Goal: Communication & Community: Answer question/provide support

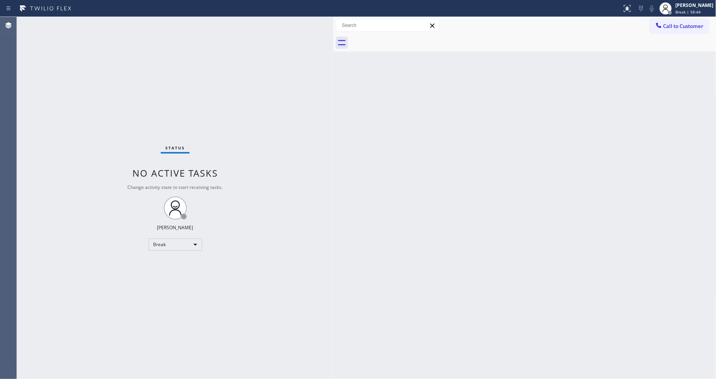
drag, startPoint x: 193, startPoint y: 287, endPoint x: 204, endPoint y: 317, distance: 32.3
click at [193, 287] on div "Status No active tasks Change activity state to start receiving tasks. [PERSON_…" at bounding box center [175, 198] width 317 height 362
click at [699, 12] on span "Break | 58:47" at bounding box center [688, 11] width 25 height 5
click at [663, 52] on button "Unavailable" at bounding box center [678, 51] width 77 height 10
drag, startPoint x: 222, startPoint y: 14, endPoint x: 227, endPoint y: 2, distance: 12.9
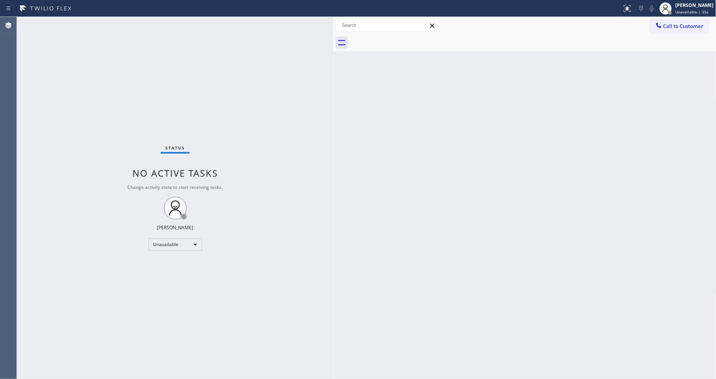
click at [222, 14] on div "Status report No issues detected If you experience an issue, please download th…" at bounding box center [358, 8] width 716 height 17
click at [681, 31] on button "Call to Customer" at bounding box center [679, 26] width 59 height 15
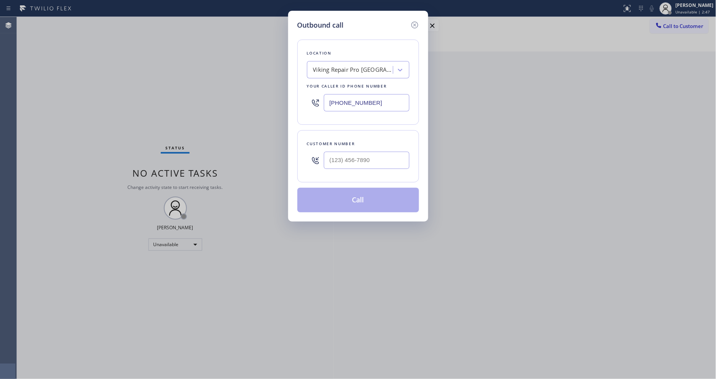
click at [338, 69] on div "Viking Repair Pro [GEOGRAPHIC_DATA][PERSON_NAME]" at bounding box center [353, 70] width 81 height 9
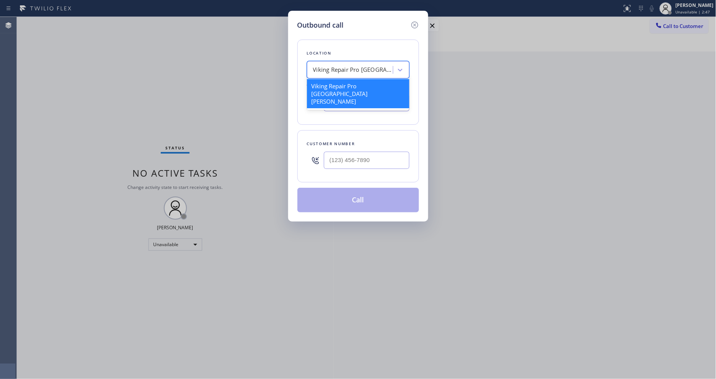
paste input "American Service Alliance [GEOGRAPHIC_DATA]"
type input "American Service Alliance [GEOGRAPHIC_DATA]"
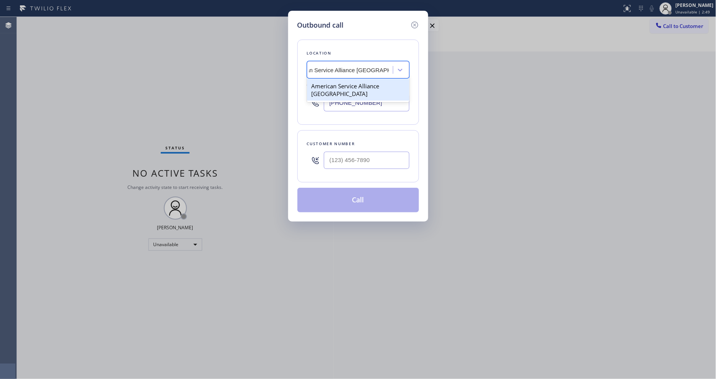
click at [327, 85] on div "American Service Alliance [GEOGRAPHIC_DATA]" at bounding box center [358, 89] width 102 height 21
type input "[PHONE_NUMBER]"
click at [341, 163] on input "(___) ___-____" at bounding box center [367, 160] width 86 height 17
paste input "323) 868-6877"
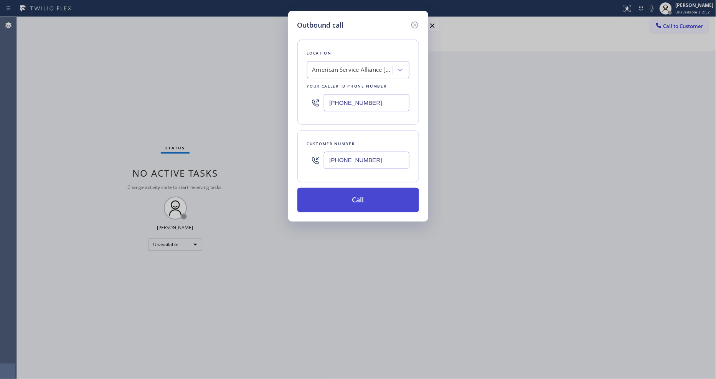
type input "[PHONE_NUMBER]"
click at [325, 205] on button "Call" at bounding box center [358, 200] width 122 height 25
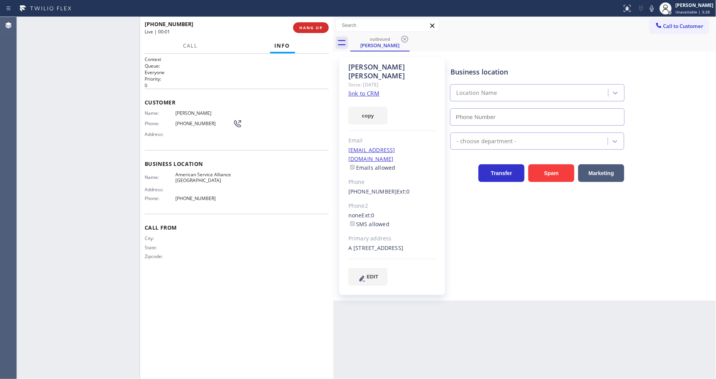
type input "[PHONE_NUMBER]"
click at [304, 28] on span "HANG UP" at bounding box center [310, 27] width 23 height 5
click at [304, 29] on span "HANG UP" at bounding box center [310, 27] width 23 height 5
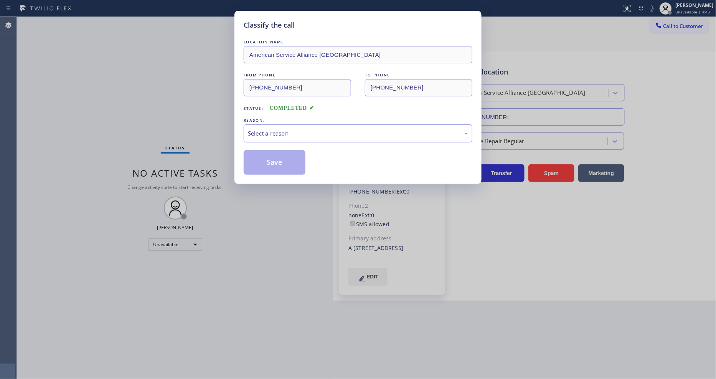
click at [281, 133] on div "Select a reason" at bounding box center [358, 133] width 220 height 9
click at [274, 167] on button "Save" at bounding box center [275, 162] width 62 height 25
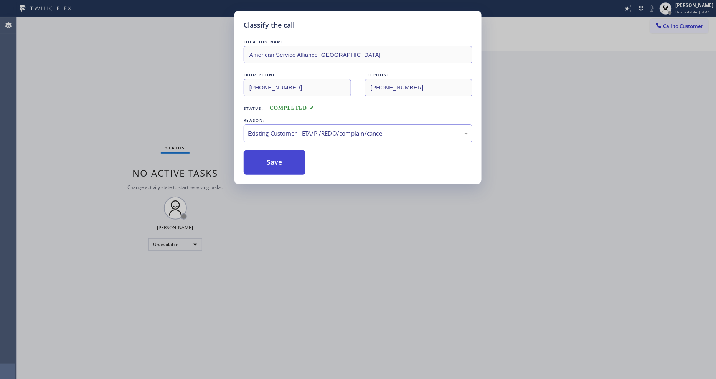
click at [274, 167] on button "Save" at bounding box center [275, 162] width 62 height 25
drag, startPoint x: 274, startPoint y: 167, endPoint x: 241, endPoint y: 362, distance: 197.8
click at [274, 167] on button "Save" at bounding box center [275, 162] width 62 height 25
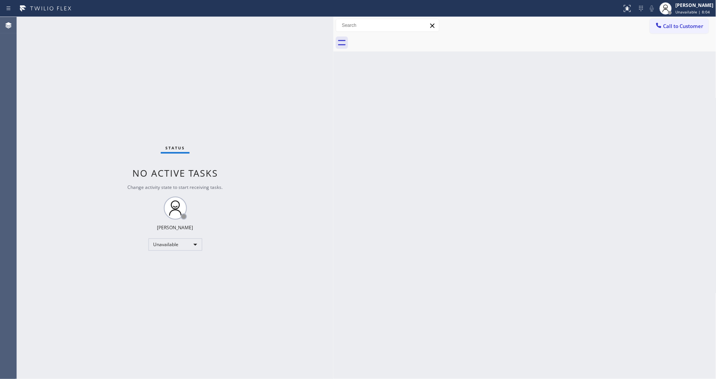
click at [664, 27] on span "Call to Customer" at bounding box center [683, 26] width 40 height 7
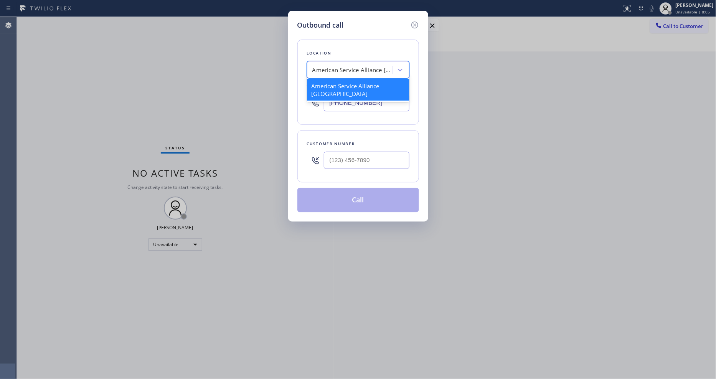
click at [374, 66] on div "American Service Alliance [GEOGRAPHIC_DATA]" at bounding box center [352, 70] width 81 height 9
paste input "Electrical Land Cerritos"
type input "Electrical Land Cerritos"
click at [334, 87] on div "Electrical Land Cerritos" at bounding box center [358, 86] width 102 height 14
type input "[PHONE_NUMBER]"
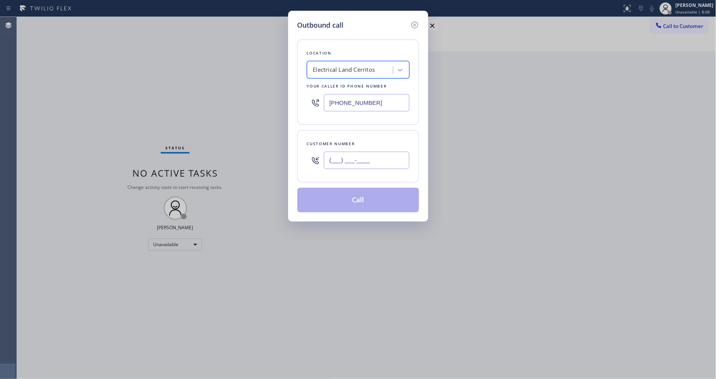
click at [343, 157] on input "(___) ___-____" at bounding box center [367, 160] width 86 height 17
paste input "714) 600-3983"
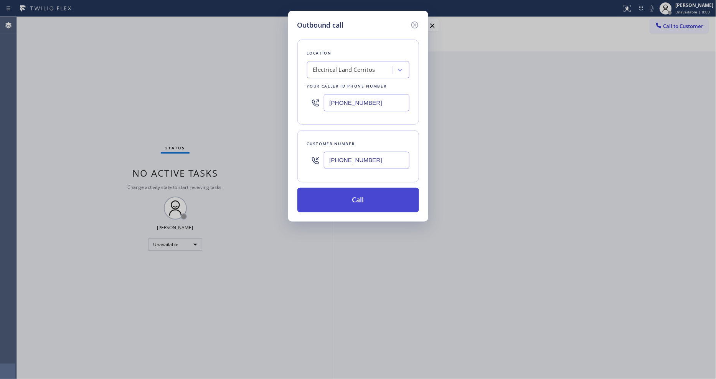
type input "[PHONE_NUMBER]"
click at [329, 207] on button "Call" at bounding box center [358, 200] width 122 height 25
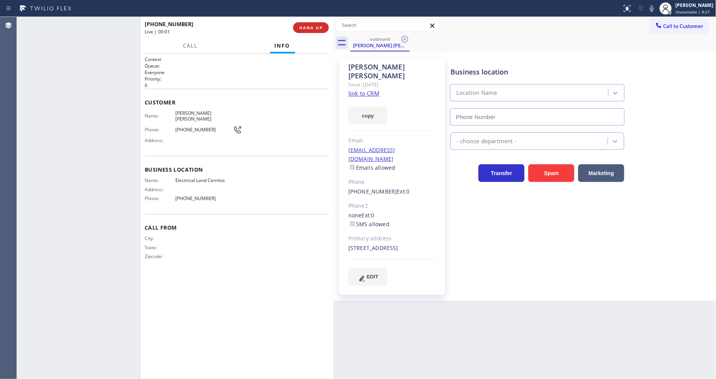
type input "[PHONE_NUMBER]"
click at [305, 21] on div "[PHONE_NUMBER] Live | 00:52 HANG UP" at bounding box center [237, 28] width 184 height 20
click at [305, 28] on span "HANG UP" at bounding box center [310, 27] width 23 height 5
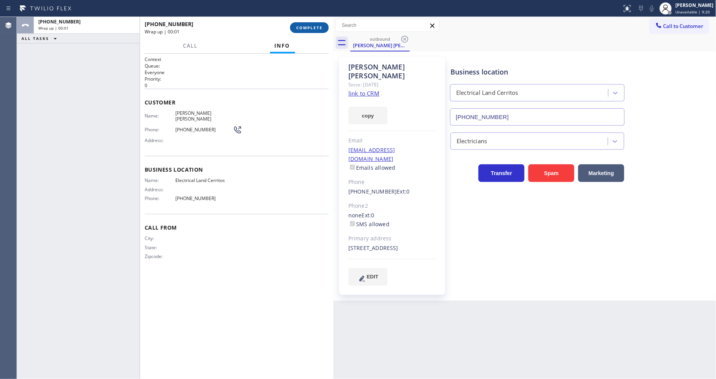
click at [305, 30] on span "COMPLETE" at bounding box center [309, 27] width 26 height 5
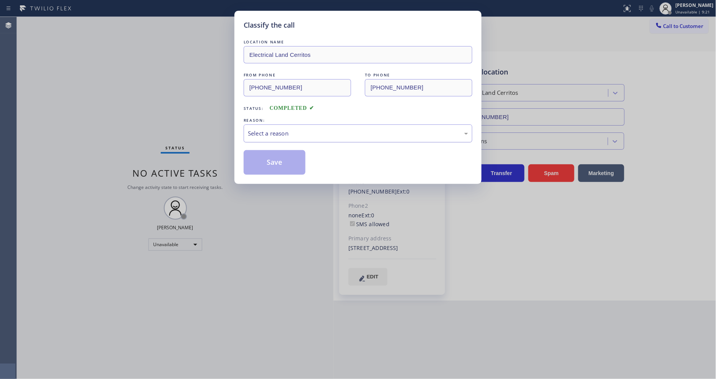
click at [289, 129] on div "Select a reason" at bounding box center [358, 133] width 220 height 9
click at [275, 163] on button "Save" at bounding box center [275, 162] width 62 height 25
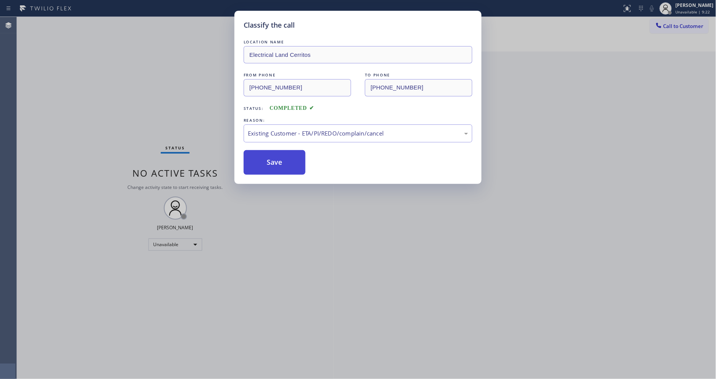
click at [275, 163] on button "Save" at bounding box center [275, 162] width 62 height 25
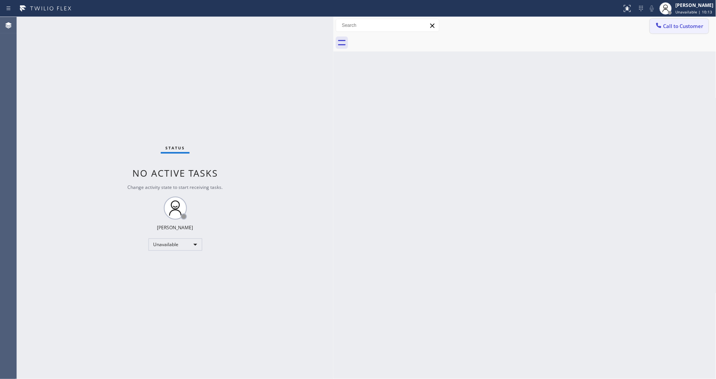
click at [666, 28] on button "Call to Customer" at bounding box center [679, 26] width 59 height 15
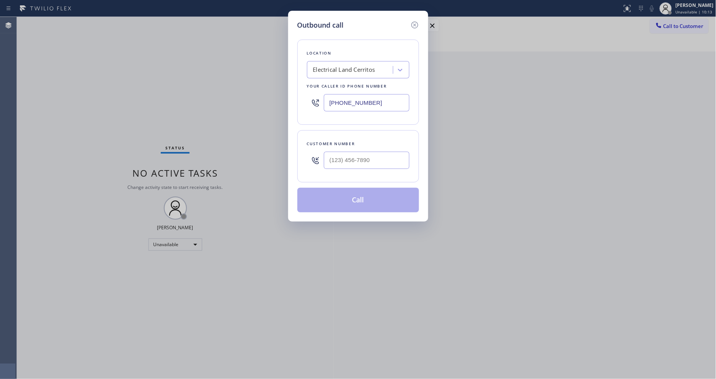
click at [356, 68] on div "Electrical Land Cerritos" at bounding box center [344, 70] width 62 height 9
paste input "5 Star Appliance Repair"
type input "5 Star Appliance Repair"
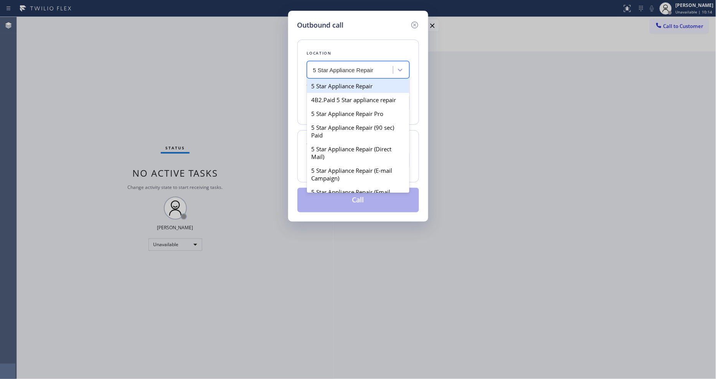
click at [342, 82] on div "5 Star Appliance Repair" at bounding box center [358, 86] width 102 height 14
type input "[PHONE_NUMBER]"
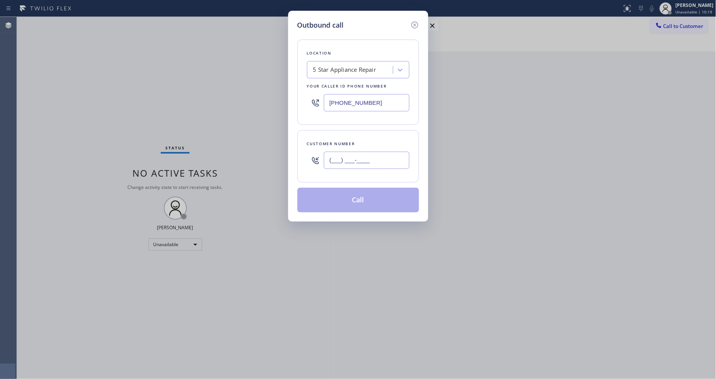
click at [352, 156] on input "(___) ___-____" at bounding box center [367, 160] width 86 height 17
paste input "601) 953-0575"
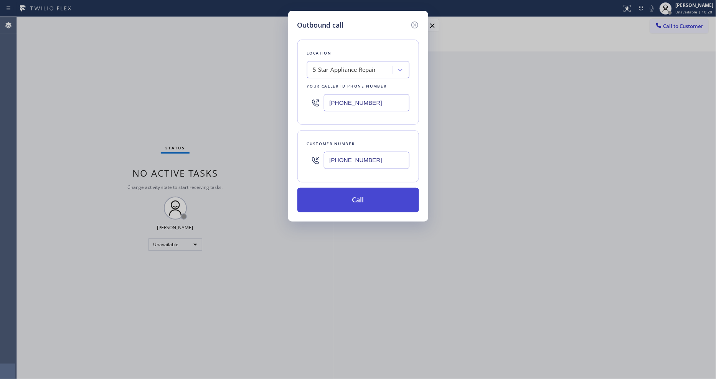
type input "[PHONE_NUMBER]"
click at [348, 195] on button "Call" at bounding box center [358, 200] width 122 height 25
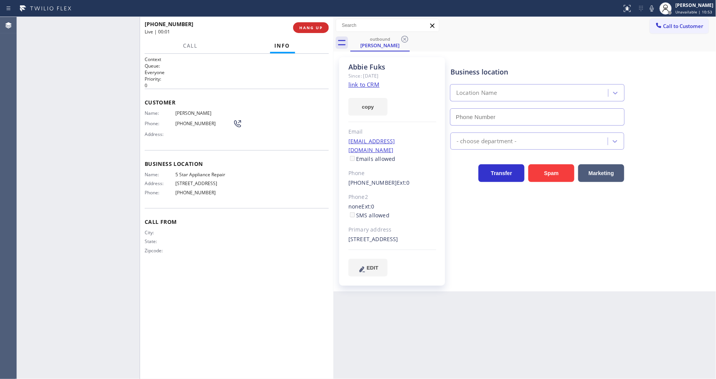
type input "[PHONE_NUMBER]"
click at [251, 273] on div "Context Queue: Everyone Priority: 0 Customer Name: [PERSON_NAME] Phone: [PHONE_…" at bounding box center [237, 216] width 184 height 320
click at [313, 29] on span "HANG UP" at bounding box center [310, 27] width 23 height 5
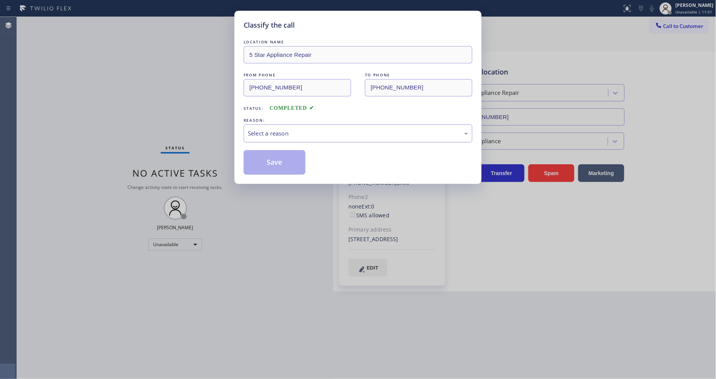
click at [267, 129] on div "Select a reason" at bounding box center [358, 133] width 220 height 9
click at [257, 160] on button "Save" at bounding box center [275, 162] width 62 height 25
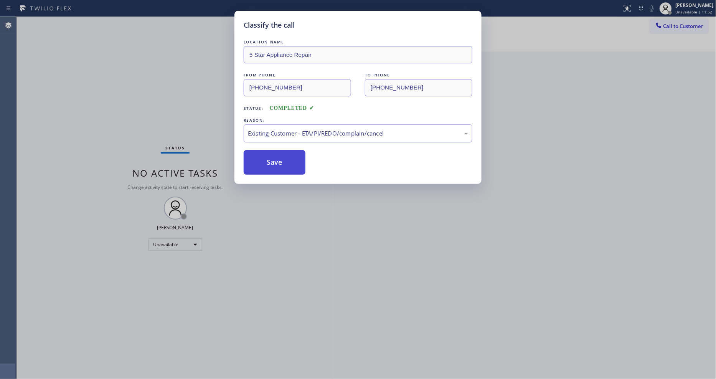
click at [257, 160] on button "Save" at bounding box center [275, 162] width 62 height 25
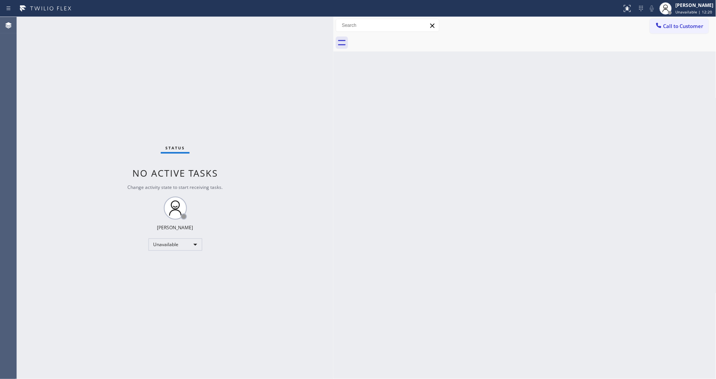
click at [666, 27] on button "Call to Customer" at bounding box center [679, 26] width 59 height 15
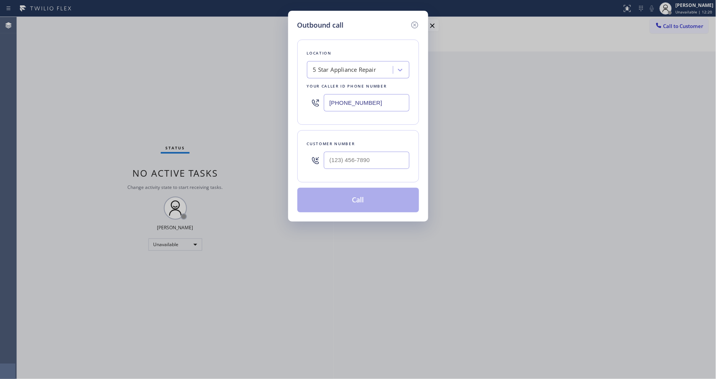
click at [358, 69] on div "5 Star Appliance Repair" at bounding box center [344, 70] width 63 height 9
paste input "Electricians Service Team"
type input "Electricians Service Team"
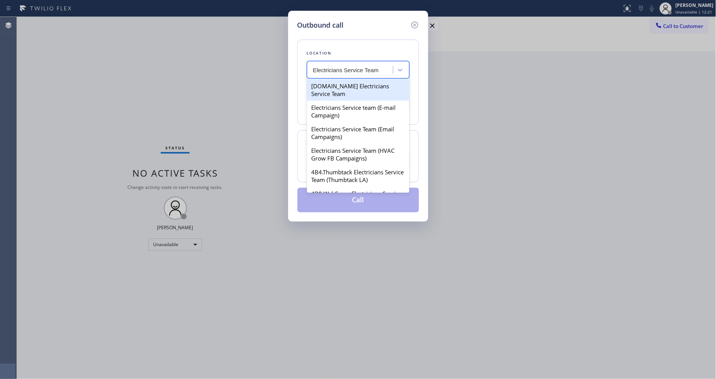
click at [336, 87] on div "[DOMAIN_NAME] Electricians Service Team" at bounding box center [358, 89] width 102 height 21
type input "[PHONE_NUMBER]"
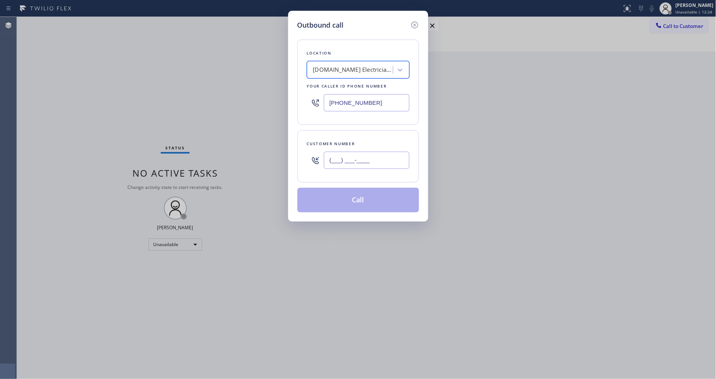
click at [346, 152] on input "(___) ___-____" at bounding box center [367, 160] width 86 height 17
paste input "424) 703-1528"
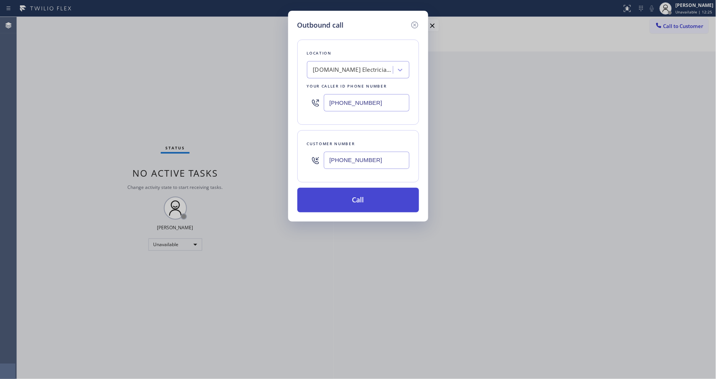
type input "[PHONE_NUMBER]"
click at [331, 196] on button "Call" at bounding box center [358, 200] width 122 height 25
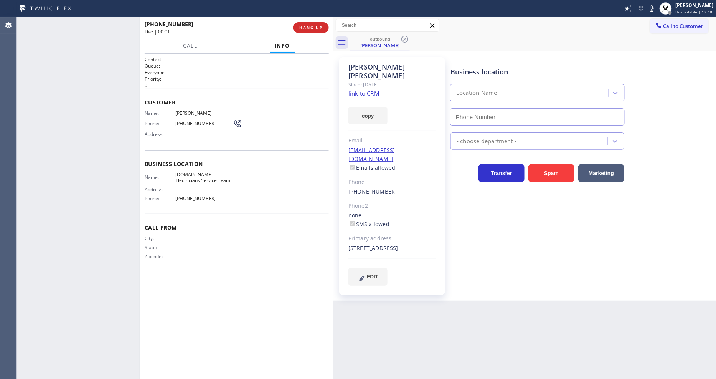
type input "[PHONE_NUMBER]"
click at [320, 28] on span "HANG UP" at bounding box center [310, 27] width 23 height 5
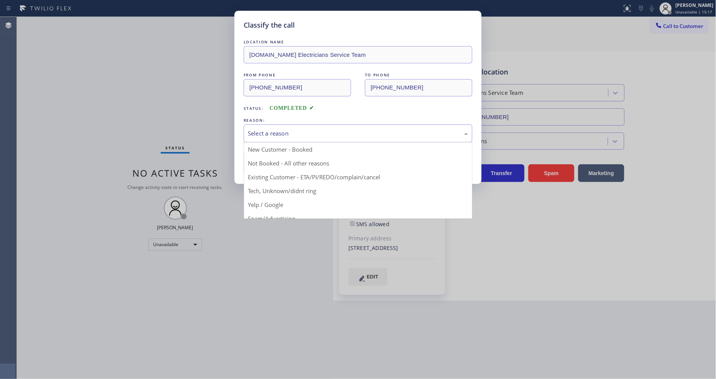
click at [285, 134] on div "Select a reason" at bounding box center [358, 133] width 220 height 9
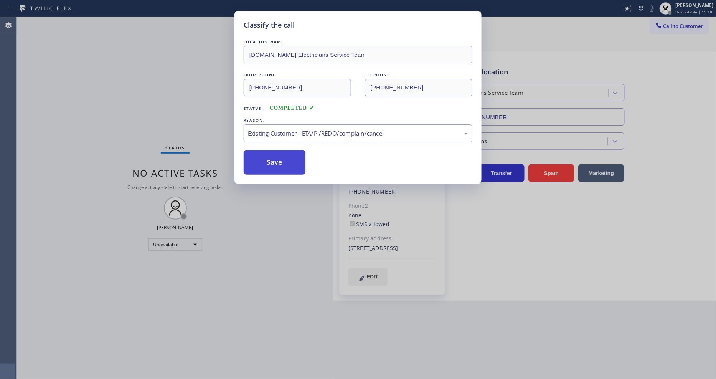
click at [275, 153] on button "Save" at bounding box center [275, 162] width 62 height 25
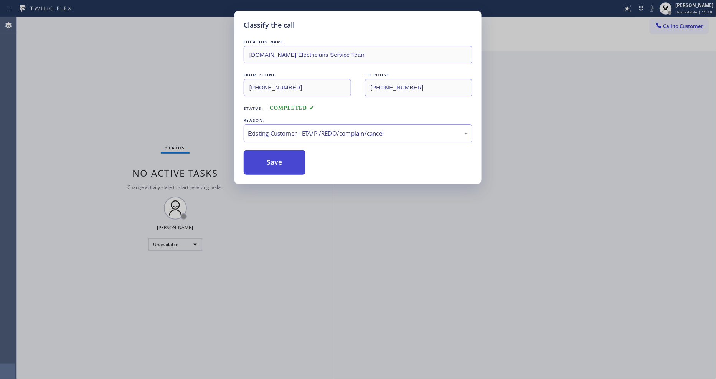
click at [275, 153] on button "Save" at bounding box center [275, 162] width 62 height 25
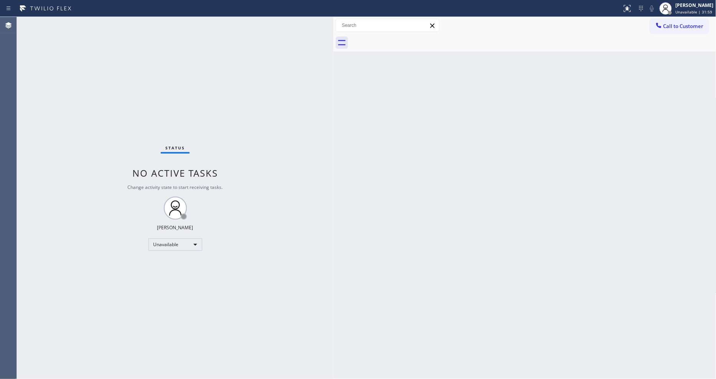
click at [287, 351] on div "Status No active tasks Change activity state to start receiving tasks. [PERSON_…" at bounding box center [175, 198] width 317 height 362
click at [298, 339] on div "Status No active tasks Change activity state to start receiving tasks. [PERSON_…" at bounding box center [175, 198] width 317 height 362
click at [196, 5] on div at bounding box center [311, 8] width 616 height 12
click at [494, 186] on div "Back to Dashboard Change Sender ID Customers Technicians Select a contact Outbo…" at bounding box center [524, 198] width 383 height 362
click at [601, 211] on div "Back to Dashboard Change Sender ID Customers Technicians Select a contact Outbo…" at bounding box center [524, 198] width 383 height 362
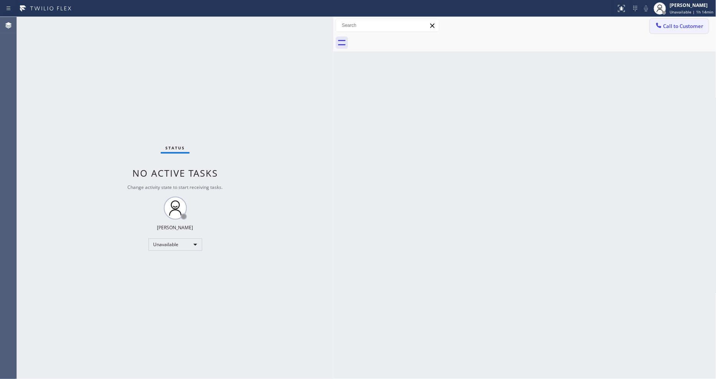
click at [702, 27] on button "Call to Customer" at bounding box center [679, 26] width 59 height 15
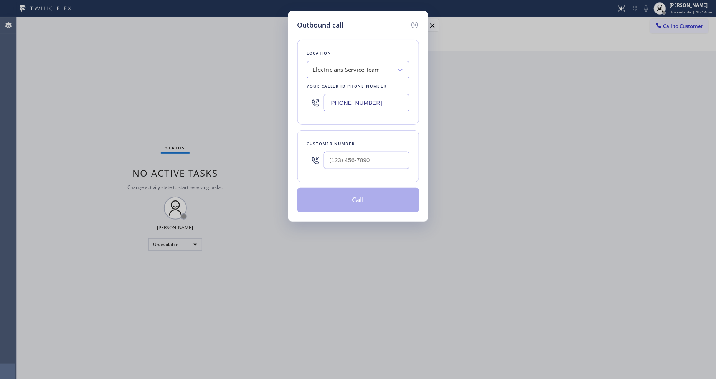
click at [334, 68] on div "Electricians Service Team" at bounding box center [346, 70] width 67 height 9
paste input "[US_STATE] Appliance Repair Yonkers"
type input "[US_STATE] Appliance Repair Yonkers"
click at [331, 84] on div "[US_STATE] Appliance Repair Yonkers" at bounding box center [358, 89] width 102 height 21
type input "[PHONE_NUMBER]"
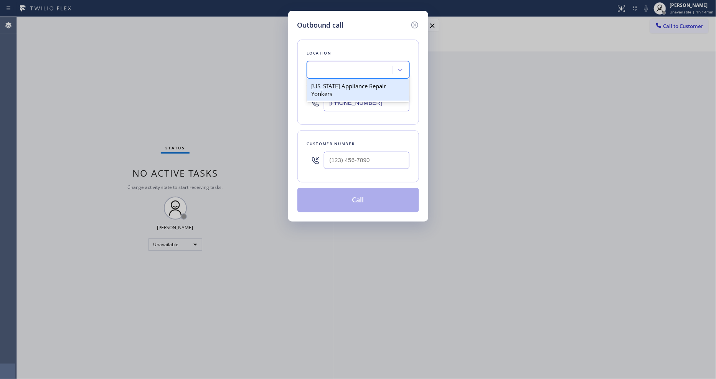
scroll to position [0, 1]
click at [351, 162] on input "(___) ___-____" at bounding box center [367, 160] width 86 height 17
paste input "646) 641-2935"
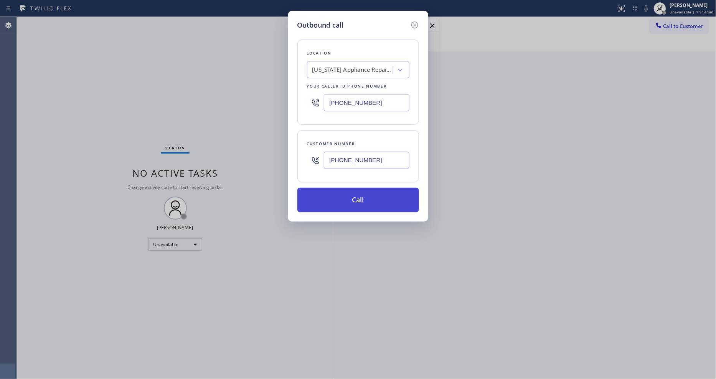
type input "[PHONE_NUMBER]"
click at [335, 198] on button "Call" at bounding box center [358, 200] width 122 height 25
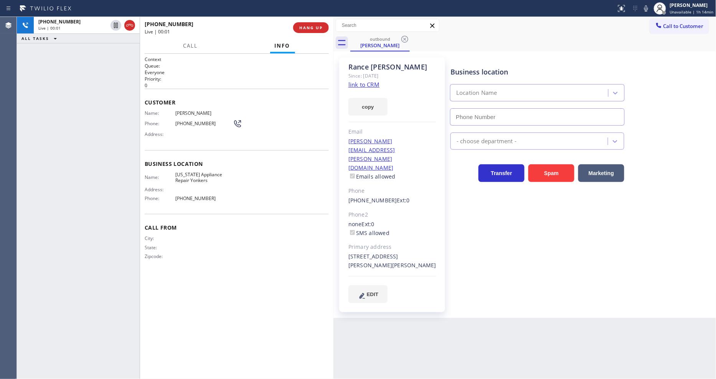
type input "[PHONE_NUMBER]"
click at [313, 28] on span "HANG UP" at bounding box center [310, 27] width 23 height 5
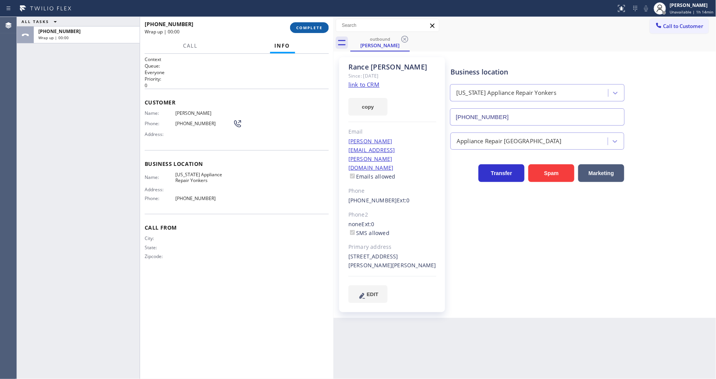
click at [313, 28] on span "COMPLETE" at bounding box center [309, 27] width 26 height 5
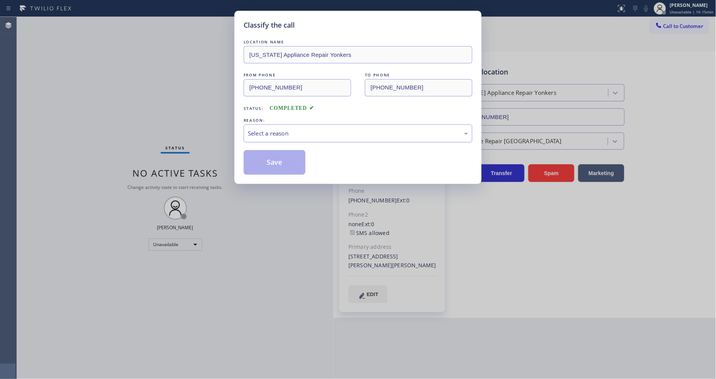
click at [265, 131] on div "Select a reason" at bounding box center [358, 133] width 220 height 9
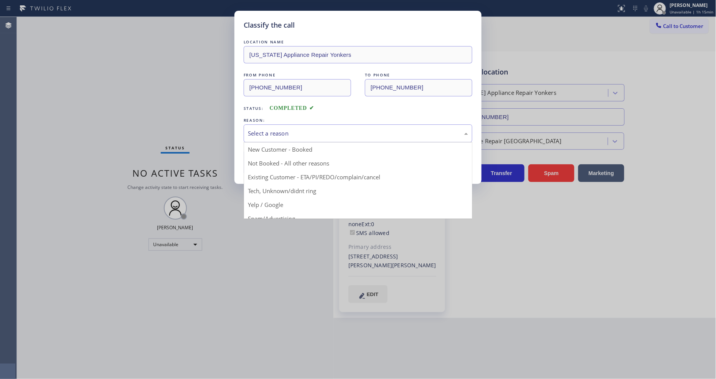
drag, startPoint x: 262, startPoint y: 170, endPoint x: 262, endPoint y: 160, distance: 10.0
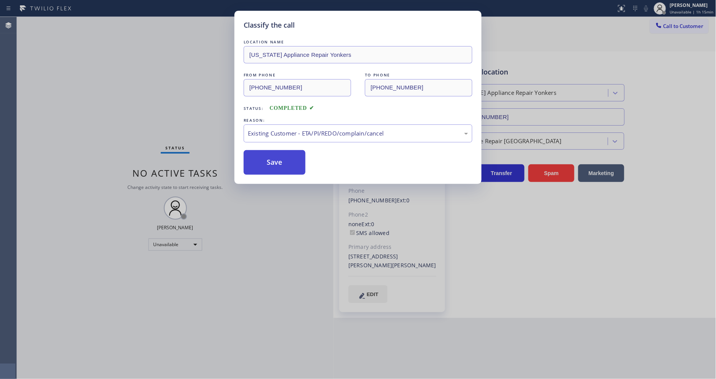
click at [262, 153] on button "Save" at bounding box center [275, 162] width 62 height 25
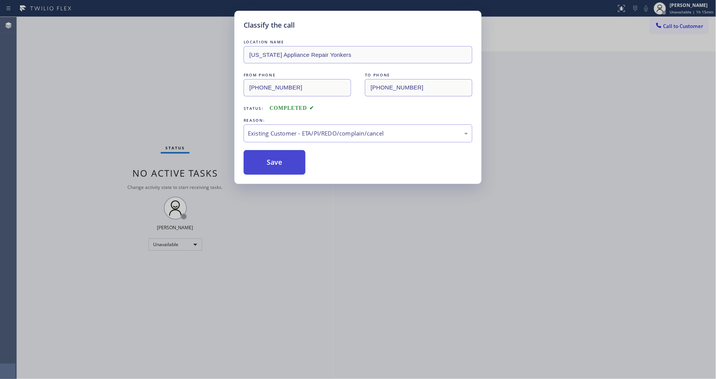
click at [262, 153] on button "Save" at bounding box center [275, 162] width 62 height 25
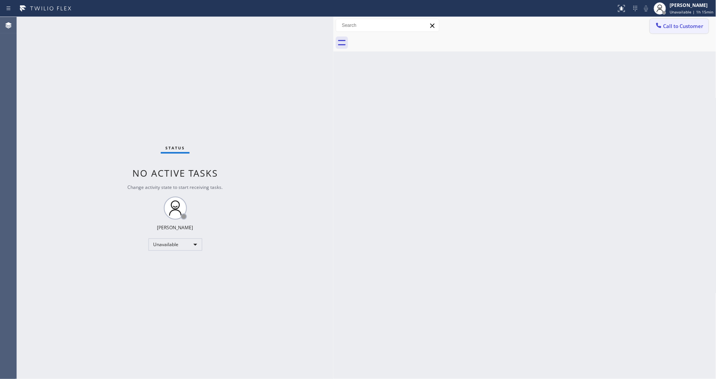
click at [681, 29] on button "Call to Customer" at bounding box center [679, 26] width 59 height 15
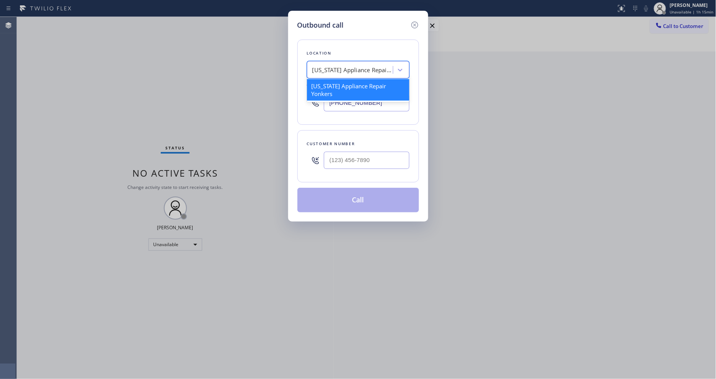
click at [341, 69] on div "[US_STATE] Appliance Repair Yonkers" at bounding box center [352, 70] width 81 height 9
paste input "Electricians Service Team"
type input "Electricians Service Team"
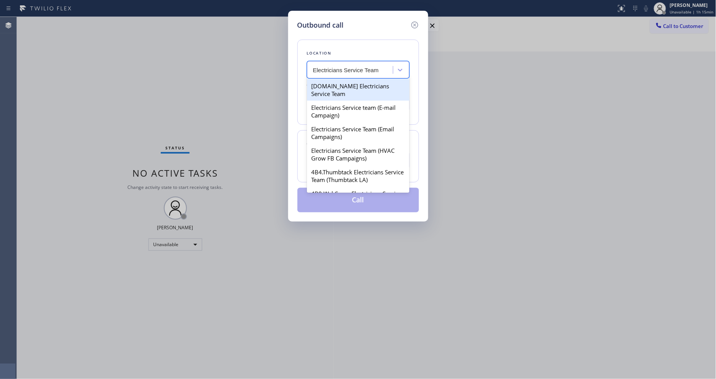
click at [333, 86] on div "[DOMAIN_NAME] Electricians Service Team" at bounding box center [358, 89] width 102 height 21
type input "[PHONE_NUMBER]"
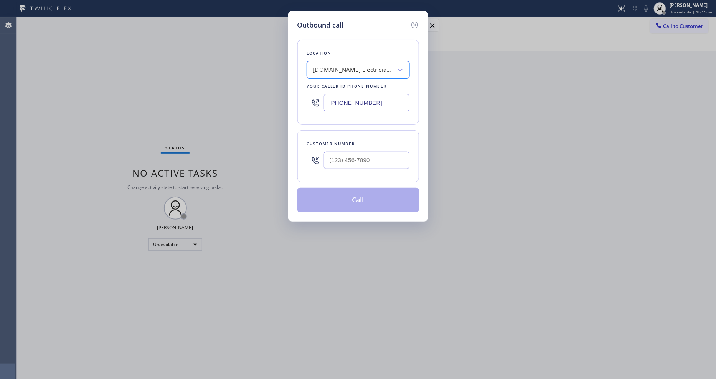
click at [351, 158] on input "text" at bounding box center [367, 160] width 86 height 17
paste input "619) 212-2500"
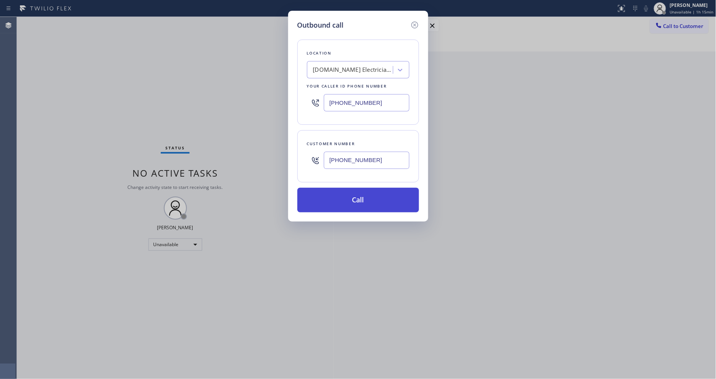
type input "[PHONE_NUMBER]"
drag, startPoint x: 344, startPoint y: 200, endPoint x: 340, endPoint y: 185, distance: 16.4
click at [343, 201] on button "Call" at bounding box center [358, 200] width 122 height 25
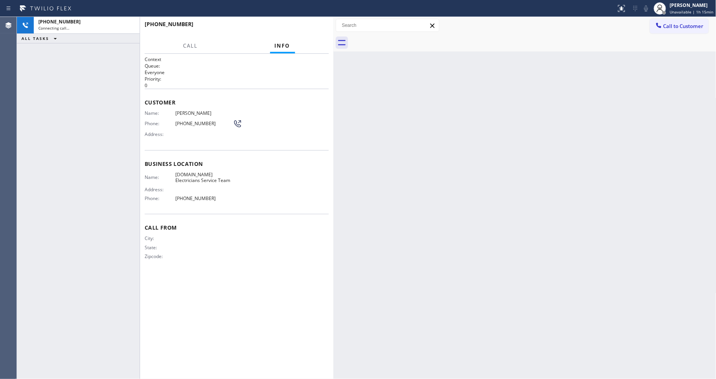
click at [192, 112] on span "[PERSON_NAME]" at bounding box center [204, 113] width 58 height 6
copy span "[PERSON_NAME]"
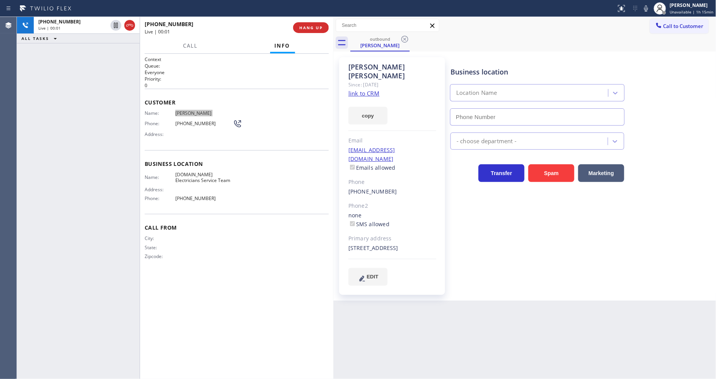
type input "[PHONE_NUMBER]"
click at [317, 25] on span "HANG UP" at bounding box center [310, 27] width 23 height 5
click at [316, 26] on span "HANG UP" at bounding box center [310, 27] width 23 height 5
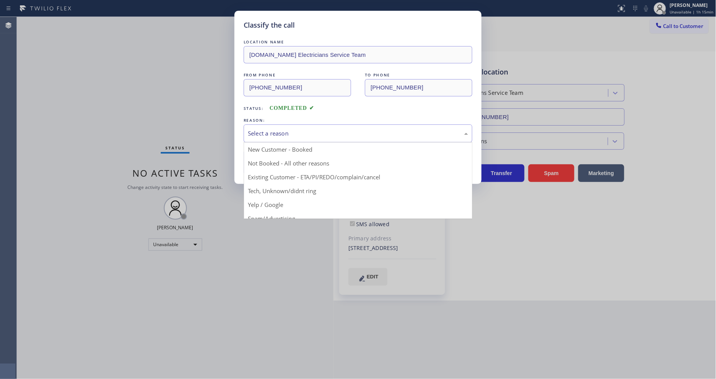
click at [290, 124] on div "Select a reason" at bounding box center [358, 133] width 229 height 18
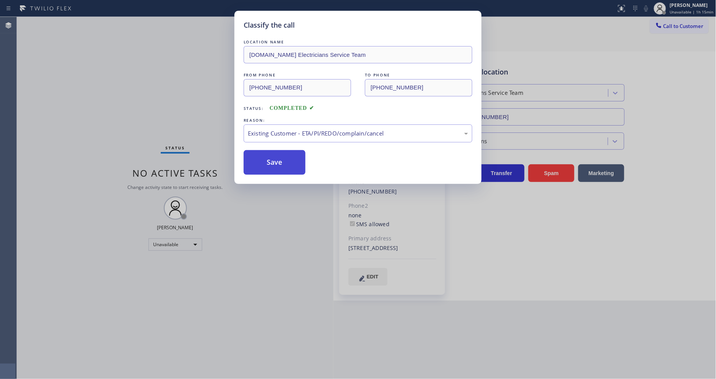
click at [273, 164] on button "Save" at bounding box center [275, 162] width 62 height 25
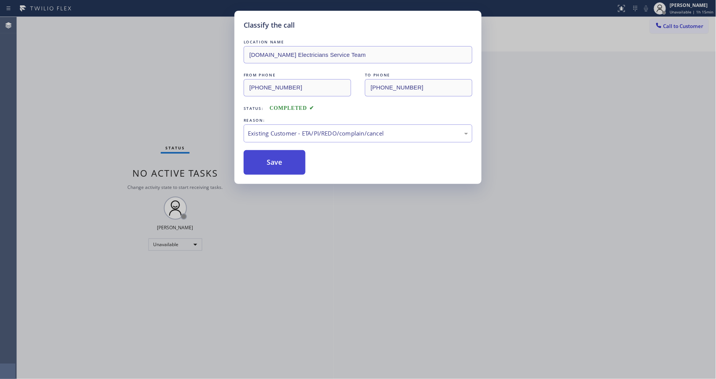
click at [273, 164] on button "Save" at bounding box center [275, 162] width 62 height 25
drag, startPoint x: 273, startPoint y: 164, endPoint x: 273, endPoint y: 155, distance: 8.8
click at [273, 163] on button "Save" at bounding box center [275, 162] width 62 height 25
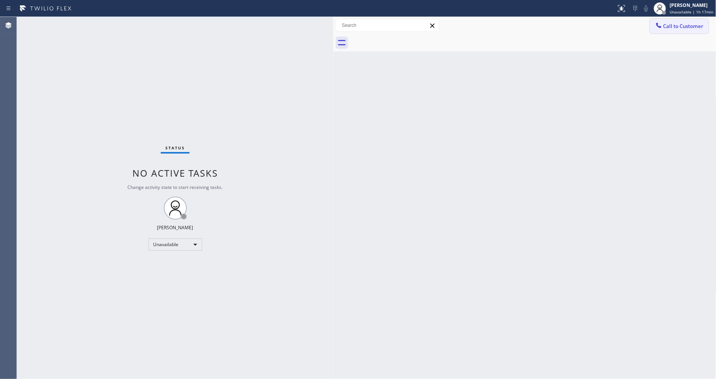
click at [678, 28] on span "Call to Customer" at bounding box center [683, 26] width 40 height 7
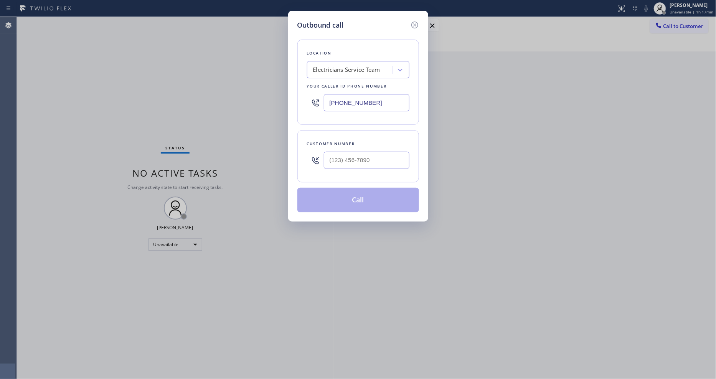
click at [313, 71] on div at bounding box center [313, 70] width 1 height 10
paste input "Thermador Appliance Repair Zone"
type input "Thermador Appliance Repair Zone"
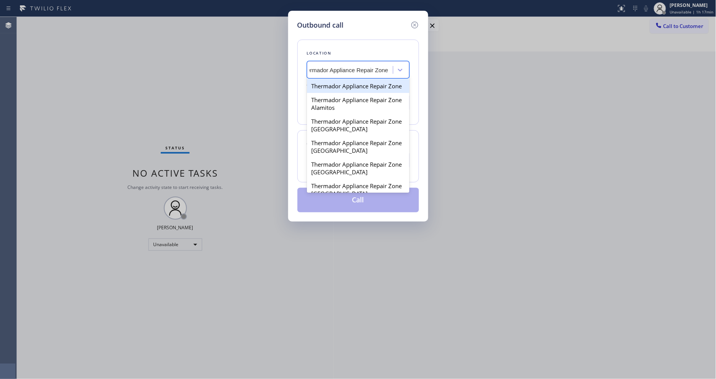
click at [320, 89] on div "Thermador Appliance Repair Zone" at bounding box center [358, 86] width 102 height 14
type input "[PHONE_NUMBER]"
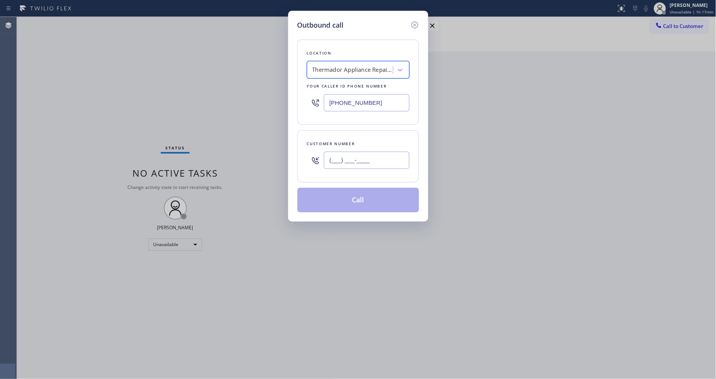
click at [357, 164] on input "(___) ___-____" at bounding box center [367, 160] width 86 height 17
paste input "303) 748-4770"
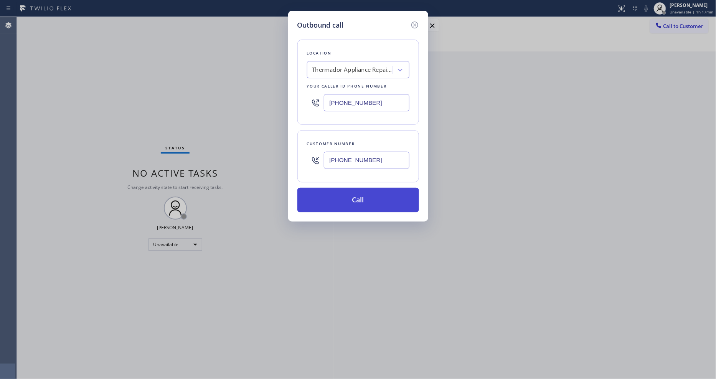
type input "[PHONE_NUMBER]"
click at [340, 206] on button "Call" at bounding box center [358, 200] width 122 height 25
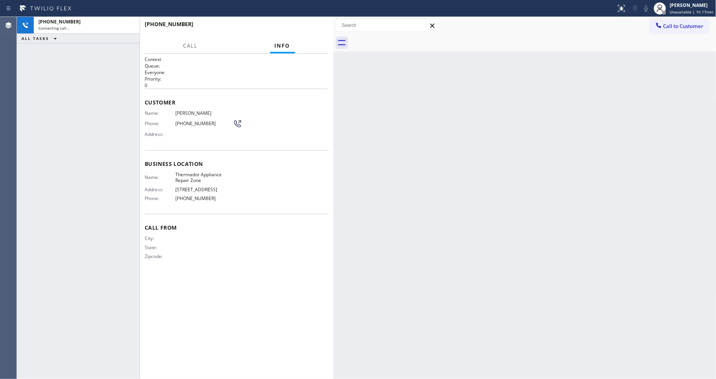
click at [192, 110] on span "[PERSON_NAME]" at bounding box center [204, 113] width 58 height 6
copy span "[PERSON_NAME]"
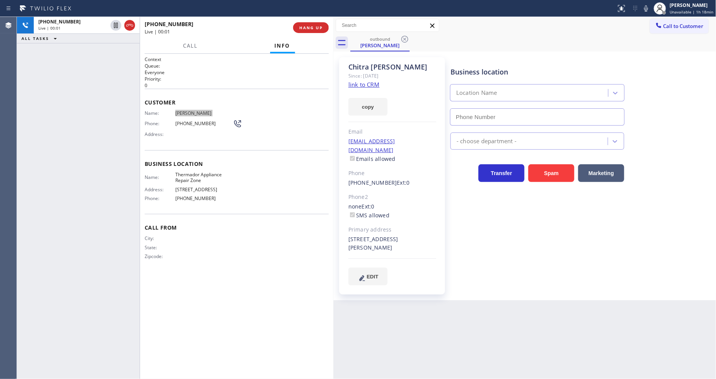
type input "[PHONE_NUMBER]"
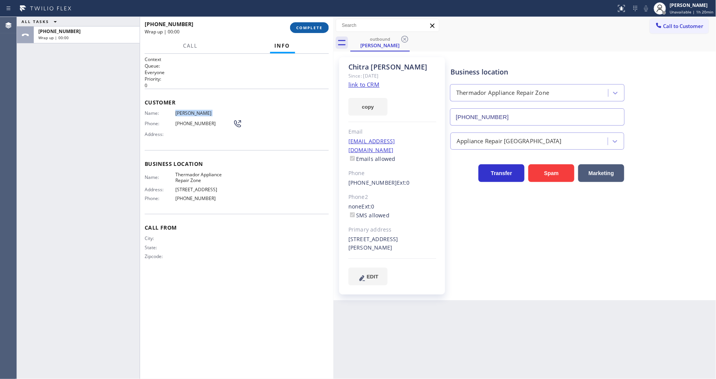
click at [313, 27] on span "COMPLETE" at bounding box center [309, 27] width 26 height 5
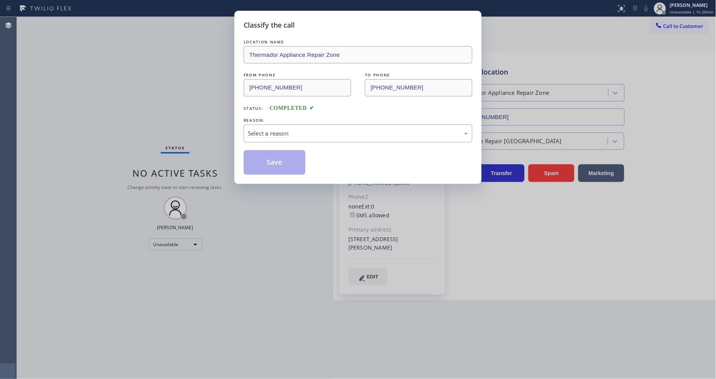
click at [290, 121] on div "REASON:" at bounding box center [358, 120] width 229 height 8
click at [277, 130] on div "Select a reason" at bounding box center [358, 133] width 220 height 9
click at [278, 160] on button "Save" at bounding box center [275, 162] width 62 height 25
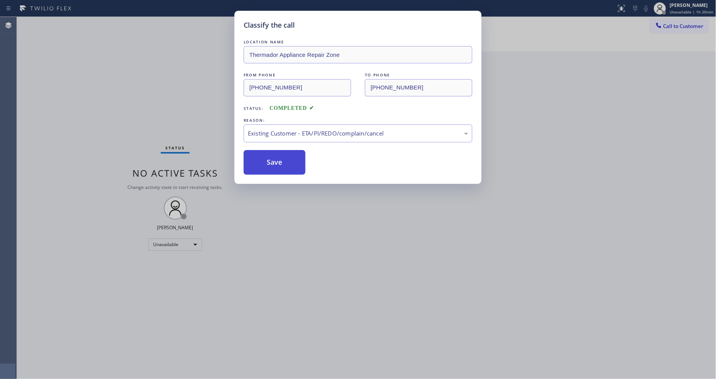
click at [278, 160] on button "Save" at bounding box center [275, 162] width 62 height 25
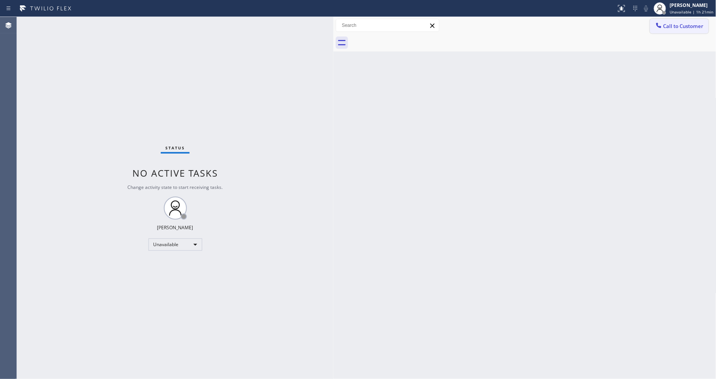
click at [669, 27] on span "Call to Customer" at bounding box center [683, 26] width 40 height 7
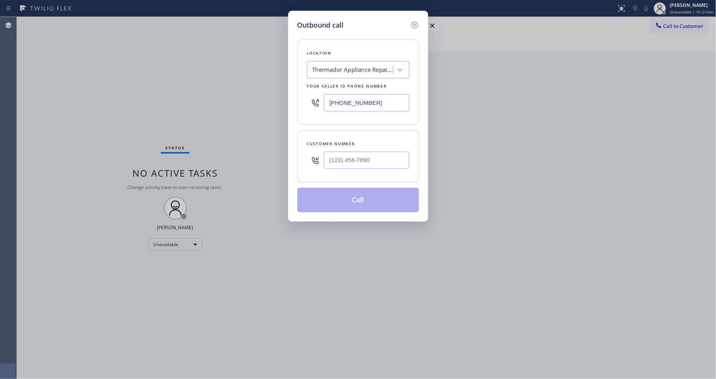
click at [331, 66] on div "Thermador Appliance Repair Zone" at bounding box center [352, 70] width 81 height 9
paste input "Laguna Niguel Repair Service"
type input "Laguna Niguel Repair Service"
click at [330, 86] on div "Laguna Niguel Repair Service" at bounding box center [358, 86] width 102 height 14
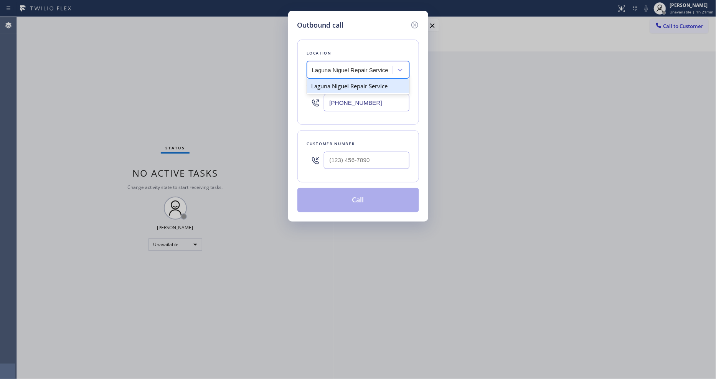
type input "[PHONE_NUMBER]"
click at [334, 162] on input "(___) ___-____" at bounding box center [367, 160] width 86 height 17
paste input "949) 371-4608"
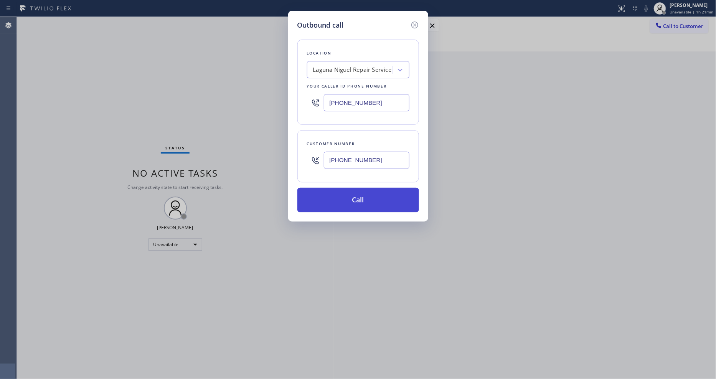
type input "[PHONE_NUMBER]"
click at [317, 202] on button "Call" at bounding box center [358, 200] width 122 height 25
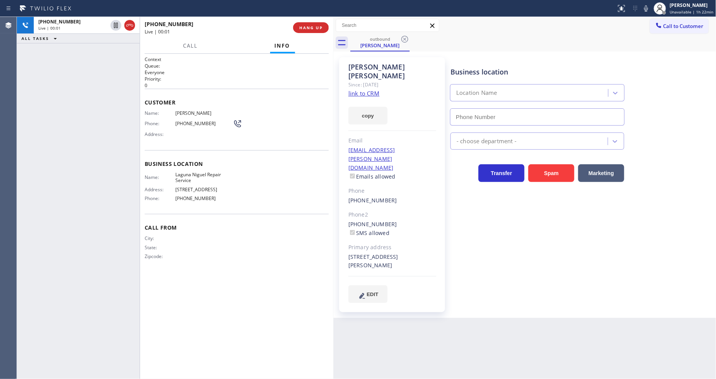
type input "[PHONE_NUMBER]"
click at [178, 110] on span "[PERSON_NAME]" at bounding box center [204, 113] width 58 height 6
copy span "[PERSON_NAME]"
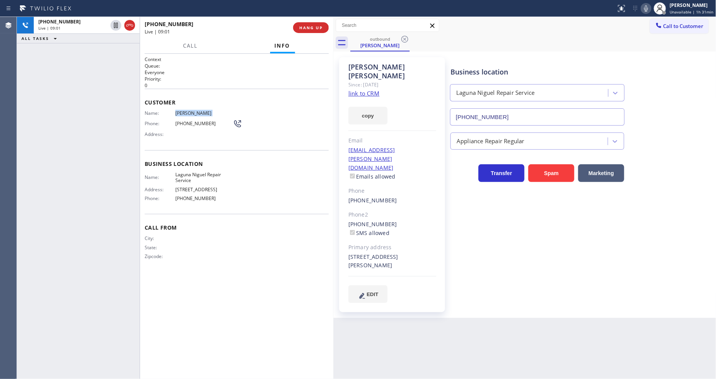
click at [646, 8] on icon at bounding box center [645, 8] width 9 height 9
click at [645, 9] on icon at bounding box center [645, 8] width 9 height 9
click at [646, 10] on icon at bounding box center [645, 8] width 9 height 9
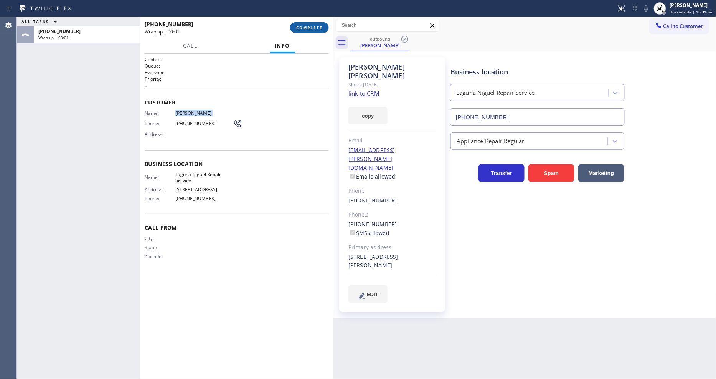
click at [310, 26] on span "COMPLETE" at bounding box center [309, 27] width 26 height 5
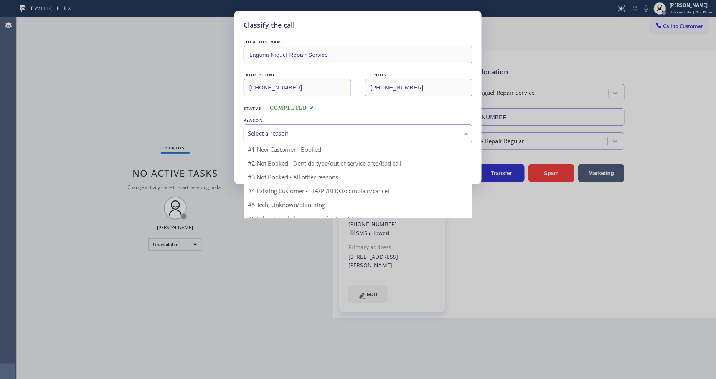
click at [279, 125] on div "Select a reason" at bounding box center [358, 133] width 229 height 18
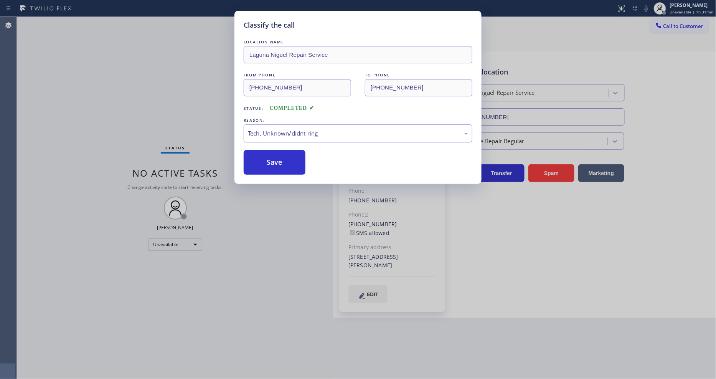
click at [267, 134] on div "Tech, Unknown/didnt ring" at bounding box center [358, 133] width 220 height 9
click at [267, 154] on button "Save" at bounding box center [275, 162] width 62 height 25
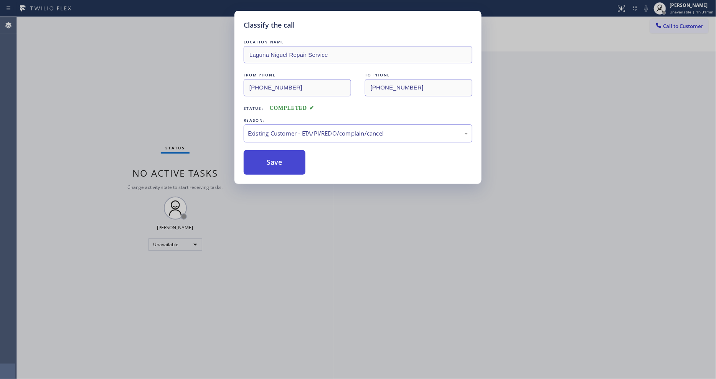
click at [267, 154] on button "Save" at bounding box center [275, 162] width 62 height 25
drag, startPoint x: 267, startPoint y: 154, endPoint x: 223, endPoint y: 346, distance: 197.4
click at [267, 155] on button "Save" at bounding box center [275, 162] width 62 height 25
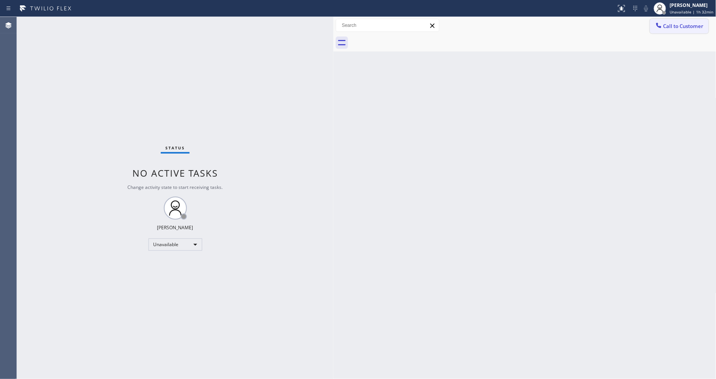
click at [659, 22] on icon at bounding box center [659, 25] width 8 height 8
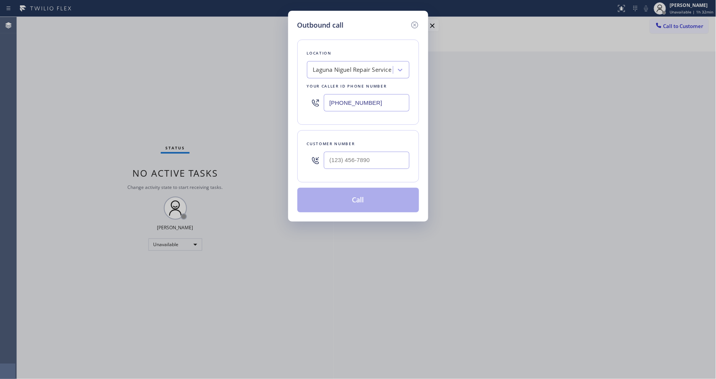
click at [335, 69] on div "Laguna Niguel Repair Service" at bounding box center [352, 70] width 79 height 9
paste input "Blue Moon Electrical [GEOGRAPHIC_DATA]"
type input "Blue Moon Electrical [GEOGRAPHIC_DATA]"
drag, startPoint x: 335, startPoint y: 82, endPoint x: 320, endPoint y: 0, distance: 83.3
click at [332, 79] on div "Blue Moon Electrical [GEOGRAPHIC_DATA]" at bounding box center [358, 89] width 102 height 21
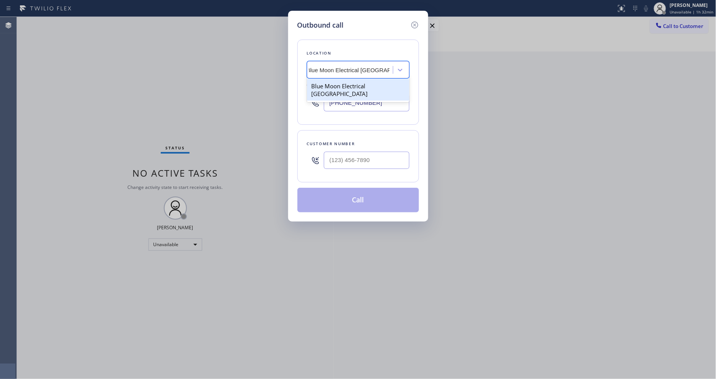
type input "[PHONE_NUMBER]"
click at [353, 162] on input "text" at bounding box center [367, 160] width 86 height 17
paste input "949) 351-8688"
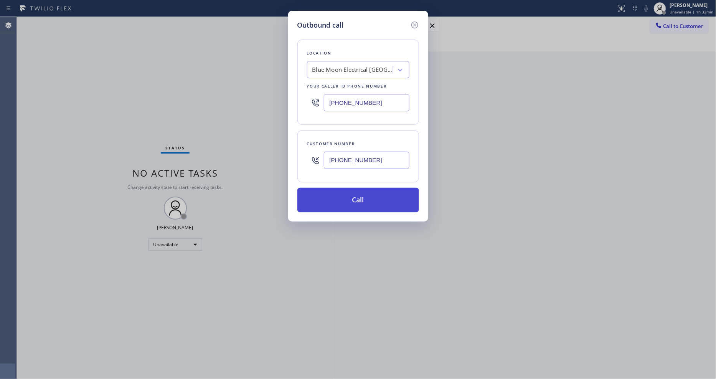
type input "[PHONE_NUMBER]"
click at [348, 199] on button "Call" at bounding box center [358, 200] width 122 height 25
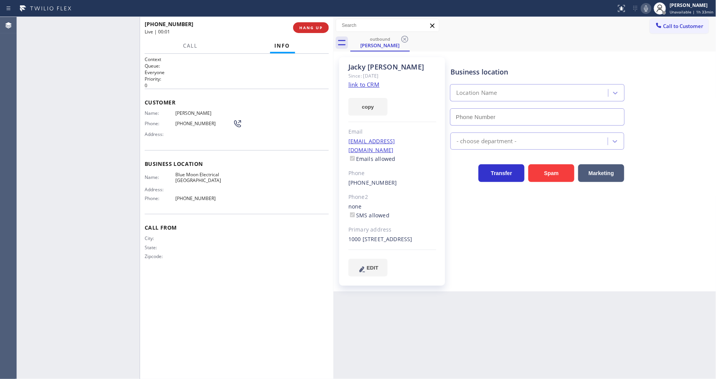
type input "[PHONE_NUMBER]"
click at [189, 112] on span "[PERSON_NAME]" at bounding box center [204, 113] width 58 height 6
copy span "[PERSON_NAME]"
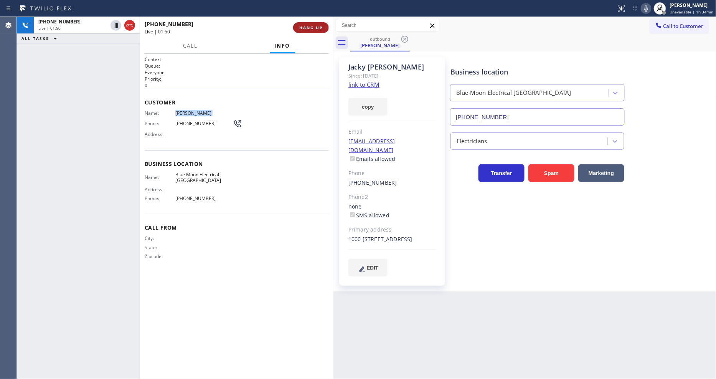
click at [310, 29] on span "HANG UP" at bounding box center [310, 27] width 23 height 5
click at [308, 26] on span "HANG UP" at bounding box center [310, 27] width 23 height 5
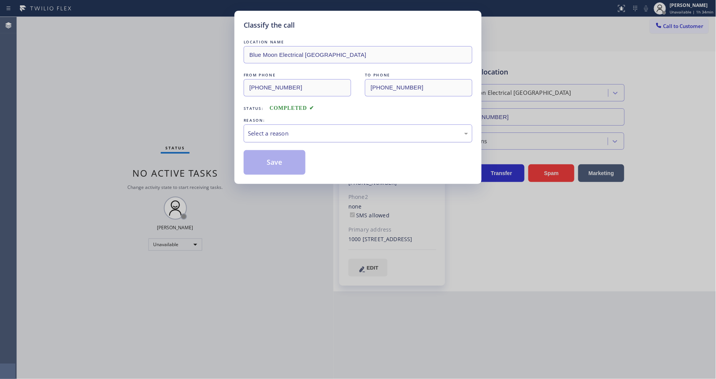
click at [286, 124] on div "Select a reason" at bounding box center [358, 133] width 229 height 18
click at [271, 152] on button "Save" at bounding box center [275, 162] width 62 height 25
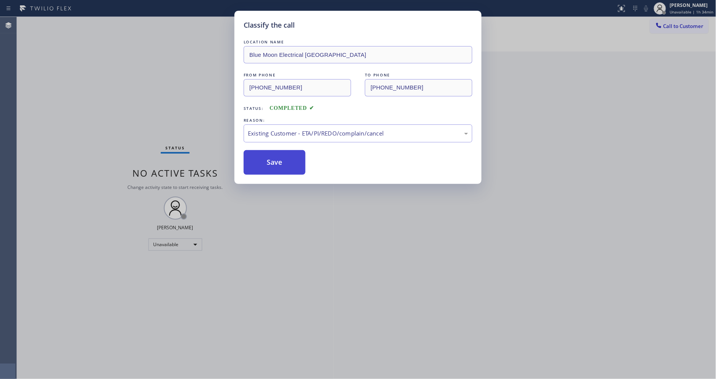
click at [271, 152] on button "Save" at bounding box center [275, 162] width 62 height 25
drag, startPoint x: 271, startPoint y: 152, endPoint x: 272, endPoint y: 19, distance: 132.4
click at [271, 151] on button "Save" at bounding box center [275, 162] width 62 height 25
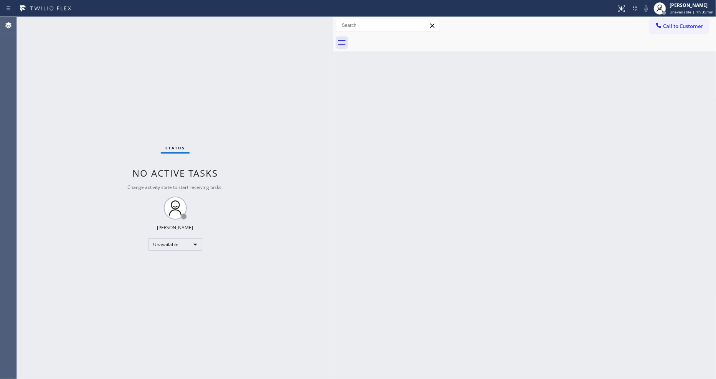
click at [574, 196] on div "Back to Dashboard Change Sender ID Customers Technicians Select a contact Outbo…" at bounding box center [524, 198] width 383 height 362
click at [669, 29] on button "Call to Customer" at bounding box center [679, 26] width 59 height 15
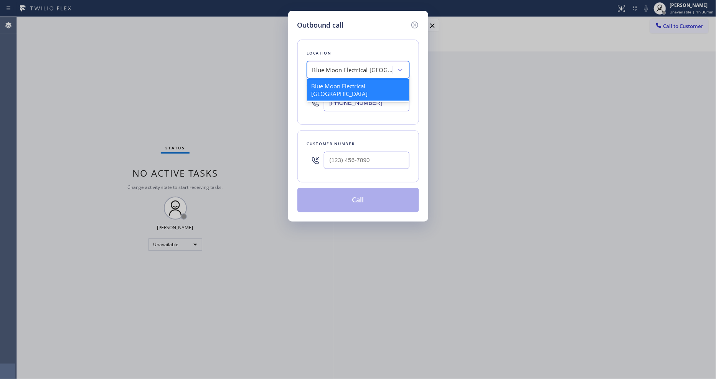
click at [341, 66] on div "Blue Moon Electrical [GEOGRAPHIC_DATA]" at bounding box center [352, 70] width 81 height 9
paste input "Appliance Repair In [GEOGRAPHIC_DATA]"
type input "Appliance Repair In [GEOGRAPHIC_DATA]"
click at [338, 87] on div "Appliance Repair In [GEOGRAPHIC_DATA]" at bounding box center [358, 89] width 102 height 21
type input "[PHONE_NUMBER]"
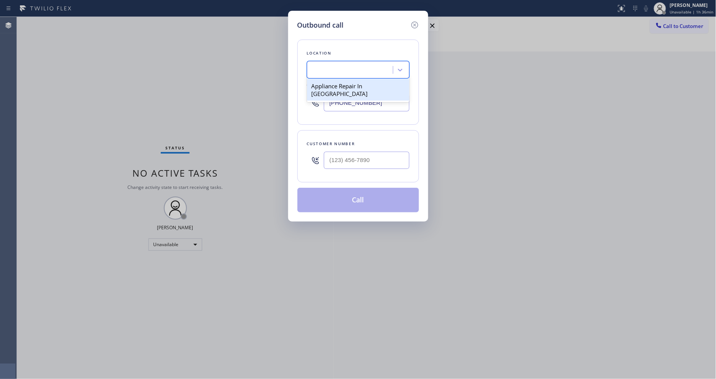
scroll to position [0, 1]
click at [346, 156] on input "(___) ___-____" at bounding box center [367, 160] width 86 height 17
paste input "949) 254-1526"
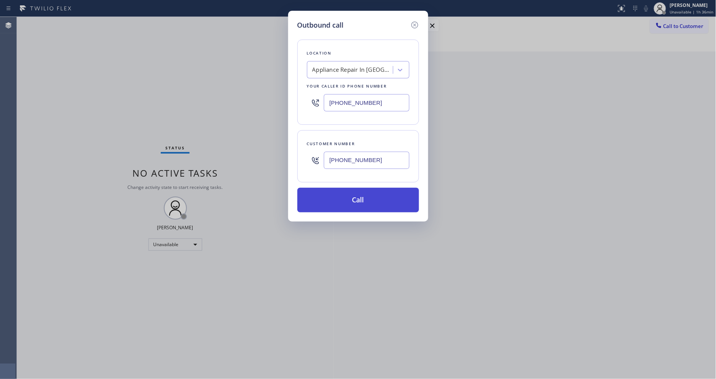
type input "[PHONE_NUMBER]"
click at [334, 196] on button "Call" at bounding box center [358, 200] width 122 height 25
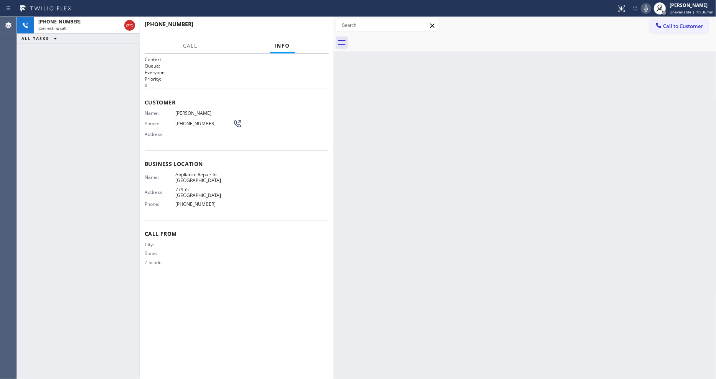
click at [192, 115] on div "Name: [PERSON_NAME] Phone: [PHONE_NUMBER] Address:" at bounding box center [193, 125] width 97 height 30
click at [194, 110] on span "[PERSON_NAME]" at bounding box center [204, 113] width 58 height 6
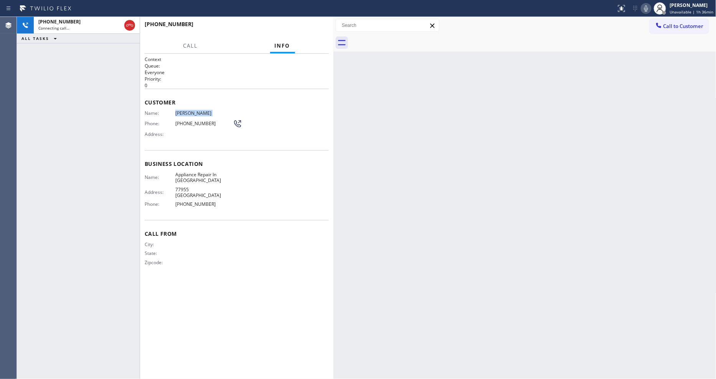
click at [194, 110] on span "[PERSON_NAME]" at bounding box center [204, 113] width 58 height 6
copy span "[PERSON_NAME]"
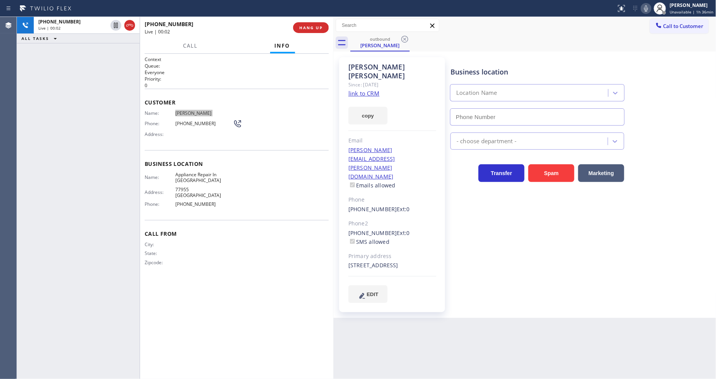
type input "[PHONE_NUMBER]"
click at [320, 26] on span "HANG UP" at bounding box center [310, 27] width 23 height 5
drag, startPoint x: 320, startPoint y: 26, endPoint x: 320, endPoint y: 109, distance: 82.9
click at [319, 26] on span "HANG UP" at bounding box center [310, 27] width 23 height 5
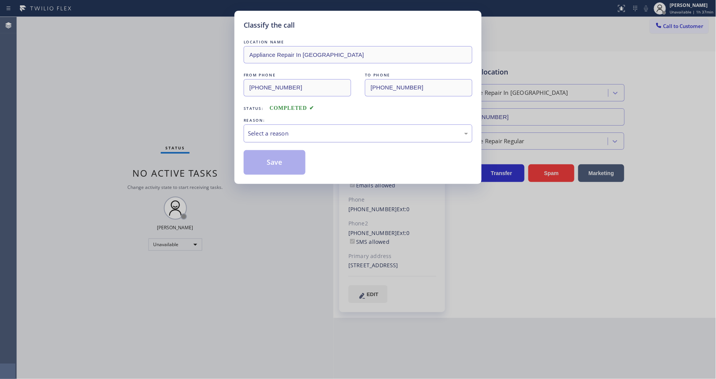
click at [279, 130] on div "Select a reason" at bounding box center [358, 133] width 220 height 9
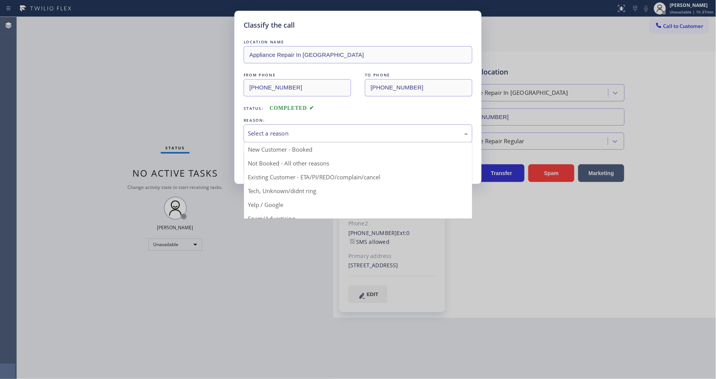
drag, startPoint x: 269, startPoint y: 179, endPoint x: 271, endPoint y: 160, distance: 18.5
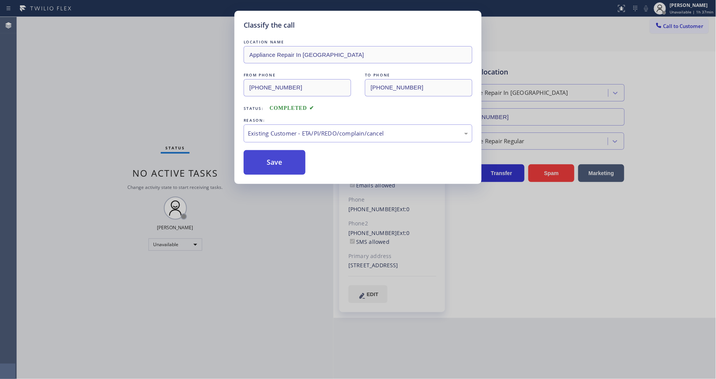
click at [272, 160] on button "Save" at bounding box center [275, 162] width 62 height 25
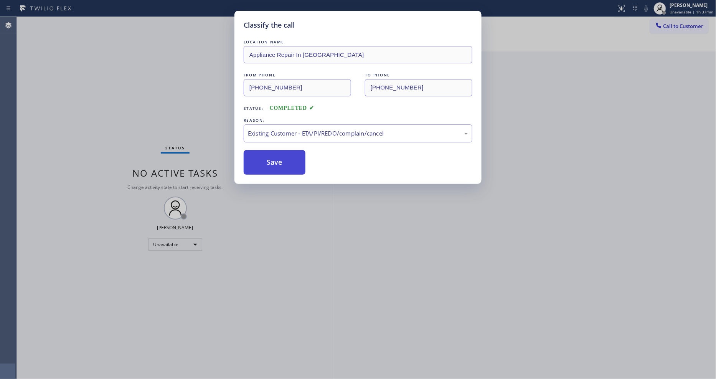
click at [272, 160] on button "Save" at bounding box center [275, 162] width 62 height 25
drag, startPoint x: 272, startPoint y: 160, endPoint x: 256, endPoint y: 4, distance: 156.5
click at [272, 159] on button "Save" at bounding box center [275, 162] width 62 height 25
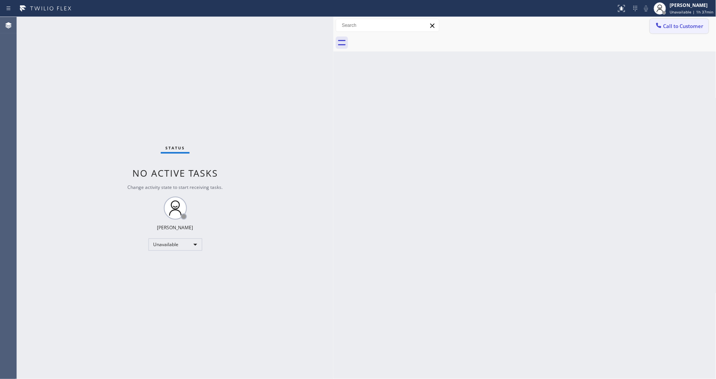
click at [666, 27] on span "Call to Customer" at bounding box center [683, 26] width 40 height 7
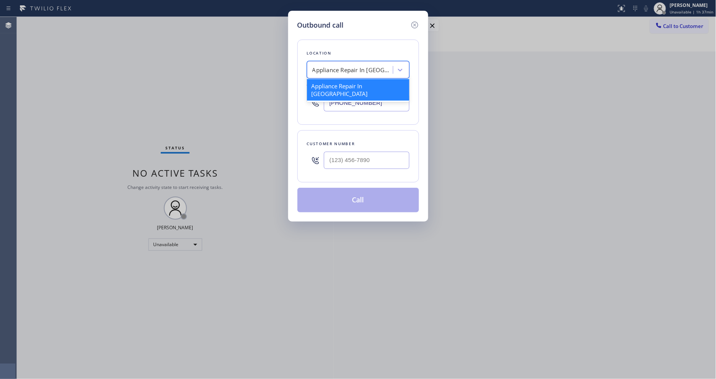
click at [365, 69] on div "Appliance Repair In [GEOGRAPHIC_DATA]" at bounding box center [352, 70] width 81 height 9
paste input "San Francisco Expert HVAC"
type input "San Francisco Expert HVAC"
click at [335, 82] on div "San Francisco Expert HVAC" at bounding box center [358, 86] width 102 height 14
type input "[PHONE_NUMBER]"
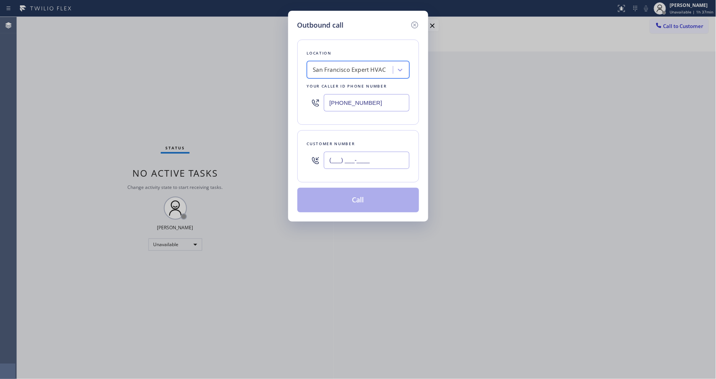
click at [377, 164] on input "(___) ___-____" at bounding box center [367, 160] width 86 height 17
paste input "808) 381-6703"
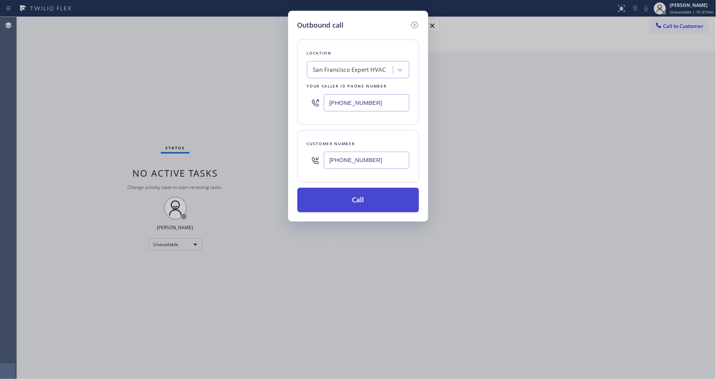
type input "[PHONE_NUMBER]"
drag, startPoint x: 352, startPoint y: 198, endPoint x: 308, endPoint y: 343, distance: 152.2
click at [352, 196] on button "Call" at bounding box center [358, 200] width 122 height 25
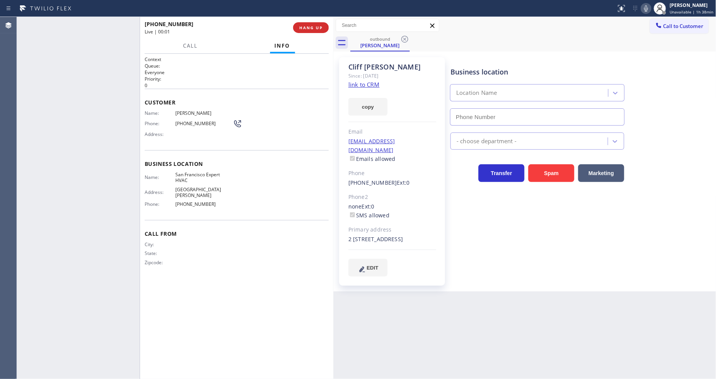
type input "[PHONE_NUMBER]"
click at [184, 110] on span "[PERSON_NAME]" at bounding box center [204, 113] width 58 height 6
copy span "[PERSON_NAME]"
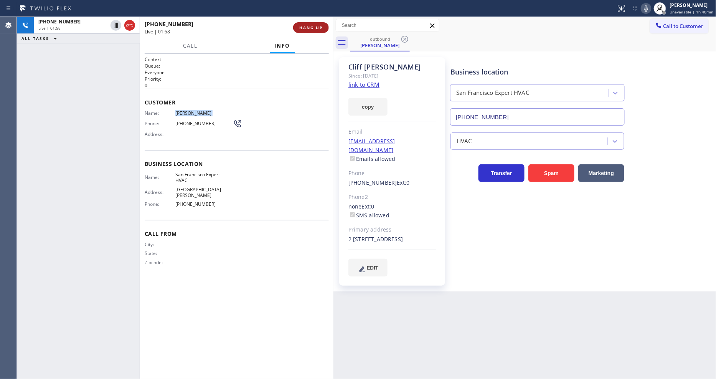
click at [308, 27] on span "HANG UP" at bounding box center [310, 27] width 23 height 5
click at [308, 26] on span "HANG UP" at bounding box center [310, 27] width 23 height 5
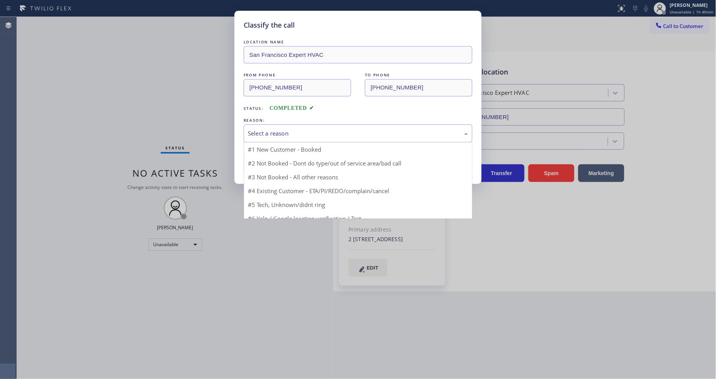
click at [286, 129] on div "Select a reason" at bounding box center [358, 133] width 220 height 9
drag, startPoint x: 269, startPoint y: 171, endPoint x: 269, endPoint y: 165, distance: 6.1
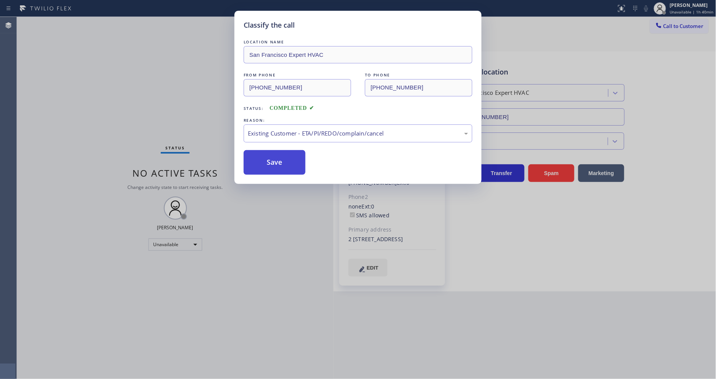
click at [269, 162] on button "Save" at bounding box center [275, 162] width 62 height 25
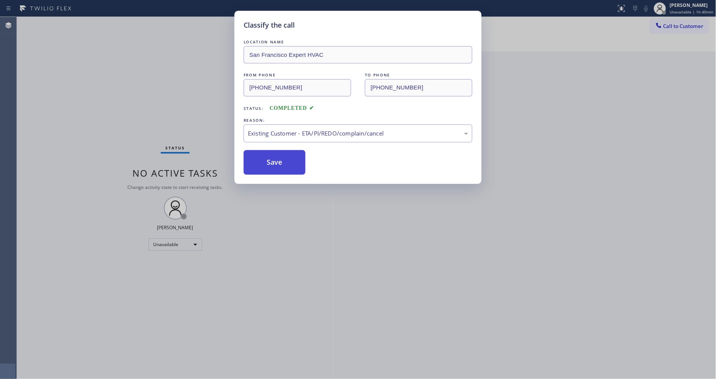
click at [269, 162] on button "Save" at bounding box center [275, 162] width 62 height 25
drag, startPoint x: 269, startPoint y: 162, endPoint x: 284, endPoint y: 12, distance: 150.0
click at [269, 160] on button "Save" at bounding box center [275, 162] width 62 height 25
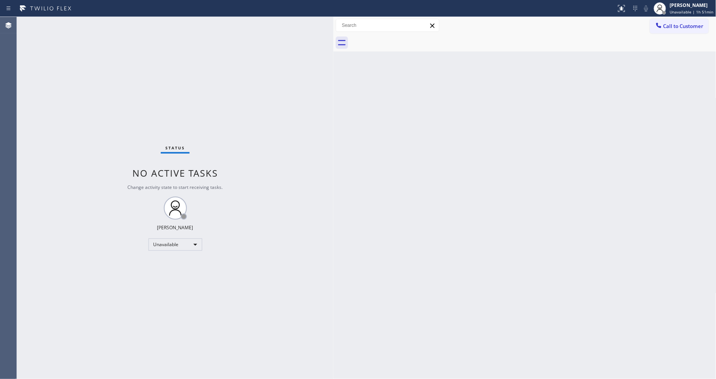
click at [461, 277] on div "Back to Dashboard Change Sender ID Customers Technicians Select a contact Outbo…" at bounding box center [524, 198] width 383 height 362
click at [105, 26] on div "Status No active tasks Change activity state to start receiving tasks. [PERSON_…" at bounding box center [175, 198] width 317 height 362
click at [509, 240] on div "Back to Dashboard Change Sender ID Customers Technicians Select a contact Outbo…" at bounding box center [524, 198] width 383 height 362
click at [565, 213] on div "Back to Dashboard Change Sender ID Customers Technicians Select a contact Outbo…" at bounding box center [524, 198] width 383 height 362
click at [98, 24] on div "Status No active tasks Change activity state to start receiving tasks. [PERSON_…" at bounding box center [175, 198] width 317 height 362
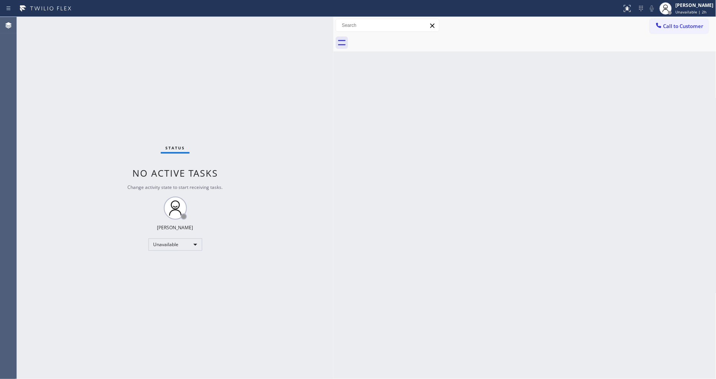
click at [93, 17] on div "Status No active tasks Change activity state to start receiving tasks. [PERSON_…" at bounding box center [175, 198] width 317 height 362
click at [689, 11] on span "Unavailable | 2h 3min" at bounding box center [692, 11] width 41 height 5
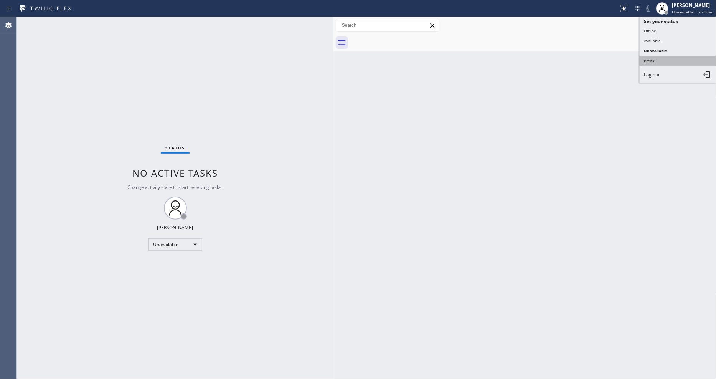
click at [659, 62] on button "Break" at bounding box center [678, 61] width 77 height 10
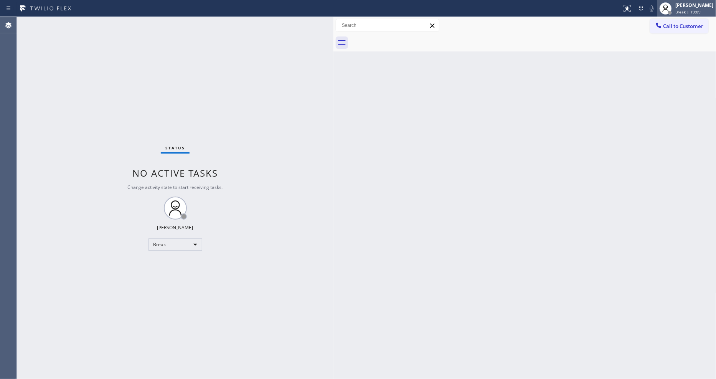
click at [697, 8] on div "[PERSON_NAME] Break | 19:09" at bounding box center [695, 8] width 42 height 13
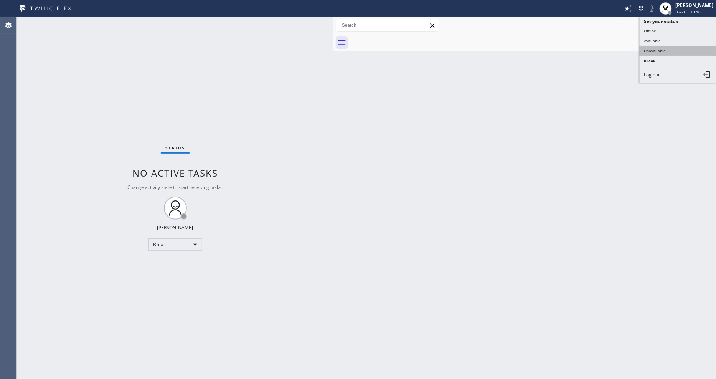
click at [664, 49] on button "Unavailable" at bounding box center [678, 51] width 77 height 10
click at [676, 27] on span "Call to Customer" at bounding box center [683, 26] width 40 height 7
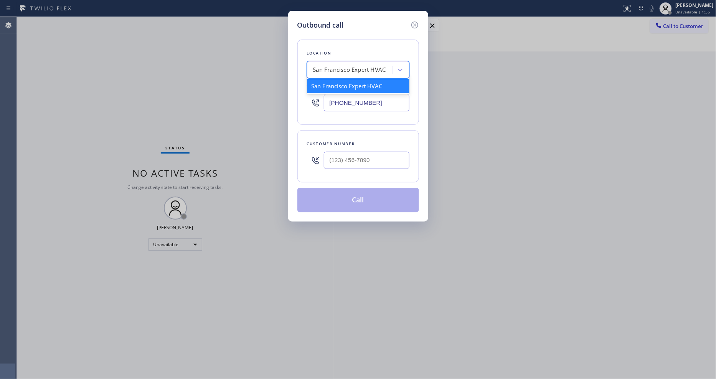
click at [340, 68] on div "San Francisco Expert HVAC" at bounding box center [349, 70] width 73 height 9
paste input "Oasis Plumbers [GEOGRAPHIC_DATA]"
type input "Oasis Plumbers [GEOGRAPHIC_DATA]"
click at [337, 82] on div "Oasis Plumbers [GEOGRAPHIC_DATA]" at bounding box center [358, 89] width 102 height 21
type input "[PHONE_NUMBER]"
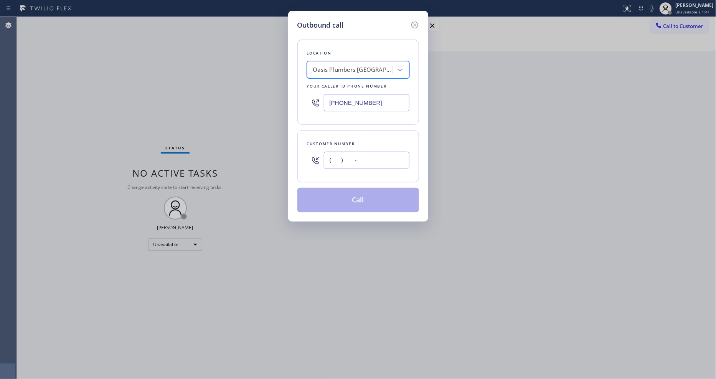
click at [347, 156] on input "(___) ___-____" at bounding box center [367, 160] width 86 height 17
paste input "949) 370-2225"
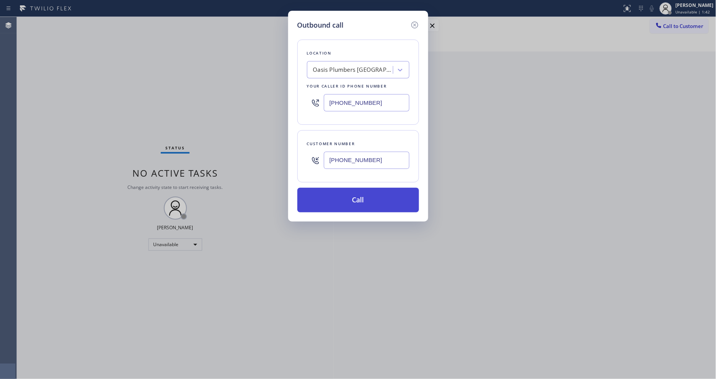
type input "[PHONE_NUMBER]"
click at [338, 203] on button "Call" at bounding box center [358, 200] width 122 height 25
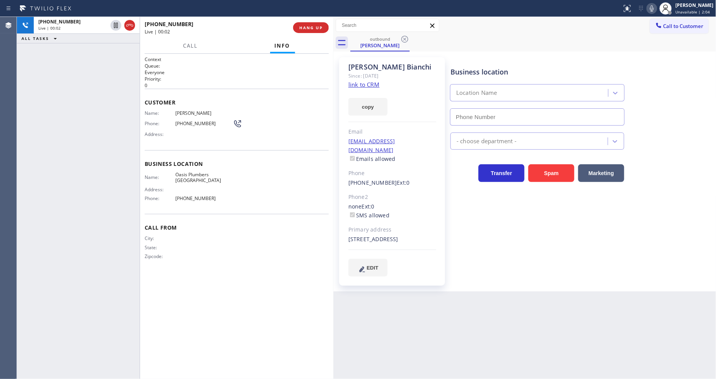
type input "[PHONE_NUMBER]"
click at [195, 110] on span "[PERSON_NAME]" at bounding box center [204, 113] width 58 height 6
copy span "[PERSON_NAME]"
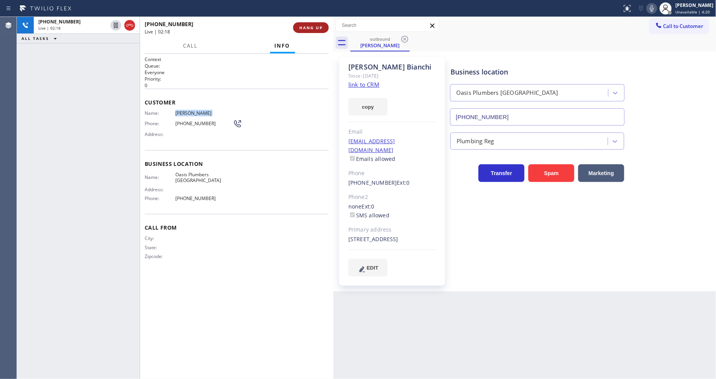
click at [318, 26] on span "HANG UP" at bounding box center [310, 27] width 23 height 5
click at [317, 26] on span "HANG UP" at bounding box center [310, 27] width 23 height 5
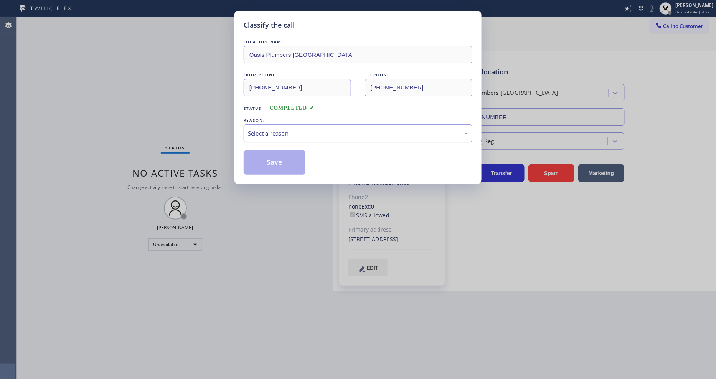
click at [285, 129] on div "Select a reason" at bounding box center [358, 133] width 220 height 9
click at [265, 167] on button "Save" at bounding box center [275, 162] width 62 height 25
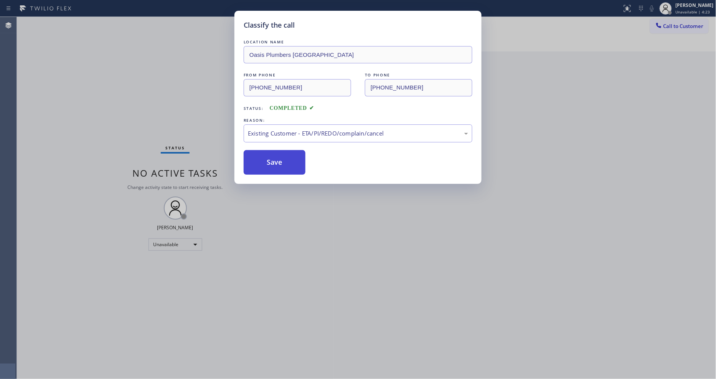
click at [265, 167] on button "Save" at bounding box center [275, 162] width 62 height 25
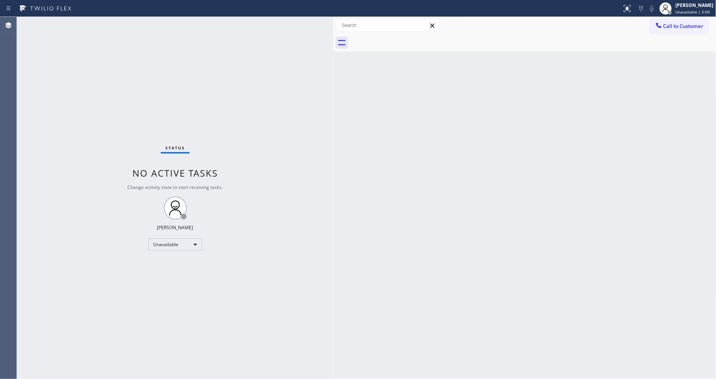
click at [219, 94] on div "Status No active tasks Change activity state to start receiving tasks. [PERSON_…" at bounding box center [175, 198] width 317 height 362
click at [661, 28] on icon at bounding box center [658, 25] width 5 height 5
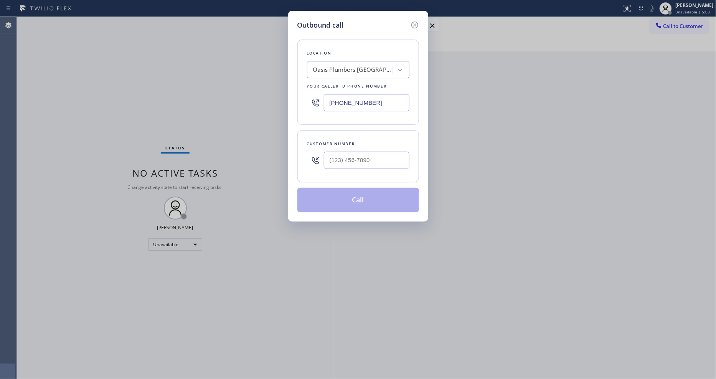
click at [328, 67] on div "Oasis Plumbers [GEOGRAPHIC_DATA]" at bounding box center [353, 70] width 81 height 9
paste input "GE Monogram Expert Appliance Repair"
type input "GE Monogram Expert Appliance Repair"
click at [329, 83] on div "GE Monogram Expert Appliance Repair" at bounding box center [358, 89] width 102 height 21
type input "[PHONE_NUMBER]"
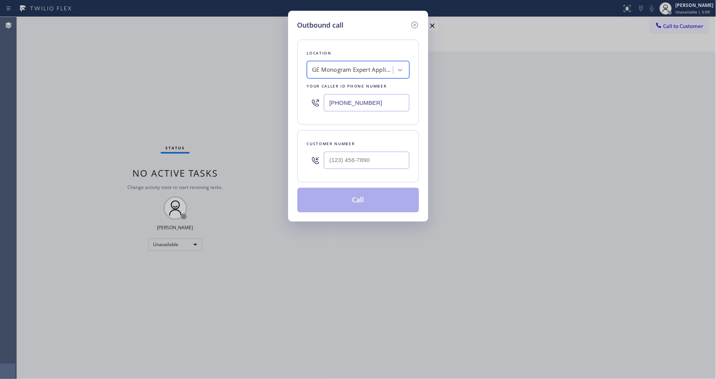
scroll to position [0, 1]
click at [356, 158] on input "(___) ___-____" at bounding box center [367, 160] width 86 height 17
paste input "707) 529-0104"
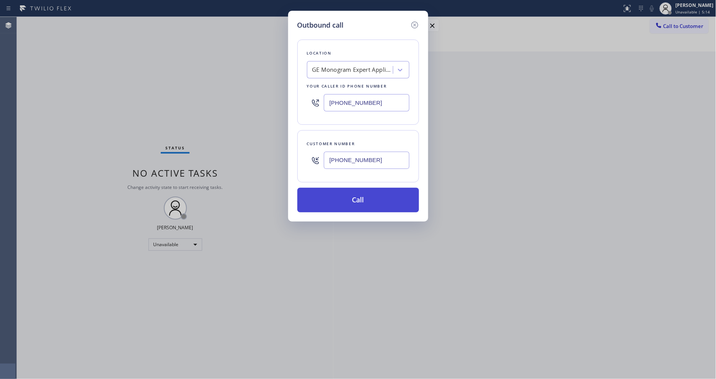
type input "[PHONE_NUMBER]"
click at [339, 201] on button "Call" at bounding box center [358, 200] width 122 height 25
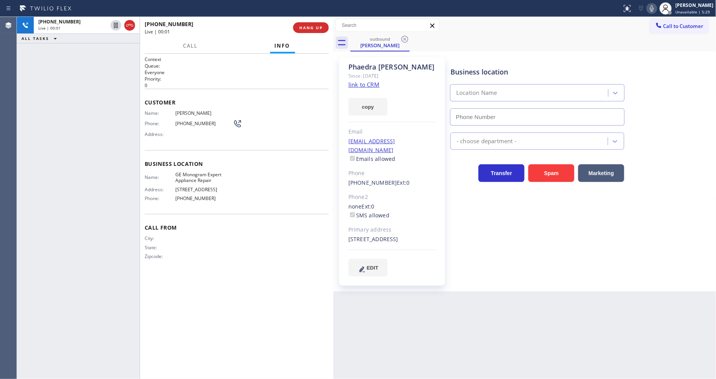
type input "[PHONE_NUMBER]"
click at [182, 110] on span "[PERSON_NAME]" at bounding box center [204, 113] width 58 height 6
copy span "[PERSON_NAME]"
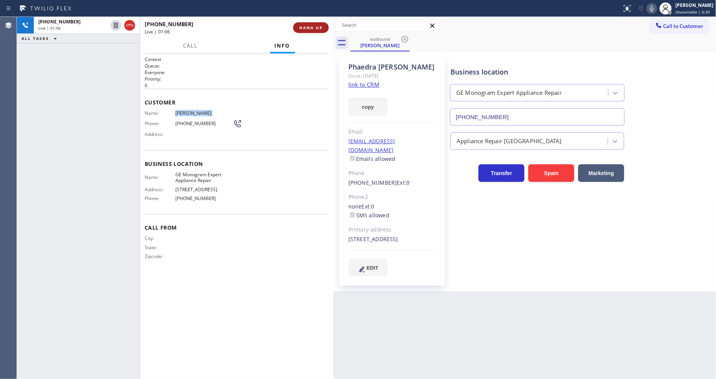
click at [307, 28] on span "HANG UP" at bounding box center [310, 27] width 23 height 5
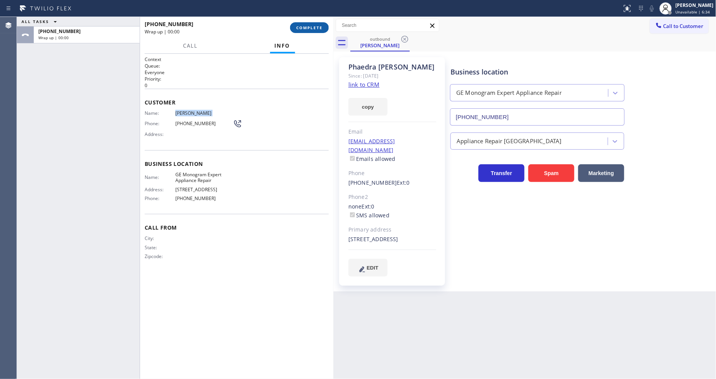
click at [307, 28] on span "COMPLETE" at bounding box center [309, 27] width 26 height 5
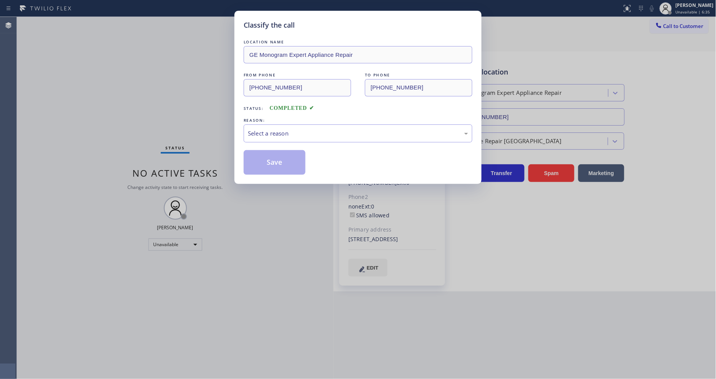
click at [277, 125] on div "Select a reason" at bounding box center [358, 133] width 229 height 18
click at [260, 152] on button "Save" at bounding box center [275, 162] width 62 height 25
click at [260, 153] on button "Save" at bounding box center [275, 162] width 62 height 25
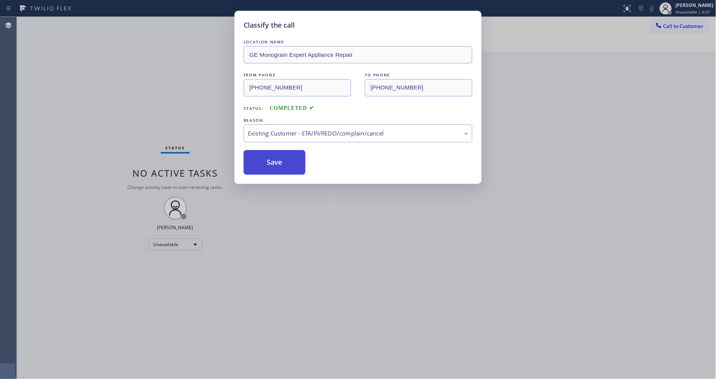
click at [260, 153] on button "Save" at bounding box center [275, 162] width 62 height 25
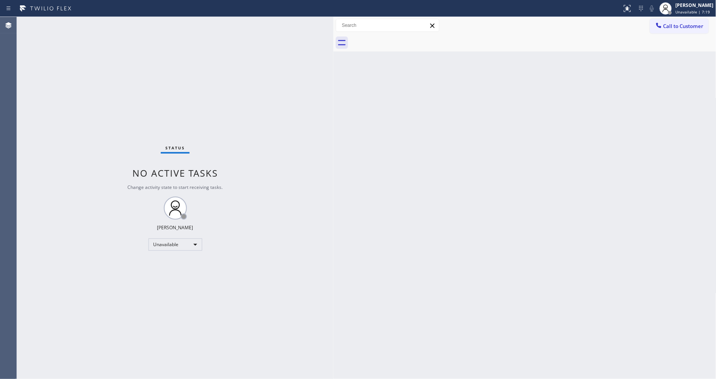
click at [658, 28] on icon at bounding box center [659, 25] width 8 height 8
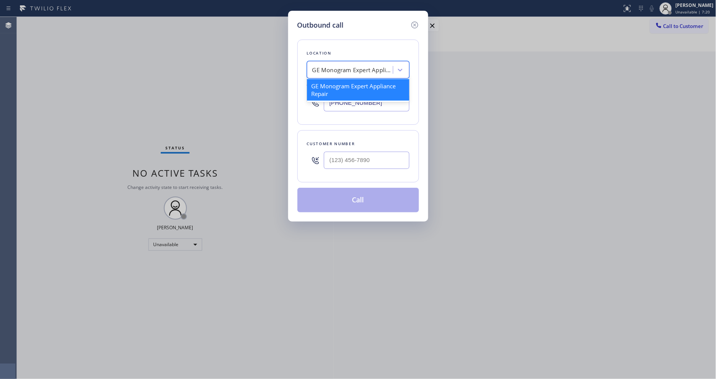
click at [354, 66] on div "GE Monogram Expert Appliance Repair" at bounding box center [352, 70] width 81 height 9
paste input "Subzero Repair Professionals"
type input "Subzero Repair Professionals"
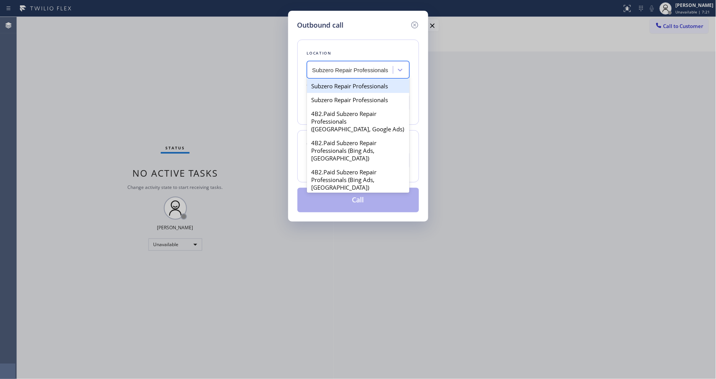
click at [340, 84] on div "Subzero Repair Professionals" at bounding box center [358, 86] width 102 height 14
type input "[PHONE_NUMBER]"
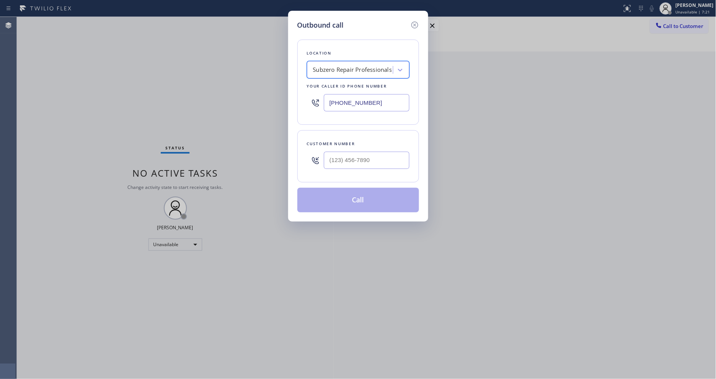
scroll to position [0, 0]
click at [365, 159] on input "(___) ___-____" at bounding box center [367, 160] width 86 height 17
paste input "602) 558-2277"
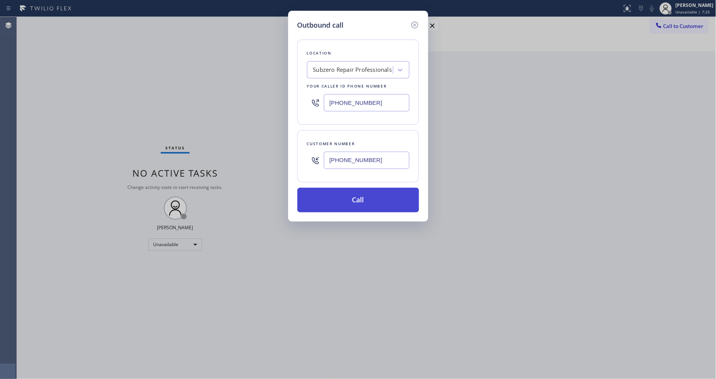
type input "[PHONE_NUMBER]"
click at [333, 192] on button "Call" at bounding box center [358, 200] width 122 height 25
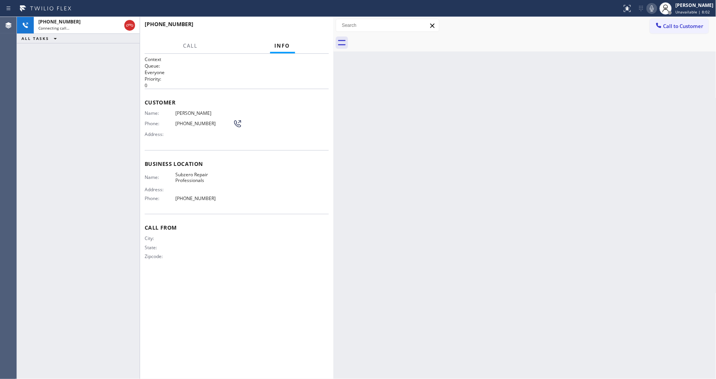
click at [195, 110] on span "[PERSON_NAME]" at bounding box center [204, 113] width 58 height 6
copy span "[PERSON_NAME]"
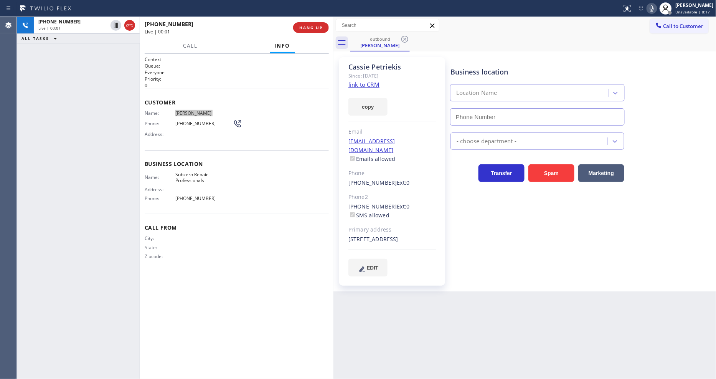
type input "[PHONE_NUMBER]"
click at [310, 21] on div "[PHONE_NUMBER] Live | 00:38 HANG UP" at bounding box center [237, 28] width 184 height 20
click at [310, 30] on span "HANG UP" at bounding box center [310, 27] width 23 height 5
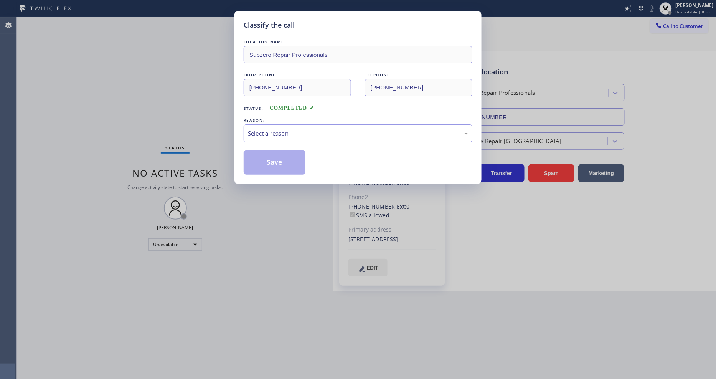
click at [269, 117] on div "REASON:" at bounding box center [358, 120] width 229 height 8
click at [267, 121] on div "REASON:" at bounding box center [358, 120] width 229 height 8
click at [275, 124] on div "Select a reason" at bounding box center [358, 133] width 229 height 18
drag, startPoint x: 279, startPoint y: 176, endPoint x: 279, endPoint y: 160, distance: 15.4
click at [279, 160] on button "Save" at bounding box center [275, 162] width 62 height 25
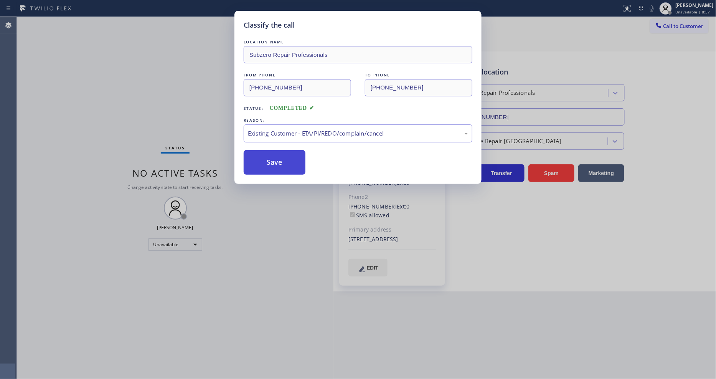
click at [279, 160] on button "Save" at bounding box center [275, 162] width 62 height 25
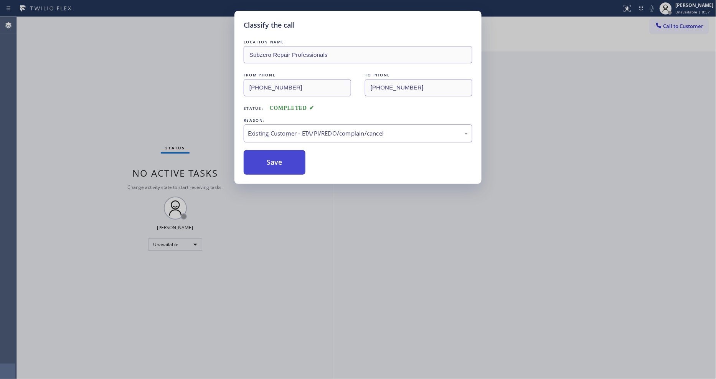
click at [279, 160] on button "Save" at bounding box center [275, 162] width 62 height 25
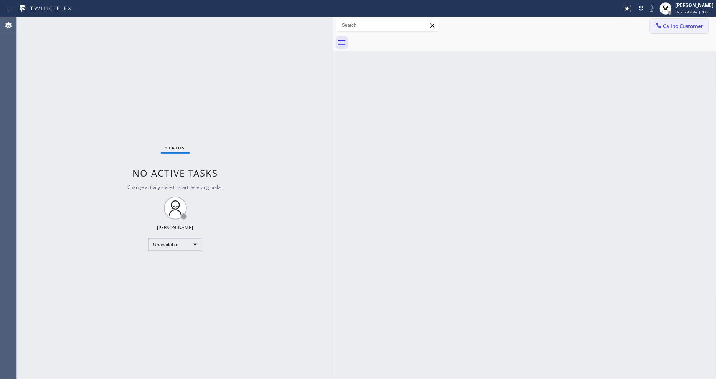
click at [686, 29] on button "Call to Customer" at bounding box center [679, 26] width 59 height 15
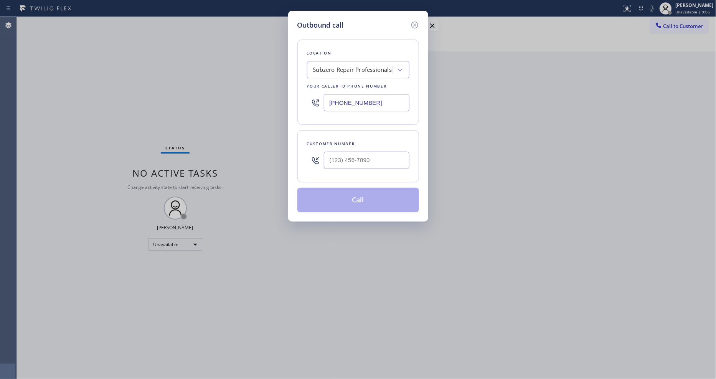
click at [331, 66] on div "Subzero Repair Professionals" at bounding box center [352, 70] width 79 height 9
paste input "Wolf Appliance Expert"
type input "Wolf Appliance Expert"
click at [336, 85] on div "[PERSON_NAME]'s Wolf Appliance Experts" at bounding box center [358, 89] width 102 height 21
click at [354, 99] on input "[PHONE_NUMBER]" at bounding box center [367, 102] width 86 height 17
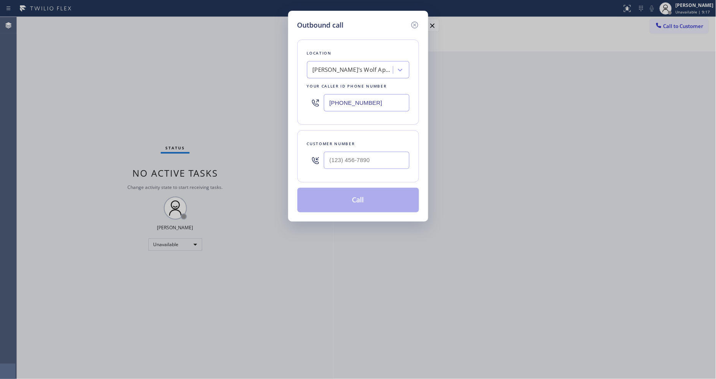
click at [354, 99] on input "[PHONE_NUMBER]" at bounding box center [367, 102] width 86 height 17
paste input "9495"
click at [354, 99] on input "[PHONE_NUMBER]" at bounding box center [367, 102] width 86 height 17
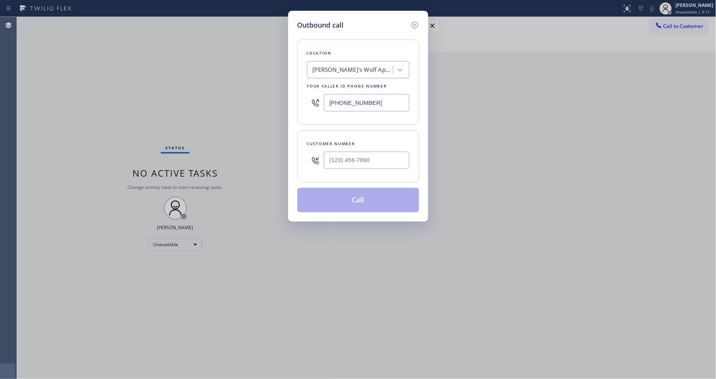
click at [354, 99] on input "[PHONE_NUMBER]" at bounding box center [367, 102] width 86 height 17
paste input "949) 536-9698"
type input "[PHONE_NUMBER]"
click at [308, 116] on div "Location 4B2.Paid Wolf Appliance Expert Your caller id phone number [PHONE_NUMB…" at bounding box center [358, 82] width 122 height 85
click at [344, 158] on input "(___) ___-____" at bounding box center [367, 160] width 86 height 17
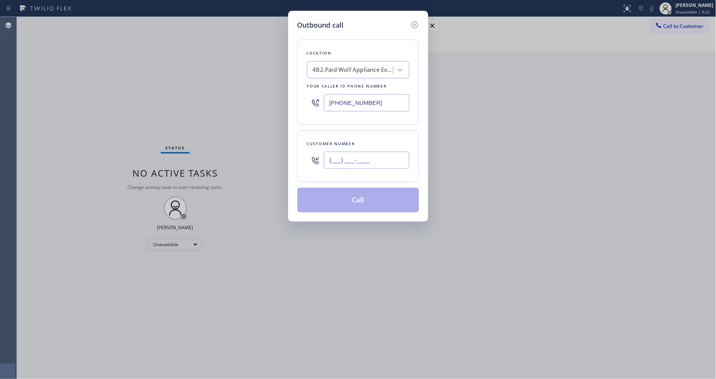
paste input "978) 289-8050"
type input "[PHONE_NUMBER]"
click at [338, 196] on button "Call" at bounding box center [358, 200] width 122 height 25
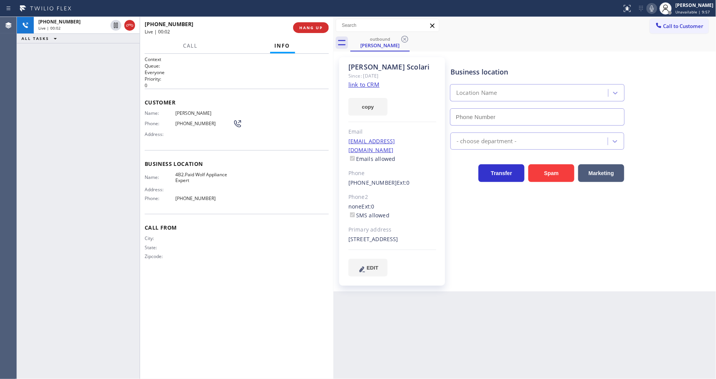
type input "[PHONE_NUMBER]"
click at [192, 110] on span "[PERSON_NAME]" at bounding box center [204, 113] width 58 height 6
copy span "[PERSON_NAME]"
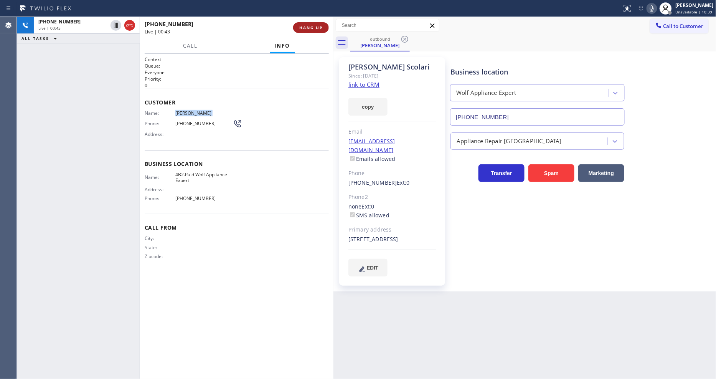
click at [312, 28] on span "HANG UP" at bounding box center [310, 27] width 23 height 5
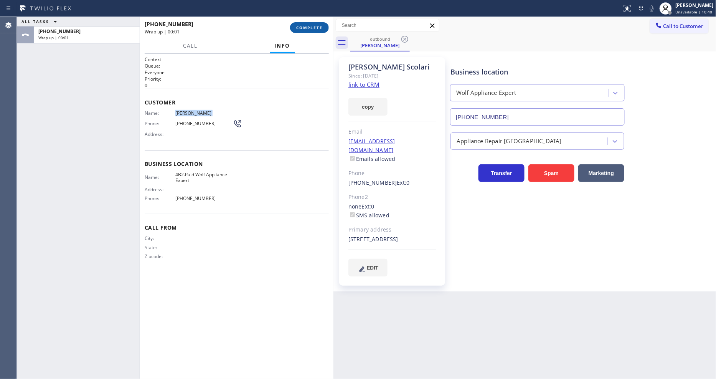
click at [312, 28] on span "COMPLETE" at bounding box center [309, 27] width 26 height 5
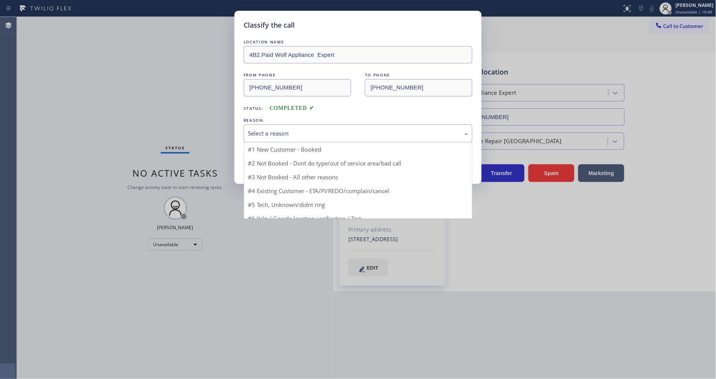
click at [297, 124] on div "Select a reason" at bounding box center [358, 133] width 229 height 18
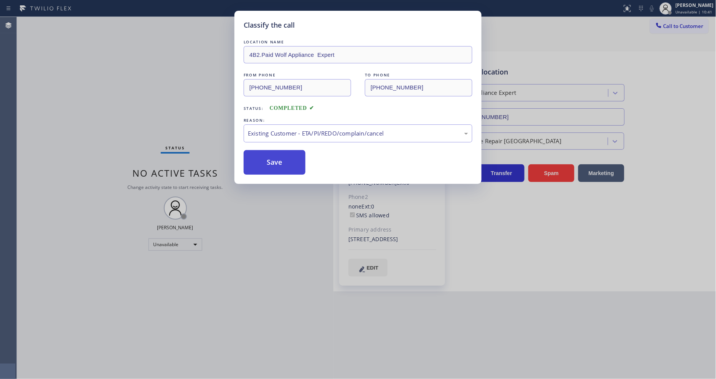
click at [285, 162] on button "Save" at bounding box center [275, 162] width 62 height 25
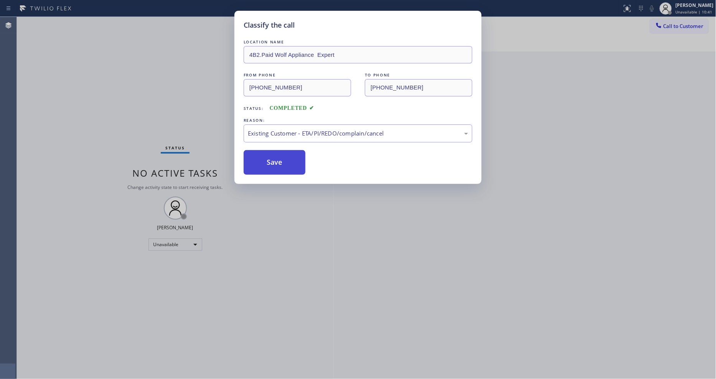
click at [285, 162] on button "Save" at bounding box center [275, 162] width 62 height 25
drag, startPoint x: 285, startPoint y: 162, endPoint x: 324, endPoint y: 148, distance: 41.3
click at [285, 161] on button "Save" at bounding box center [275, 162] width 62 height 25
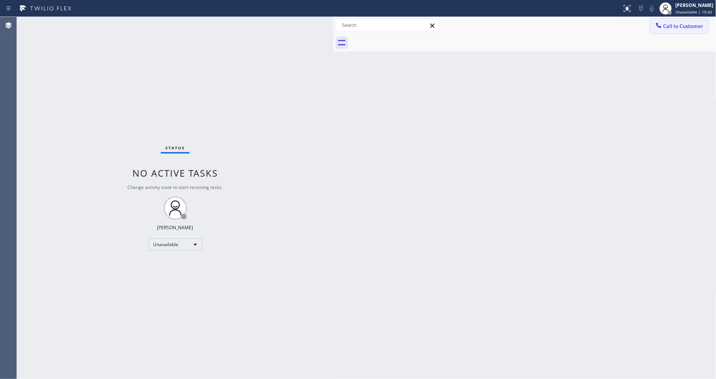
click at [674, 22] on button "Call to Customer" at bounding box center [679, 26] width 59 height 15
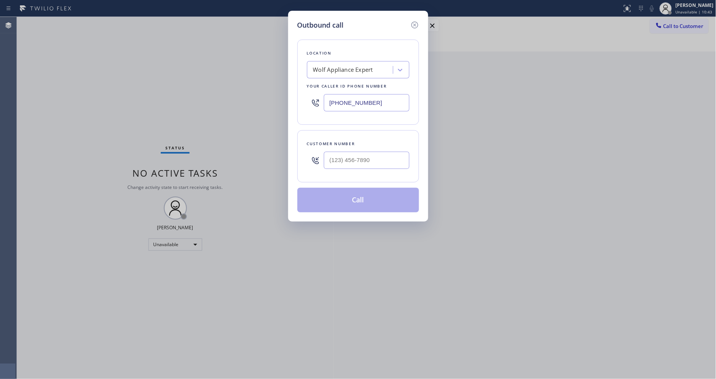
click at [323, 68] on div "Wolf Appliance Expert" at bounding box center [343, 70] width 60 height 9
paste input "Marvel Electricians [GEOGRAPHIC_DATA]"
type input "Marvel Electricians [GEOGRAPHIC_DATA]"
click at [327, 85] on div "Marvel Electricians [GEOGRAPHIC_DATA]" at bounding box center [358, 89] width 102 height 21
type input "[PHONE_NUMBER]"
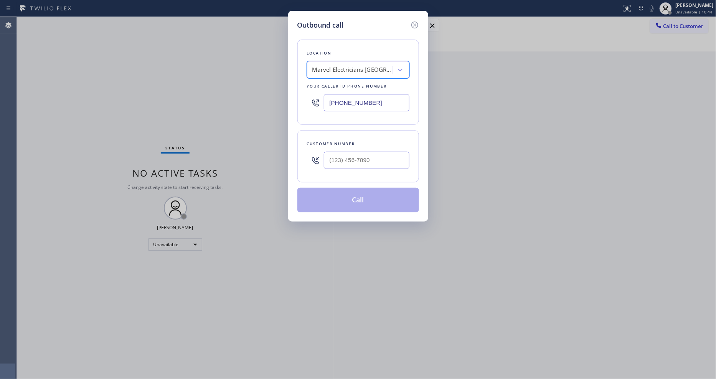
scroll to position [0, 1]
click at [336, 155] on input "(___) ___-____" at bounding box center [367, 160] width 86 height 17
paste input "323) 336-3749"
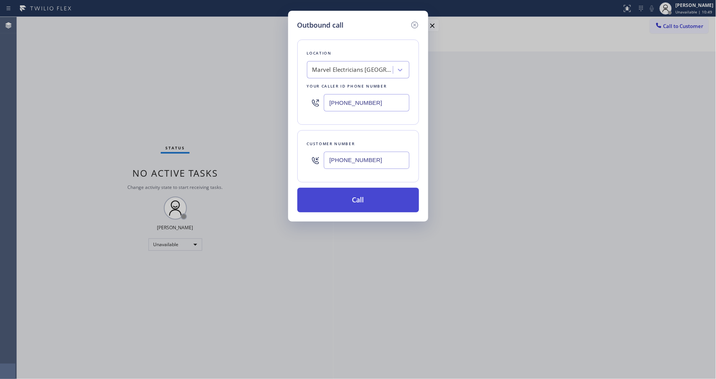
type input "[PHONE_NUMBER]"
click at [323, 197] on button "Call" at bounding box center [358, 200] width 122 height 25
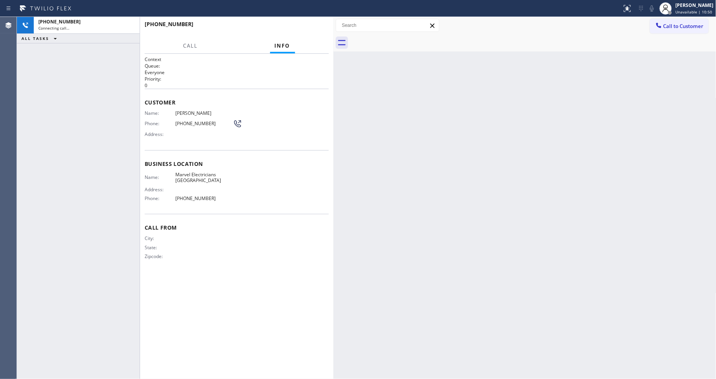
click at [186, 110] on span "[PERSON_NAME]" at bounding box center [204, 113] width 58 height 6
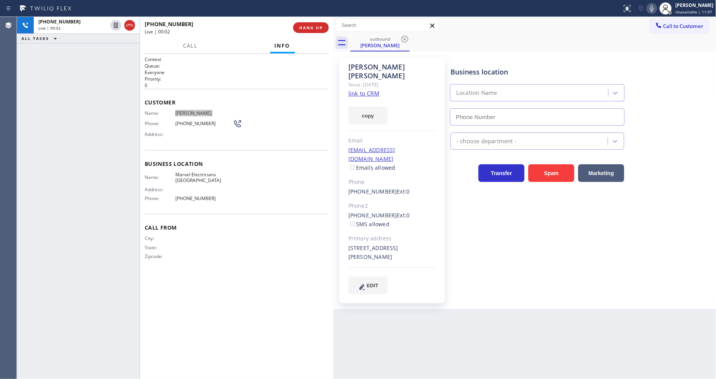
type input "[PHONE_NUMBER]"
click at [311, 28] on span "HANG UP" at bounding box center [310, 27] width 23 height 5
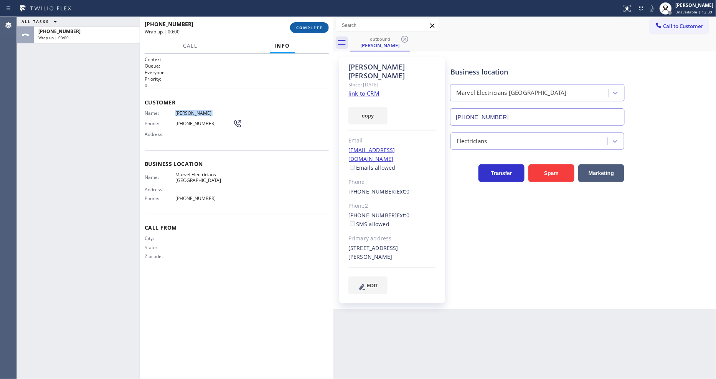
click at [311, 28] on span "COMPLETE" at bounding box center [309, 27] width 26 height 5
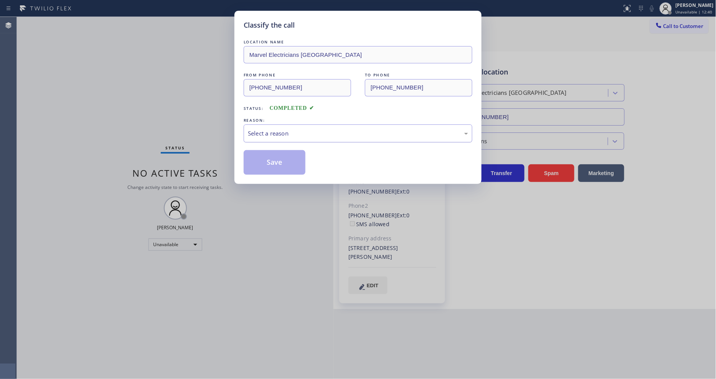
click at [288, 125] on div "Select a reason" at bounding box center [358, 133] width 229 height 18
click at [269, 163] on button "Save" at bounding box center [275, 162] width 62 height 25
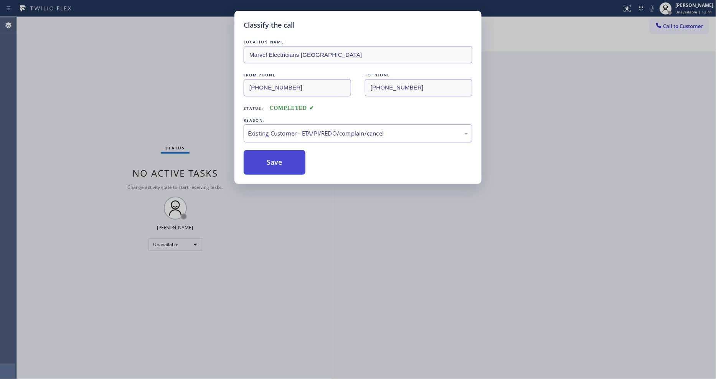
click at [269, 163] on button "Save" at bounding box center [275, 162] width 62 height 25
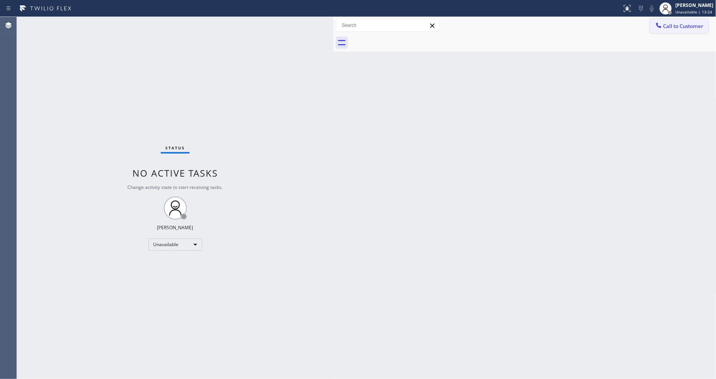
click at [679, 30] on button "Call to Customer" at bounding box center [679, 26] width 59 height 15
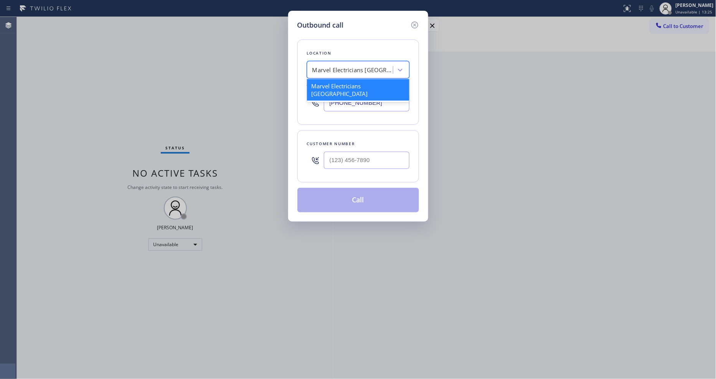
click at [357, 69] on div "Marvel Electricians [GEOGRAPHIC_DATA]" at bounding box center [352, 70] width 81 height 9
paste input "HVAC Alliance Experts"
type input "HVAC Alliance Experts"
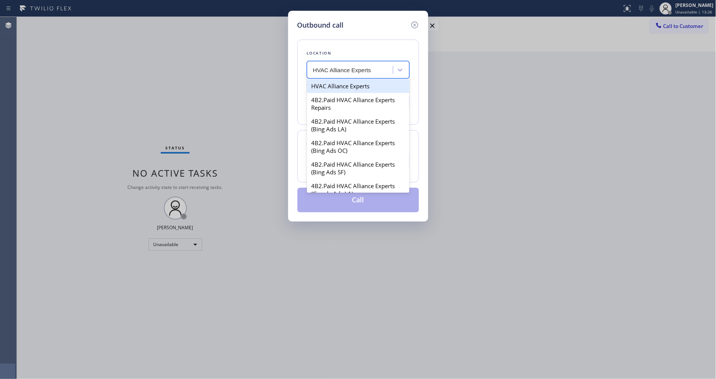
click at [324, 84] on div "HVAC Alliance Experts" at bounding box center [358, 86] width 102 height 14
type input "[PHONE_NUMBER]"
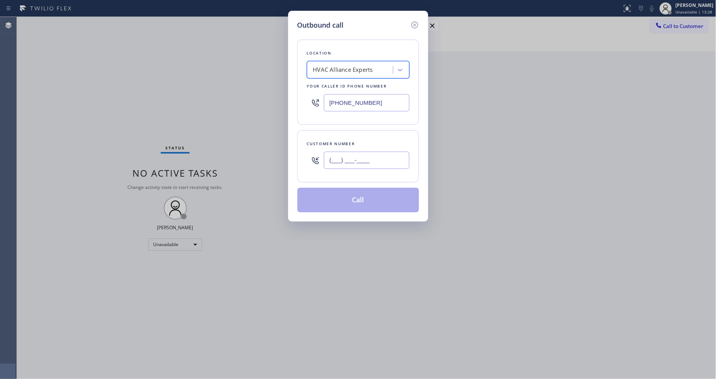
click at [338, 155] on input "(___) ___-____" at bounding box center [367, 160] width 86 height 17
paste input "310) 472-1432"
type input "[PHONE_NUMBER]"
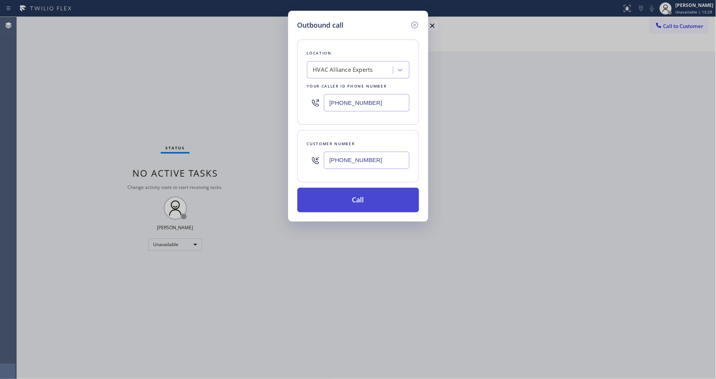
click at [331, 190] on button "Call" at bounding box center [358, 200] width 122 height 25
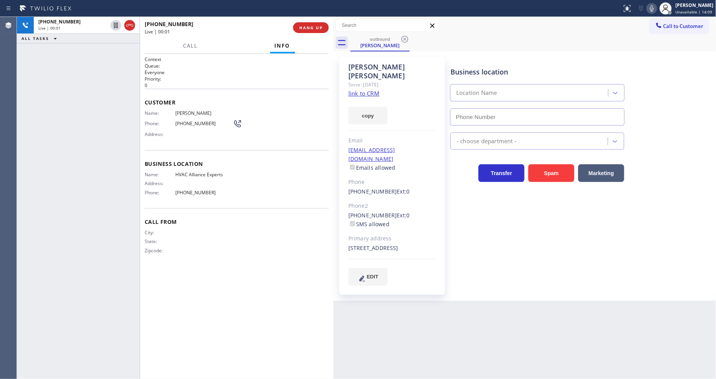
type input "[PHONE_NUMBER]"
click at [197, 111] on span "[PERSON_NAME]" at bounding box center [204, 113] width 58 height 6
click at [299, 27] on span "HANG UP" at bounding box center [310, 27] width 23 height 5
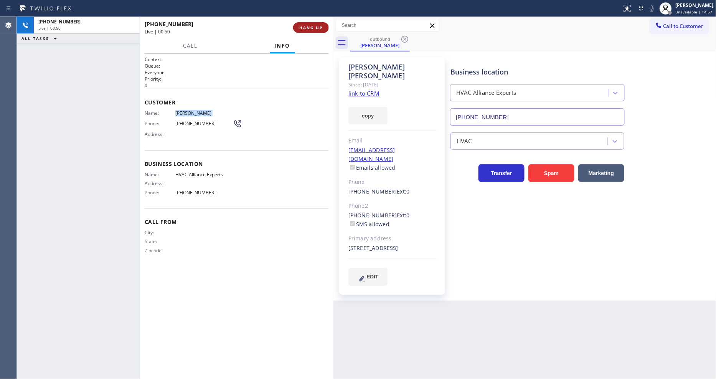
click at [300, 27] on span "HANG UP" at bounding box center [310, 27] width 23 height 5
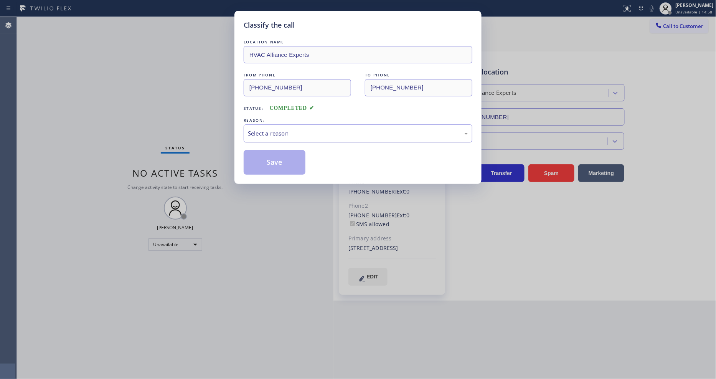
click at [286, 133] on div "Select a reason" at bounding box center [358, 133] width 220 height 9
click at [280, 160] on button "Save" at bounding box center [275, 162] width 62 height 25
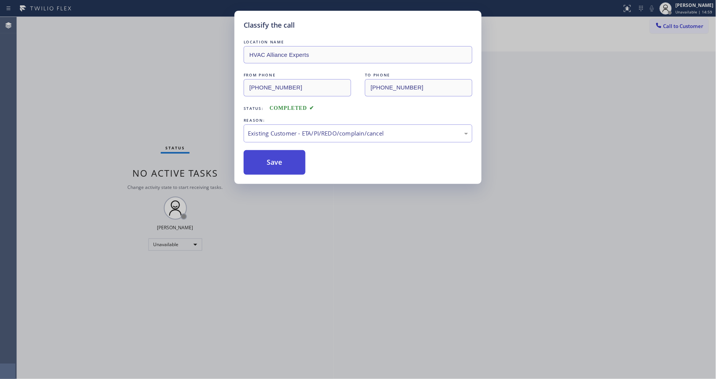
click at [280, 160] on button "Save" at bounding box center [275, 162] width 62 height 25
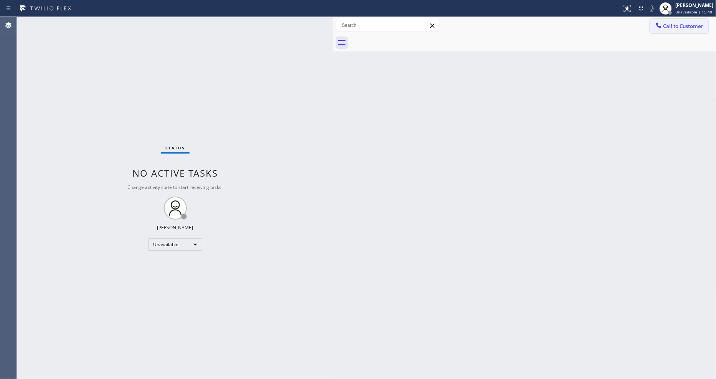
click at [666, 28] on button "Call to Customer" at bounding box center [679, 26] width 59 height 15
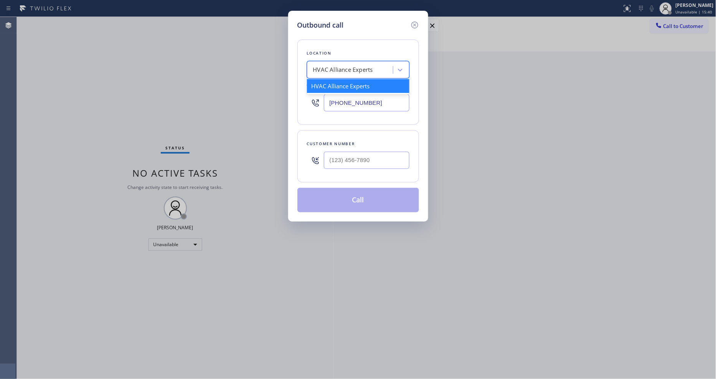
click at [349, 66] on div "HVAC Alliance Experts" at bounding box center [343, 70] width 60 height 9
paste input "5 Star Appliance Repair"
type input "5 Star Appliance Repair"
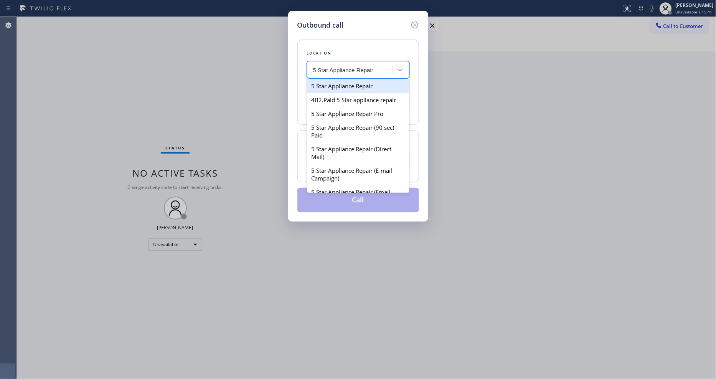
click at [336, 84] on div "5 Star Appliance Repair" at bounding box center [358, 86] width 102 height 14
type input "[PHONE_NUMBER]"
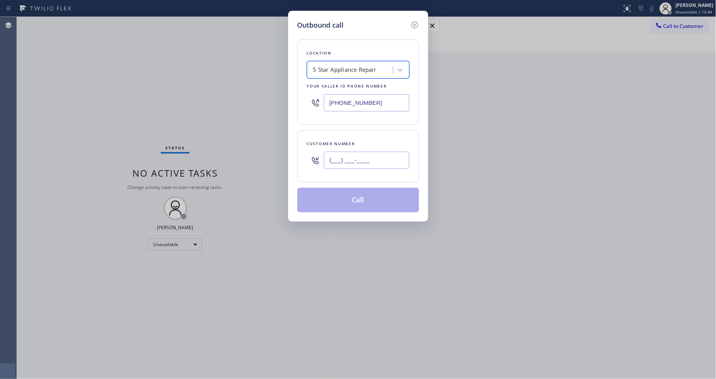
click at [354, 157] on input "(___) ___-____" at bounding box center [367, 160] width 86 height 17
paste input "323) 376-5824"
type input "[PHONE_NUMBER]"
click at [342, 196] on button "Call" at bounding box center [358, 200] width 122 height 25
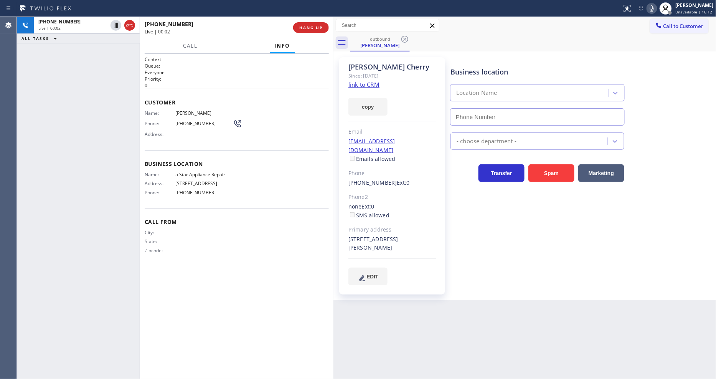
type input "[PHONE_NUMBER]"
click at [325, 29] on button "HANG UP" at bounding box center [311, 27] width 36 height 11
click at [323, 28] on button "HANG UP" at bounding box center [311, 27] width 36 height 11
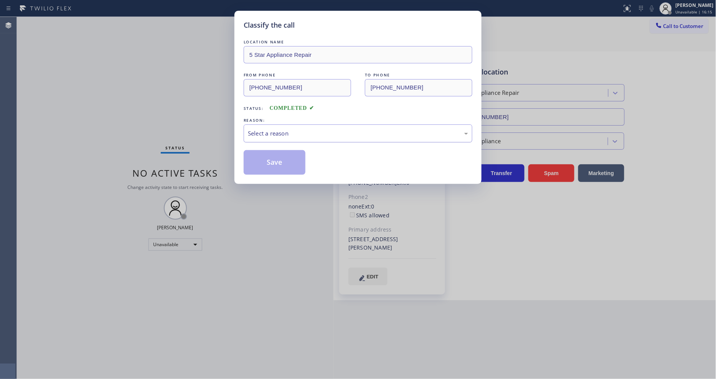
click at [281, 125] on div "Select a reason" at bounding box center [358, 133] width 229 height 18
click at [278, 153] on button "Save" at bounding box center [275, 162] width 62 height 25
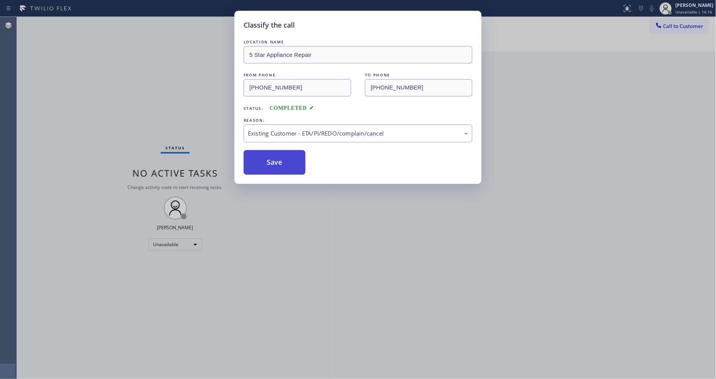
click at [278, 153] on button "Save" at bounding box center [275, 162] width 62 height 25
click at [279, 153] on button "Save" at bounding box center [275, 162] width 62 height 25
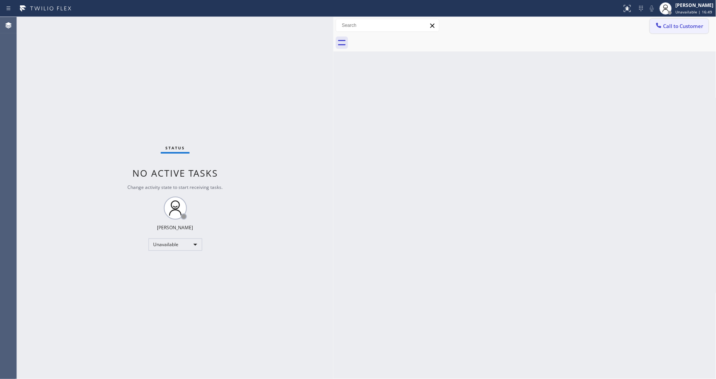
click at [659, 28] on icon at bounding box center [659, 25] width 8 height 8
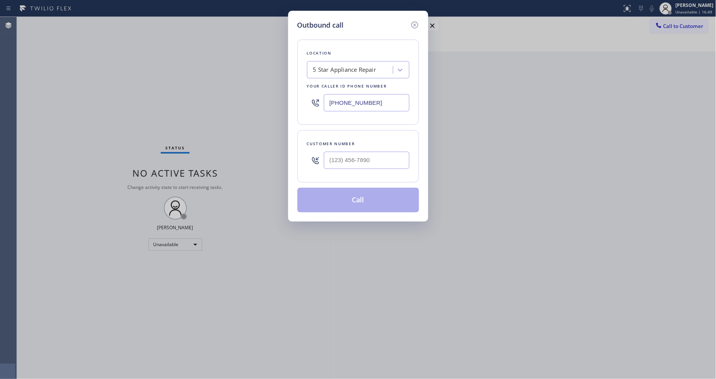
click at [351, 67] on div "5 Star Appliance Repair" at bounding box center [344, 70] width 63 height 9
paste input "[DOMAIN_NAME] ([GEOGRAPHIC_DATA], Google Ads)"
type input "[DOMAIN_NAME] ([GEOGRAPHIC_DATA], Google Ads)"
click at [345, 87] on div "4B2.Paid [DOMAIN_NAME] ([GEOGRAPHIC_DATA], Google Ads)" at bounding box center [358, 89] width 102 height 21
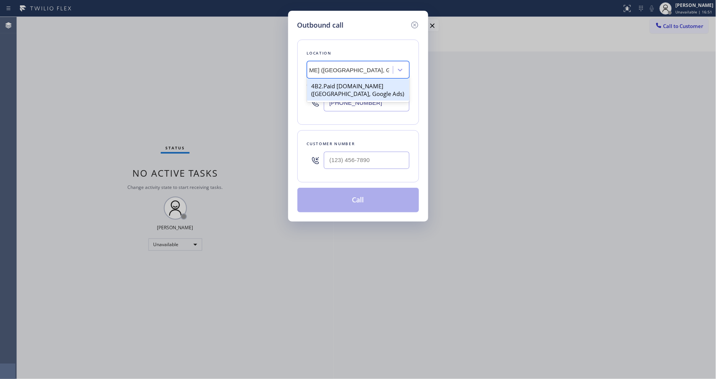
type input "[PHONE_NUMBER]"
click at [363, 158] on input "(___) ___-____" at bounding box center [367, 160] width 86 height 17
paste input "323) 864-2199"
type input "[PHONE_NUMBER]"
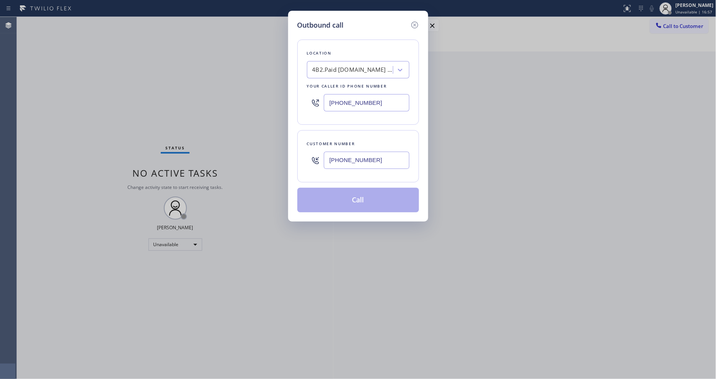
click at [338, 193] on button "Call" at bounding box center [358, 200] width 122 height 25
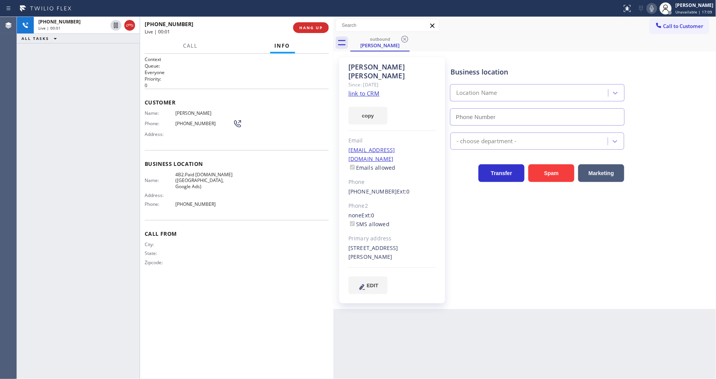
type input "[PHONE_NUMBER]"
click at [524, 270] on div "Business location [DOMAIN_NAME] ([GEOGRAPHIC_DATA], Google Ads) [PHONE_NUMBER] …" at bounding box center [581, 175] width 265 height 232
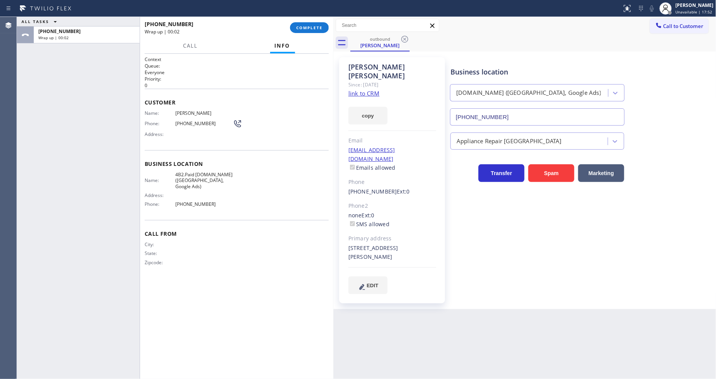
drag, startPoint x: 314, startPoint y: 23, endPoint x: 346, endPoint y: 69, distance: 56.2
click at [313, 25] on button "COMPLETE" at bounding box center [309, 27] width 39 height 11
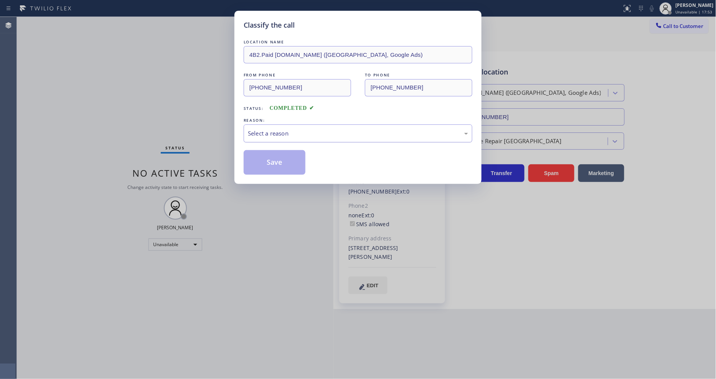
click at [273, 134] on div "Select a reason" at bounding box center [358, 133] width 220 height 9
click at [270, 154] on button "Save" at bounding box center [275, 162] width 62 height 25
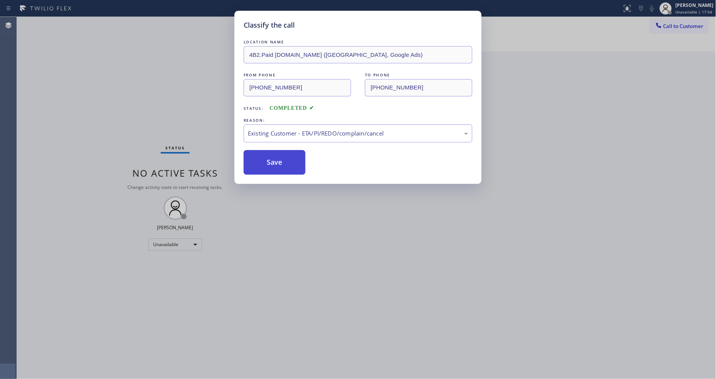
click at [270, 154] on button "Save" at bounding box center [275, 162] width 62 height 25
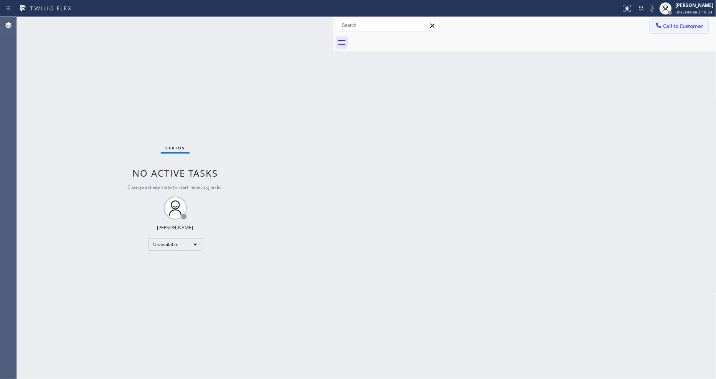
click at [671, 29] on button "Call to Customer" at bounding box center [679, 26] width 59 height 15
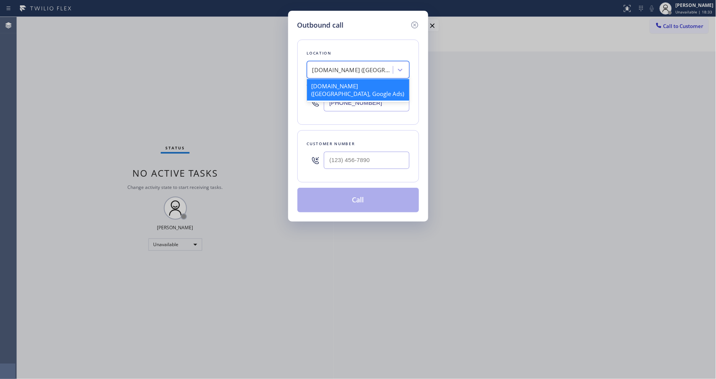
click at [355, 68] on div "[DOMAIN_NAME] ([GEOGRAPHIC_DATA], Google Ads)" at bounding box center [352, 70] width 81 height 9
paste input "5 Star Appliance Repair"
type input "5 Star Appliance Repair"
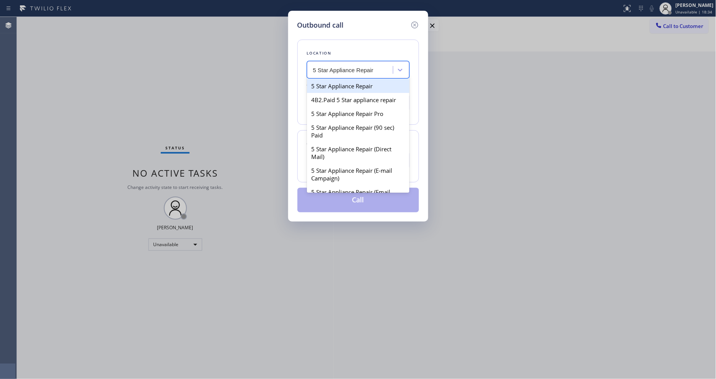
click at [336, 83] on div "5 Star Appliance Repair" at bounding box center [358, 86] width 102 height 14
type input "[PHONE_NUMBER]"
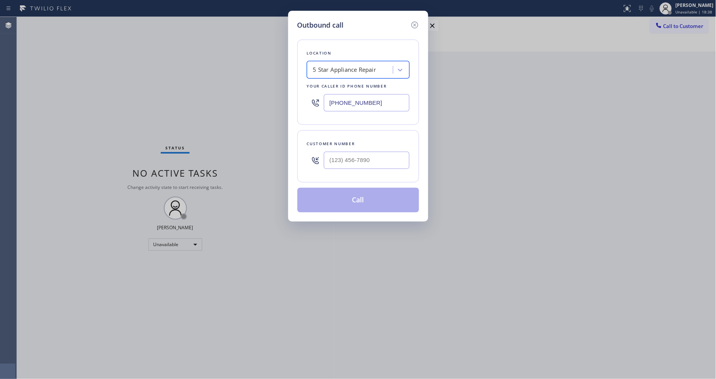
click at [321, 156] on div at bounding box center [315, 160] width 17 height 25
click at [335, 156] on input "(___) ___-____" at bounding box center [367, 160] width 86 height 17
paste input "626) 926-4553"
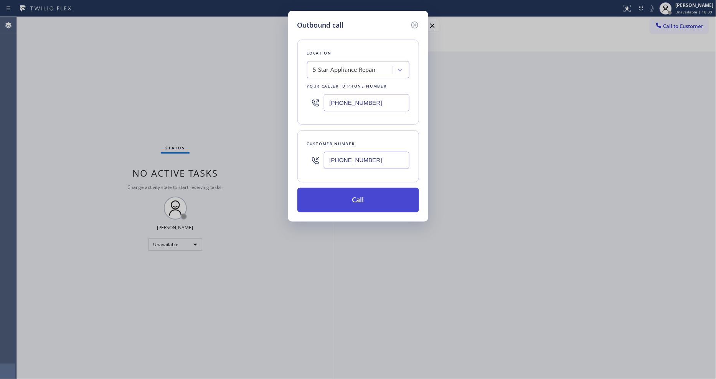
type input "[PHONE_NUMBER]"
click at [331, 195] on button "Call" at bounding box center [358, 200] width 122 height 25
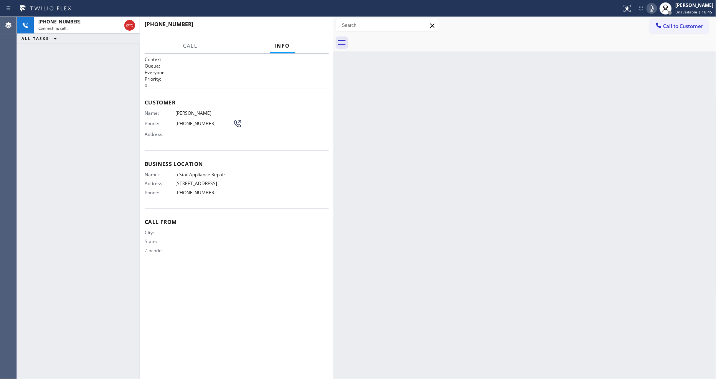
drag, startPoint x: 520, startPoint y: 240, endPoint x: 460, endPoint y: 250, distance: 60.3
click at [520, 240] on div "Back to Dashboard Change Sender ID Customers Technicians Select a contact Outbo…" at bounding box center [524, 198] width 383 height 362
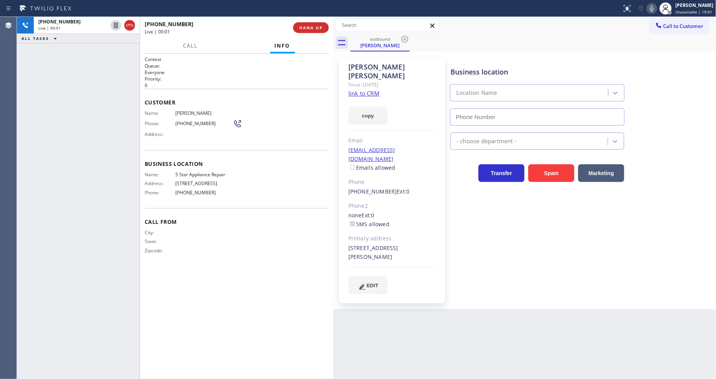
type input "[PHONE_NUMBER]"
click at [187, 110] on span "[PERSON_NAME]" at bounding box center [204, 113] width 58 height 6
click at [660, 8] on div at bounding box center [665, 8] width 17 height 17
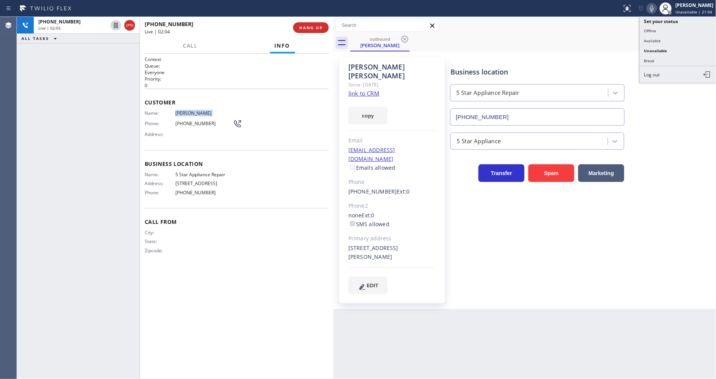
click at [651, 8] on icon at bounding box center [651, 8] width 9 height 9
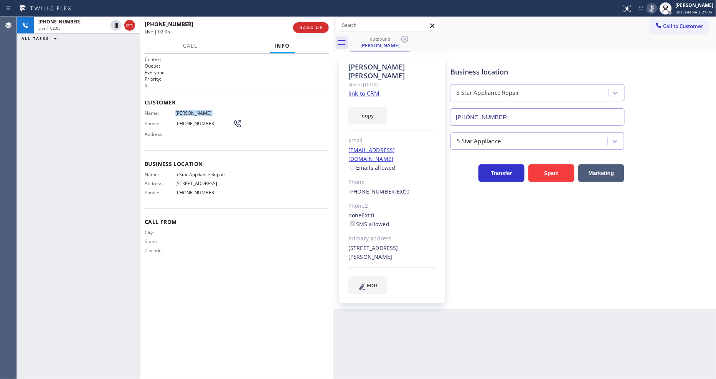
click at [653, 8] on icon at bounding box center [651, 8] width 9 height 9
click at [656, 7] on icon at bounding box center [651, 8] width 9 height 9
click at [654, 8] on icon at bounding box center [652, 8] width 4 height 6
click at [604, 266] on div "Business location 5 Star Appliance Repair [PHONE_NUMBER] 5 Star Appliance Trans…" at bounding box center [581, 175] width 265 height 232
click at [185, 114] on div "Name: [PERSON_NAME] Phone: [PHONE_NUMBER] Address:" at bounding box center [193, 125] width 97 height 30
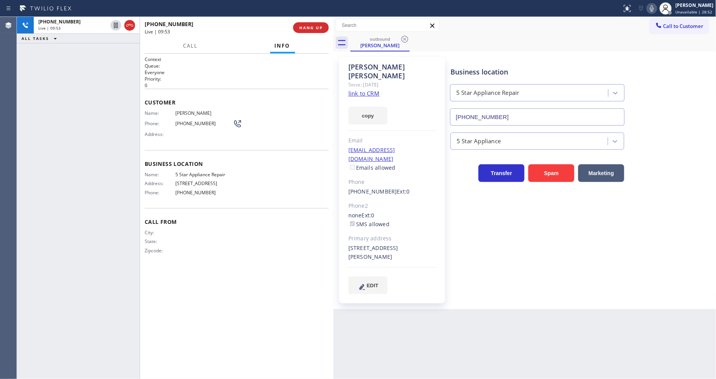
click at [185, 114] on div "Name: [PERSON_NAME] Phone: [PHONE_NUMBER] Address:" at bounding box center [193, 125] width 97 height 30
click at [310, 28] on span "HANG UP" at bounding box center [310, 27] width 23 height 5
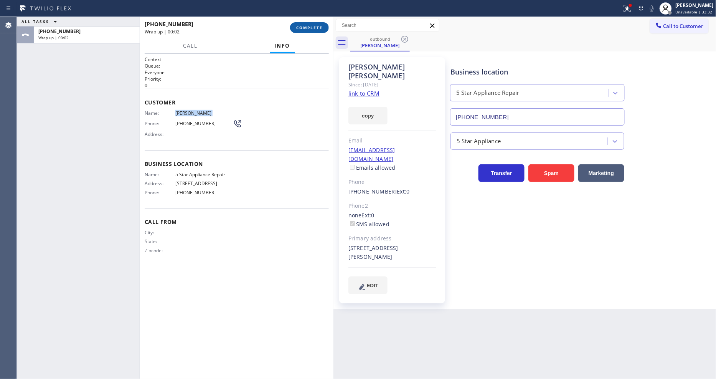
click at [310, 28] on span "COMPLETE" at bounding box center [309, 27] width 26 height 5
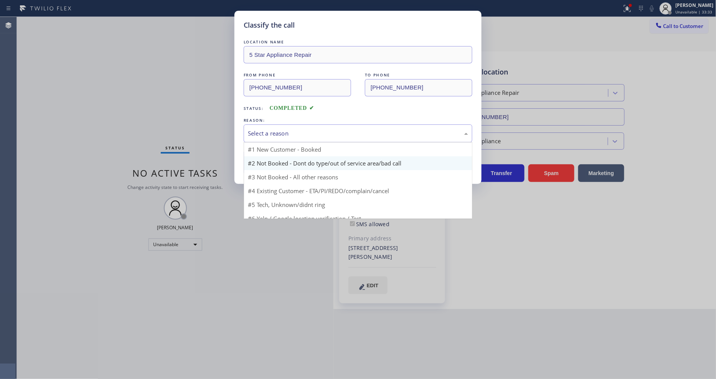
drag, startPoint x: 292, startPoint y: 127, endPoint x: 288, endPoint y: 166, distance: 39.0
click at [293, 132] on div "Select a reason" at bounding box center [358, 133] width 220 height 9
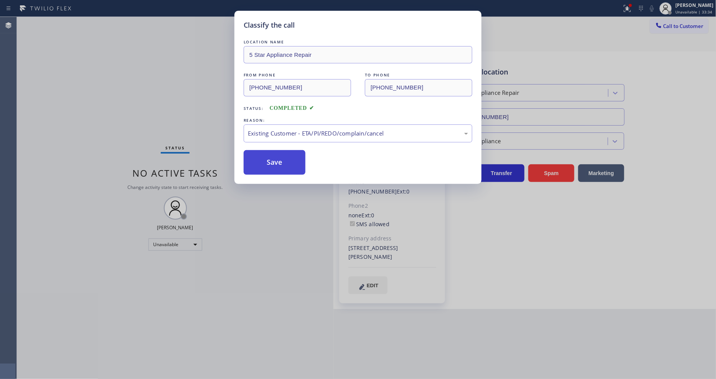
click at [288, 163] on button "Save" at bounding box center [275, 162] width 62 height 25
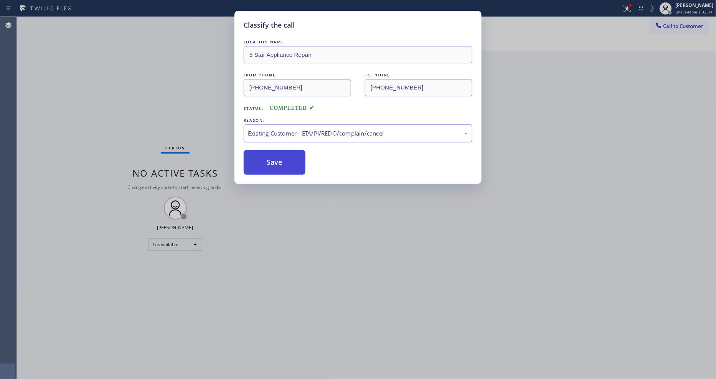
click at [288, 163] on button "Save" at bounding box center [275, 162] width 62 height 25
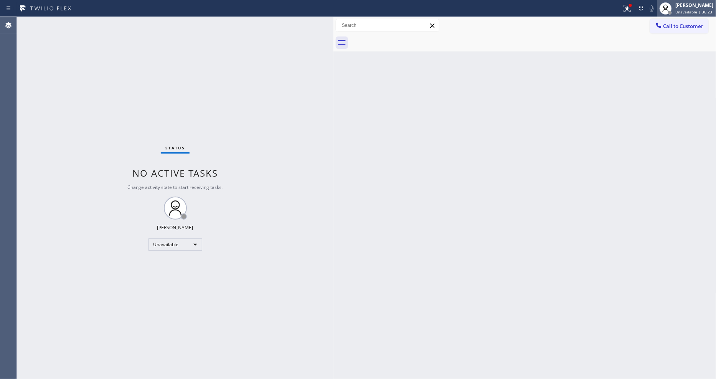
click at [694, 2] on div "[PERSON_NAME] Unavailable | 36:23" at bounding box center [695, 8] width 42 height 13
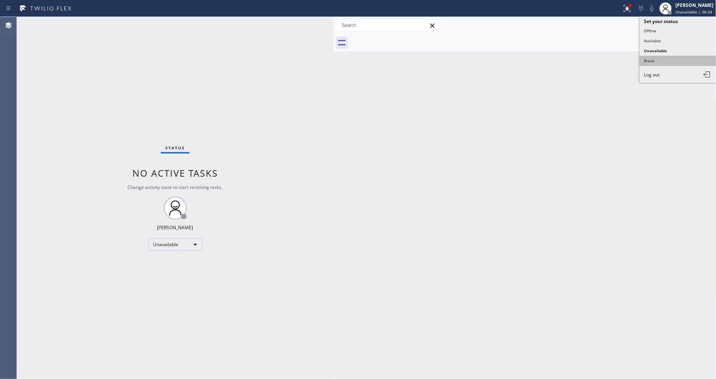
click at [661, 58] on button "Break" at bounding box center [678, 61] width 77 height 10
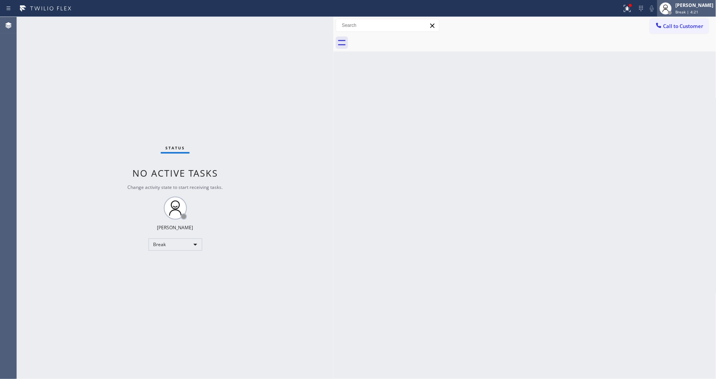
click at [694, 13] on span "Break | 4:21" at bounding box center [687, 11] width 23 height 5
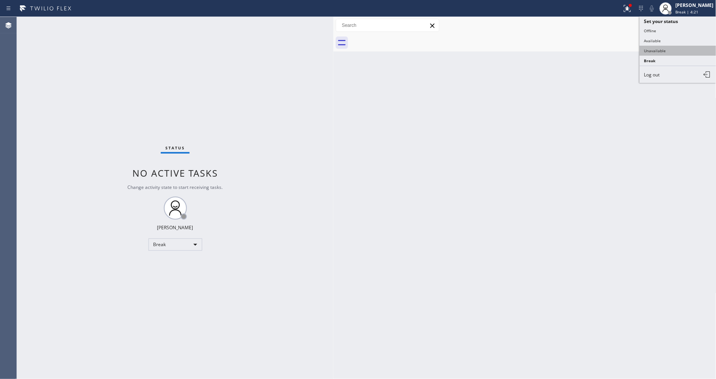
click at [666, 53] on button "Unavailable" at bounding box center [678, 51] width 77 height 10
drag, startPoint x: 547, startPoint y: 211, endPoint x: 541, endPoint y: 211, distance: 5.4
click at [547, 211] on div "Back to Dashboard Change Sender ID Customers Technicians Select a contact Outbo…" at bounding box center [524, 198] width 383 height 362
click at [670, 28] on span "Call to Customer" at bounding box center [683, 26] width 40 height 7
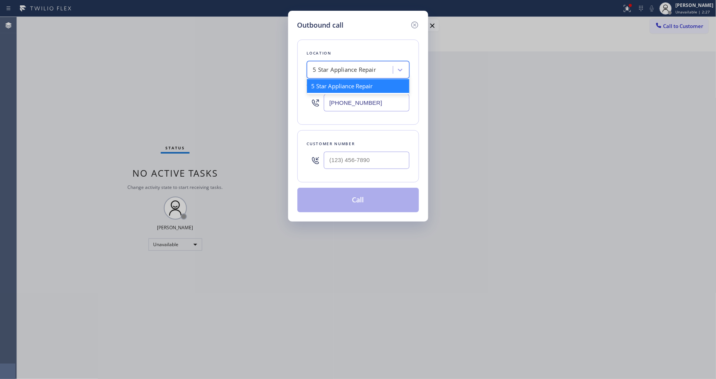
click at [341, 61] on div "5 Star Appliance Repair" at bounding box center [358, 69] width 102 height 17
paste input "Emergency Plumbing Services(TFN)"
type input "Emergency Plumbing Services(TFN)"
click at [334, 86] on div "Emergency Plumbing Services(TFN)" at bounding box center [358, 86] width 102 height 14
type input "[PHONE_NUMBER]"
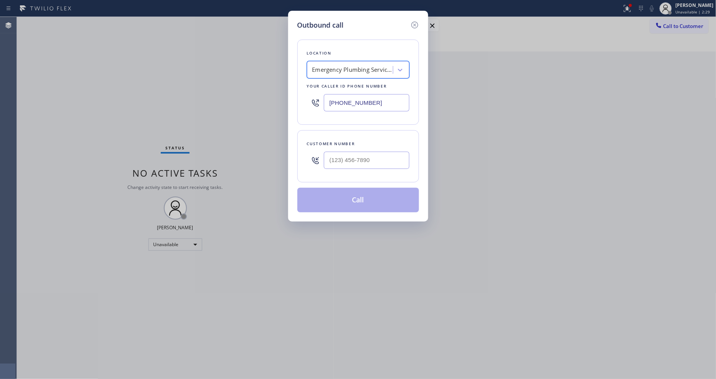
scroll to position [0, 1]
click at [356, 163] on input "(___) ___-____" at bounding box center [367, 160] width 86 height 17
paste input "661) 612-9710"
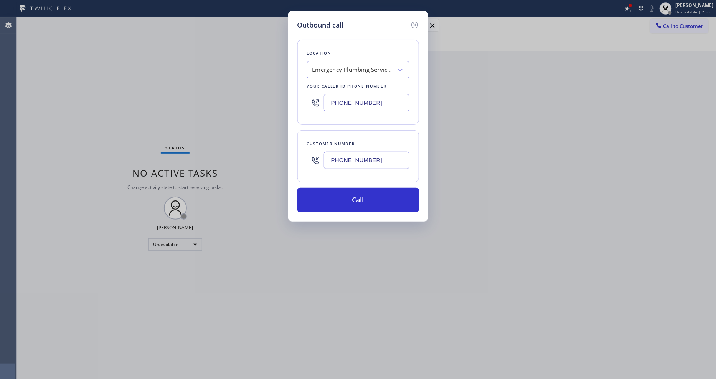
type input "[PHONE_NUMBER]"
click at [377, 195] on button "Call" at bounding box center [358, 200] width 122 height 25
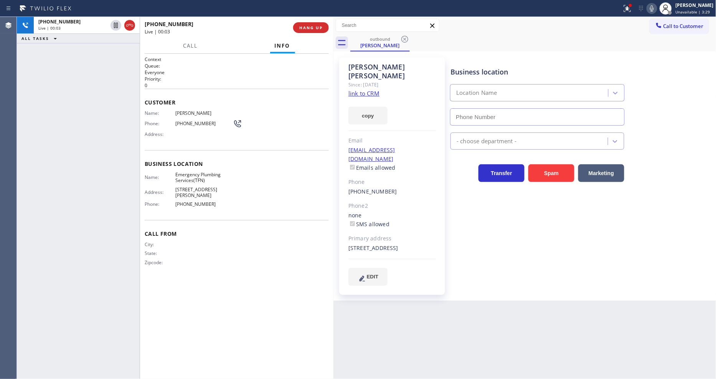
type input "[PHONE_NUMBER]"
click at [313, 26] on span "HANG UP" at bounding box center [310, 27] width 23 height 5
click at [313, 25] on span "HANG UP" at bounding box center [310, 27] width 23 height 5
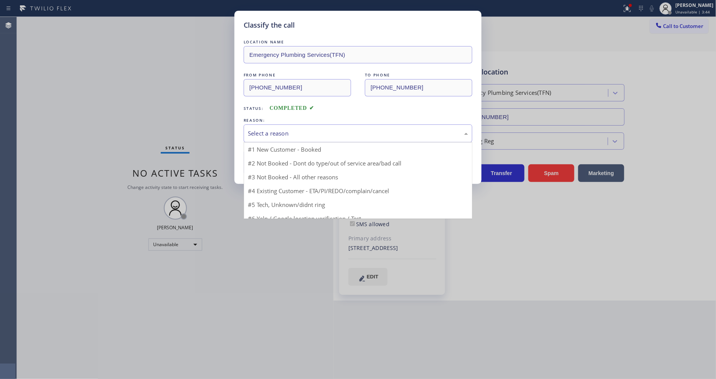
click at [253, 124] on div "Select a reason" at bounding box center [358, 133] width 229 height 18
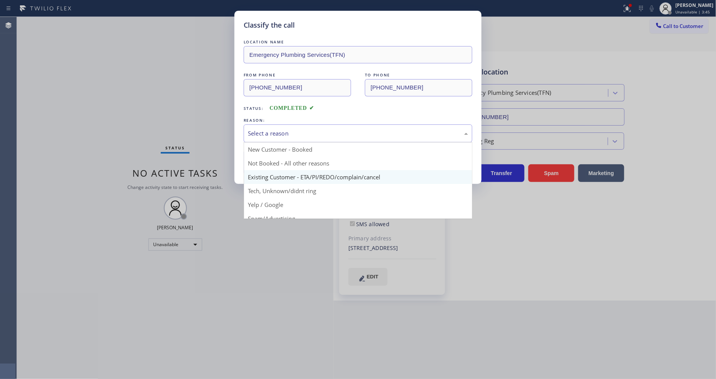
drag, startPoint x: 262, startPoint y: 175, endPoint x: 265, endPoint y: 166, distance: 9.8
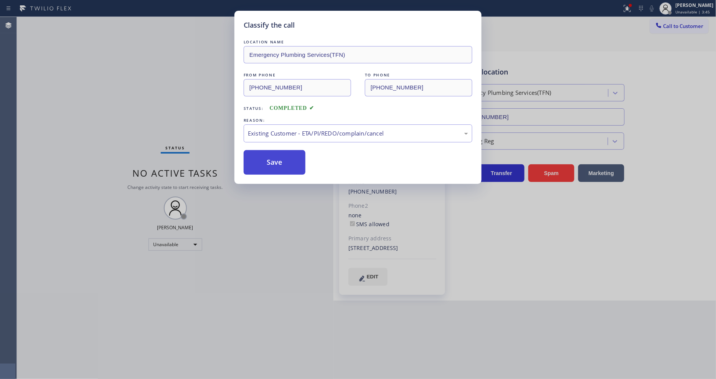
click at [266, 165] on button "Save" at bounding box center [275, 162] width 62 height 25
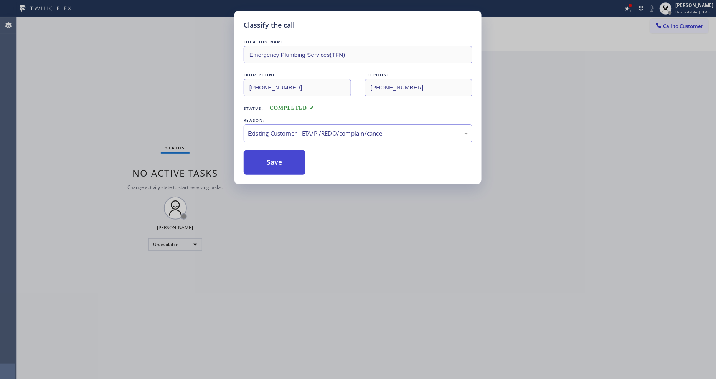
click at [266, 165] on button "Save" at bounding box center [275, 162] width 62 height 25
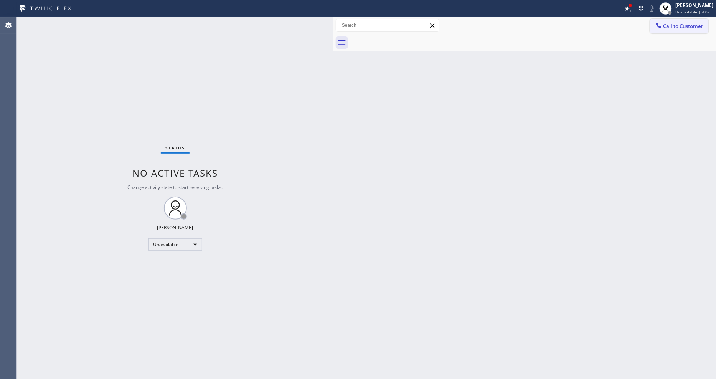
click at [658, 31] on button "Call to Customer" at bounding box center [679, 26] width 59 height 15
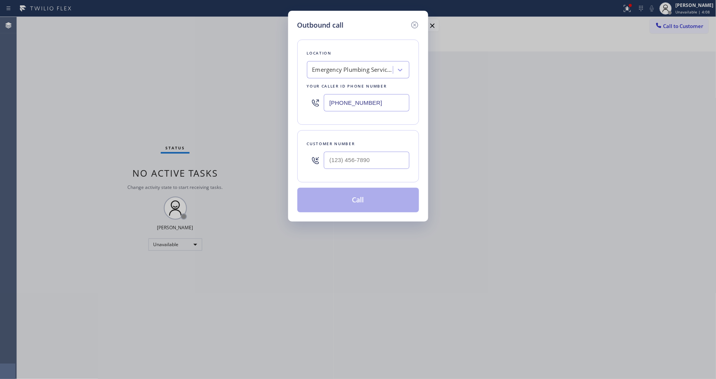
click at [349, 72] on div "Emergency Plumbing Services(TFN)" at bounding box center [351, 69] width 84 height 13
paste input "5 Star Plumbing Emails"
type input "5 Star Plumbing Emails"
click at [335, 86] on div "[DOMAIN_NAME] 5 Star Plumbing Emails" at bounding box center [358, 89] width 102 height 21
type input "[PHONE_NUMBER]"
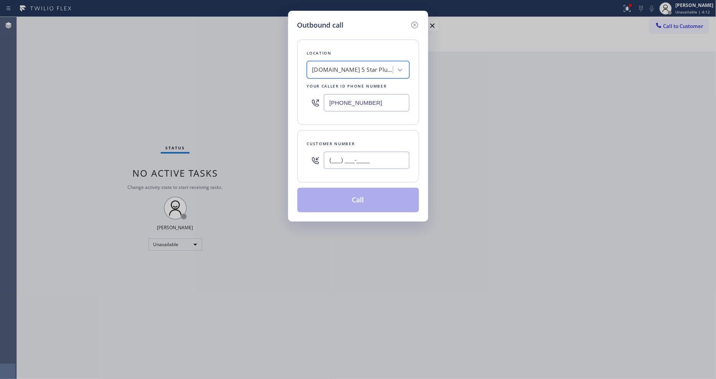
click at [352, 156] on input "(___) ___-____" at bounding box center [367, 160] width 86 height 17
paste input "760) 889-2826"
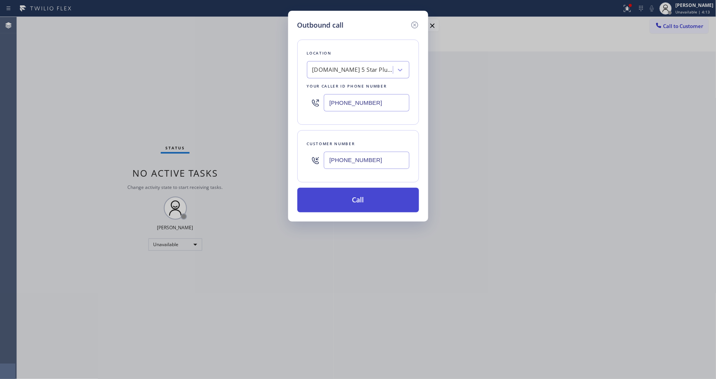
type input "[PHONE_NUMBER]"
drag, startPoint x: 336, startPoint y: 200, endPoint x: 328, endPoint y: 140, distance: 61.1
click at [335, 201] on button "Call" at bounding box center [358, 200] width 122 height 25
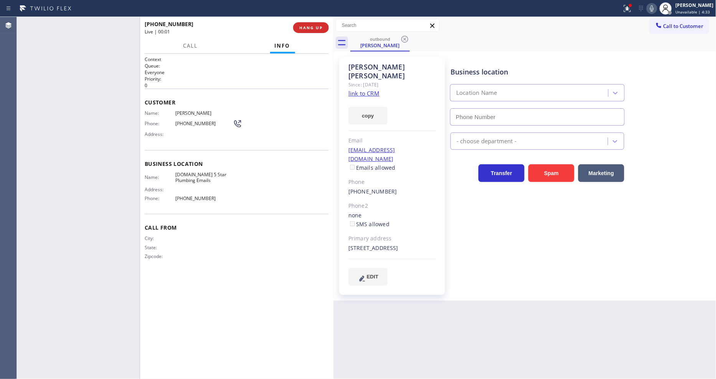
type input "[PHONE_NUMBER]"
click at [306, 25] on span "HANG UP" at bounding box center [310, 27] width 23 height 5
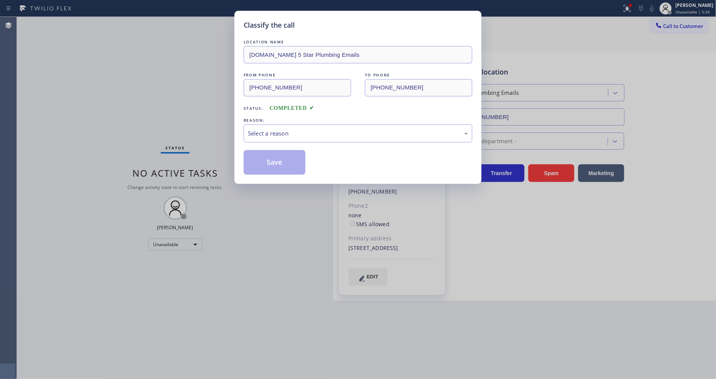
click at [271, 132] on div "Select a reason" at bounding box center [358, 133] width 220 height 9
drag, startPoint x: 265, startPoint y: 173, endPoint x: 264, endPoint y: 158, distance: 15.8
click at [264, 157] on button "Save" at bounding box center [275, 162] width 62 height 25
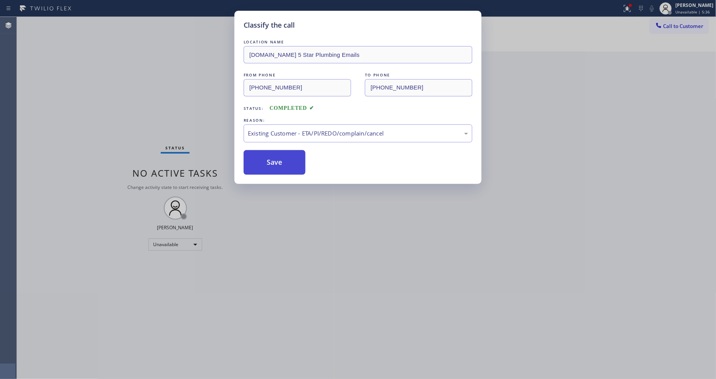
click at [264, 156] on button "Save" at bounding box center [275, 162] width 62 height 25
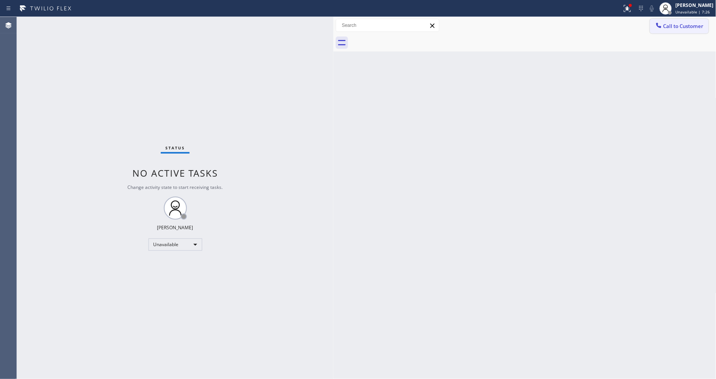
click at [654, 28] on div at bounding box center [658, 25] width 9 height 9
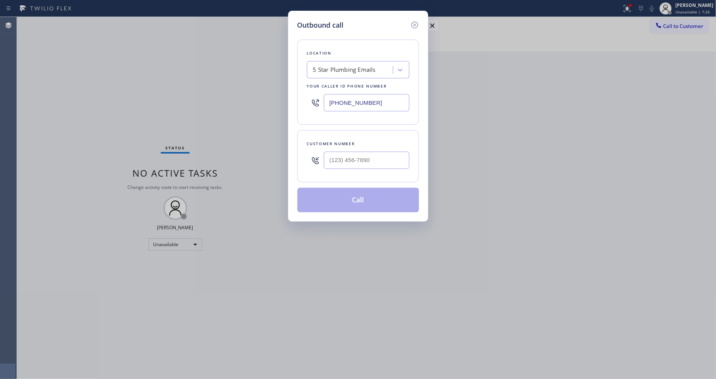
click at [351, 66] on div "5 Star Plumbing Emails" at bounding box center [344, 70] width 63 height 9
paste input "Subzero Repair Professionals"
type input "Subzero Repair Professionals"
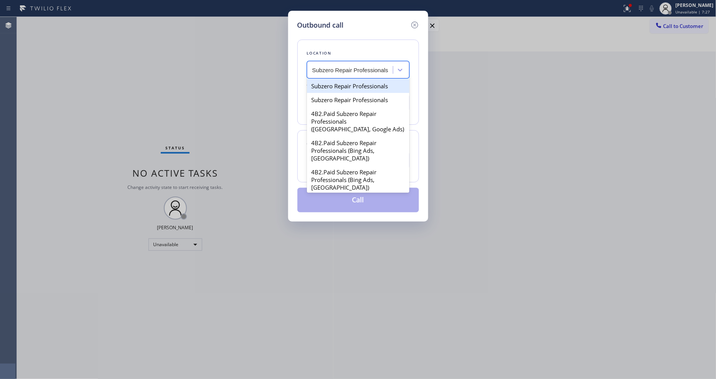
click at [348, 87] on div "Subzero Repair Professionals" at bounding box center [358, 86] width 102 height 14
type input "[PHONE_NUMBER]"
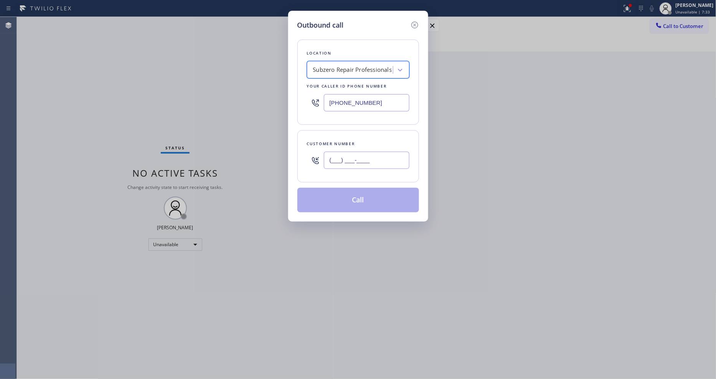
click at [334, 159] on input "(___) ___-____" at bounding box center [367, 160] width 86 height 17
paste input "970) 218-8555"
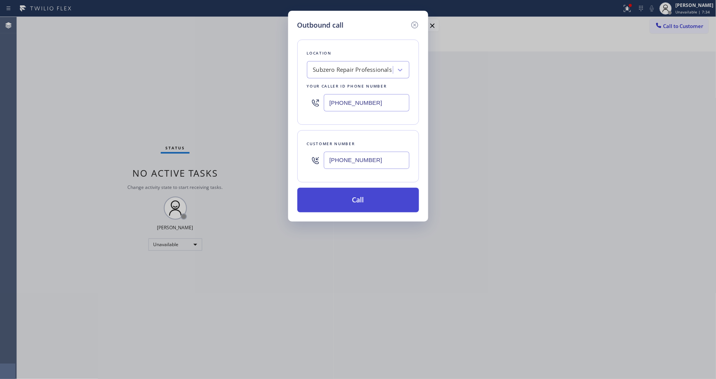
type input "[PHONE_NUMBER]"
click at [321, 198] on button "Call" at bounding box center [358, 200] width 122 height 25
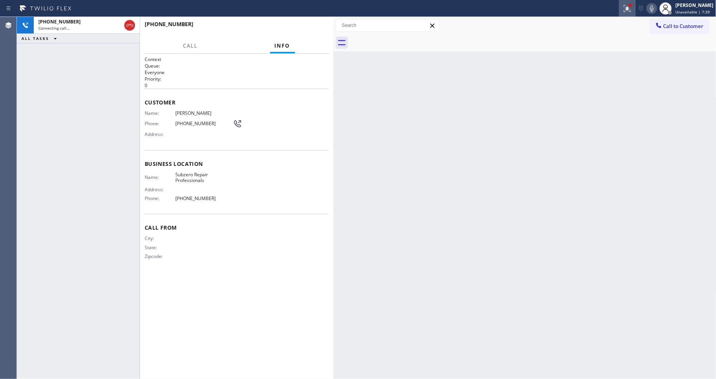
click at [628, 10] on icon at bounding box center [626, 7] width 5 height 5
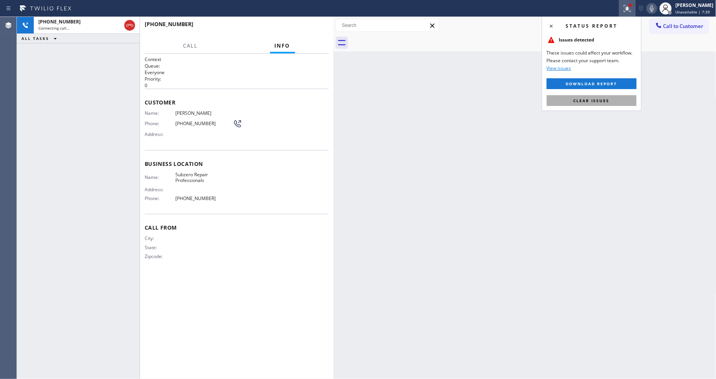
click at [615, 104] on button "Clear issues" at bounding box center [592, 100] width 90 height 11
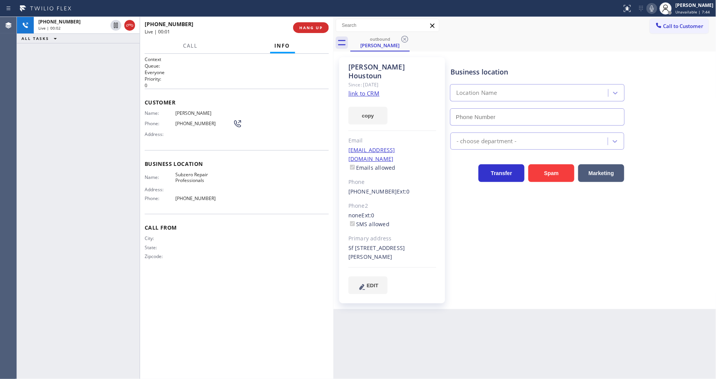
type input "[PHONE_NUMBER]"
click at [311, 30] on span "HANG UP" at bounding box center [310, 27] width 23 height 5
click at [311, 30] on span "COMPLETE" at bounding box center [309, 27] width 26 height 5
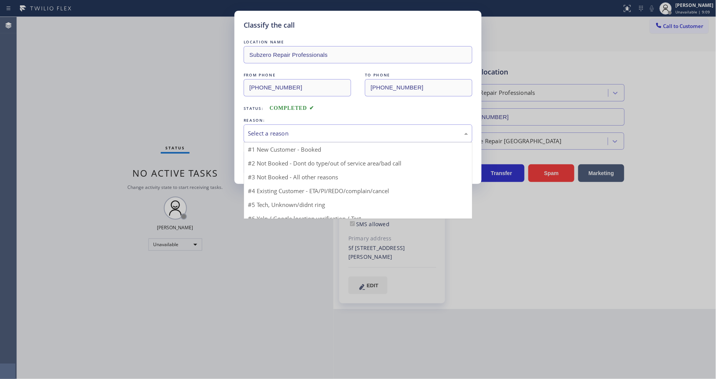
click at [256, 129] on div "Select a reason" at bounding box center [358, 133] width 220 height 9
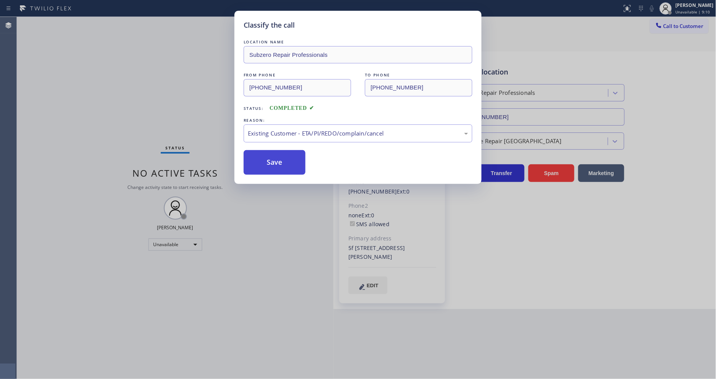
click at [252, 166] on button "Save" at bounding box center [275, 162] width 62 height 25
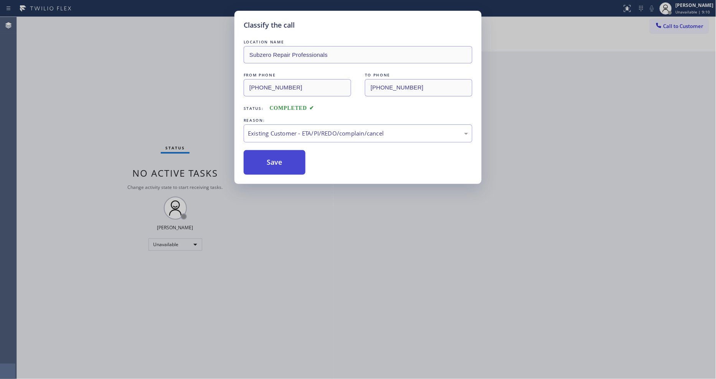
click at [252, 166] on button "Save" at bounding box center [275, 162] width 62 height 25
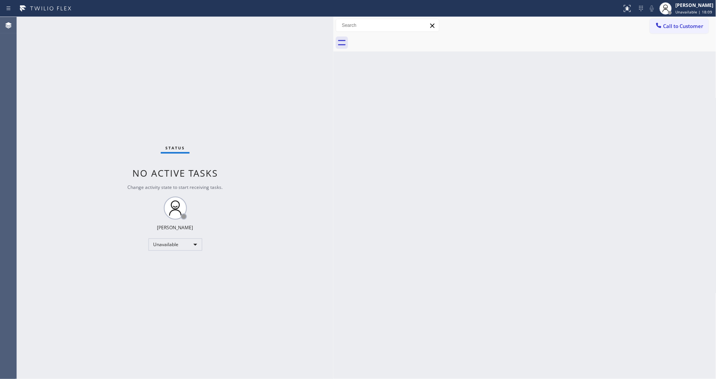
click at [551, 193] on div "Back to Dashboard Change Sender ID Customers Technicians Select a contact Outbo…" at bounding box center [524, 198] width 383 height 362
click at [91, 21] on div "Status No active tasks Change activity state to start receiving tasks. [PERSON_…" at bounding box center [175, 198] width 317 height 362
click at [92, 20] on div "Status No active tasks Change activity state to start receiving tasks. [PERSON_…" at bounding box center [175, 198] width 317 height 362
click at [107, 27] on div "Status No active tasks Change activity state to start receiving tasks. [PERSON_…" at bounding box center [175, 198] width 317 height 362
click at [97, 20] on div "Status No active tasks Change activity state to start receiving tasks. [PERSON_…" at bounding box center [175, 198] width 317 height 362
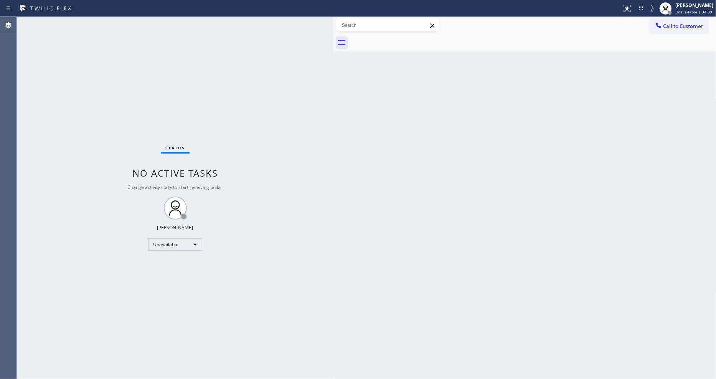
click at [714, 227] on div "Back to Dashboard Change Sender ID Customers Technicians Select a contact Outbo…" at bounding box center [524, 198] width 383 height 362
click at [109, 23] on div "Status No active tasks Change activity state to start receiving tasks. [PERSON_…" at bounding box center [175, 198] width 317 height 362
click at [512, 162] on div "Back to Dashboard Change Sender ID Customers Technicians Select a contact Outbo…" at bounding box center [524, 198] width 383 height 362
drag, startPoint x: 643, startPoint y: 250, endPoint x: 413, endPoint y: 290, distance: 233.3
click at [641, 249] on div "Back to Dashboard Change Sender ID Customers Technicians Select a contact Outbo…" at bounding box center [524, 198] width 383 height 362
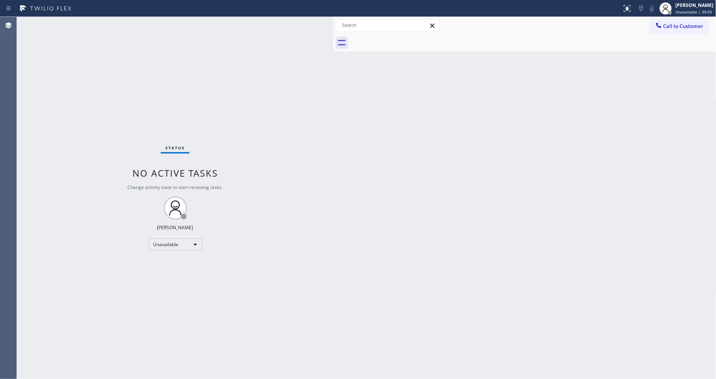
click at [97, 43] on div "Status No active tasks Change activity state to start receiving tasks. [PERSON_…" at bounding box center [175, 198] width 317 height 362
click at [105, 25] on div "Status No active tasks Change activity state to start receiving tasks. [PERSON_…" at bounding box center [175, 198] width 317 height 362
click at [84, 18] on div "Status No active tasks Change activity state to start receiving tasks. [PERSON_…" at bounding box center [175, 198] width 317 height 362
click at [568, 215] on div "Back to Dashboard Change Sender ID Customers Technicians Select a contact Outbo…" at bounding box center [524, 198] width 383 height 362
click at [95, 23] on div "Status No active tasks Change activity state to start receiving tasks. [PERSON_…" at bounding box center [175, 198] width 317 height 362
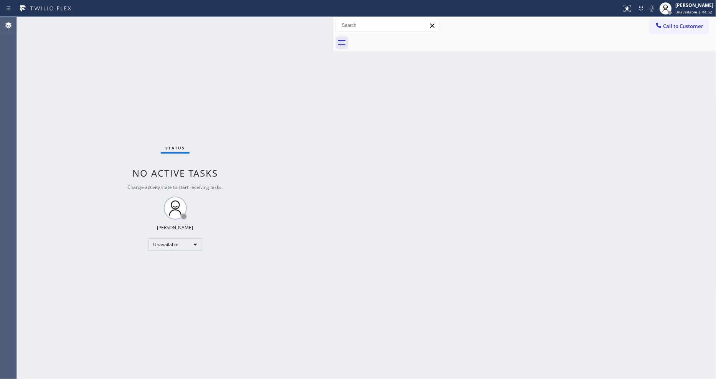
click at [544, 192] on div "Back to Dashboard Change Sender ID Customers Technicians Select a contact Outbo…" at bounding box center [524, 198] width 383 height 362
click at [539, 251] on div "Back to Dashboard Change Sender ID Customers Technicians Select a contact Outbo…" at bounding box center [524, 198] width 383 height 362
click at [105, 22] on div "Status No active tasks Change activity state to start receiving tasks. [PERSON_…" at bounding box center [175, 198] width 317 height 362
click at [487, 247] on div "Back to Dashboard Change Sender ID Customers Technicians Select a contact Outbo…" at bounding box center [524, 198] width 383 height 362
click at [705, 126] on div "Back to Dashboard Change Sender ID Customers Technicians Select a contact Outbo…" at bounding box center [524, 198] width 383 height 362
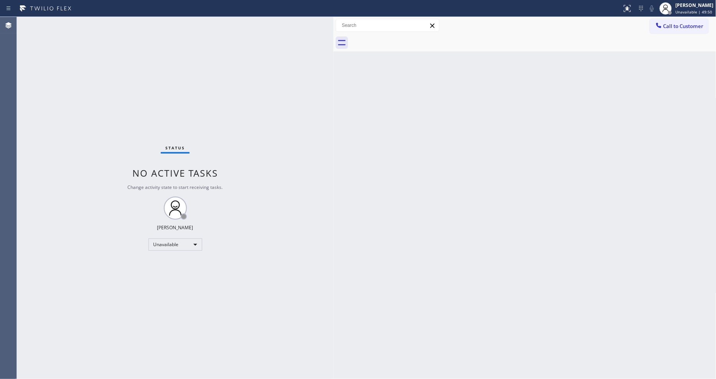
click at [499, 272] on div "Back to Dashboard Change Sender ID Customers Technicians Select a contact Outbo…" at bounding box center [524, 198] width 383 height 362
click at [94, 32] on div "Status No active tasks Change activity state to start receiving tasks. [PERSON_…" at bounding box center [175, 198] width 317 height 362
click at [572, 204] on div "Back to Dashboard Change Sender ID Customers Technicians Select a contact Outbo…" at bounding box center [524, 198] width 383 height 362
click at [107, 25] on div "Status No active tasks Change activity state to start receiving tasks. [PERSON_…" at bounding box center [175, 198] width 317 height 362
click at [90, 48] on div "Status No active tasks Change activity state to start receiving tasks. [PERSON_…" at bounding box center [175, 198] width 317 height 362
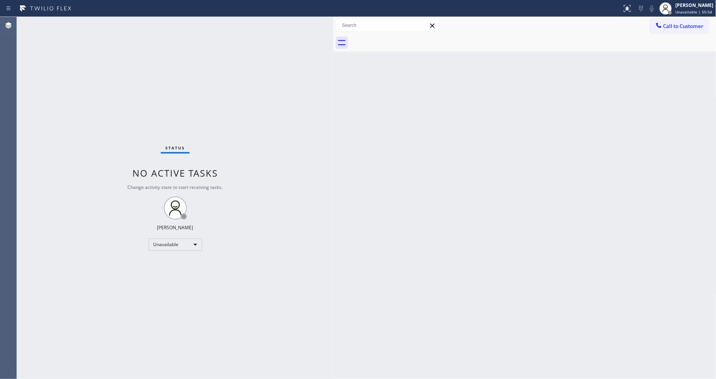
click at [98, 29] on div "Status No active tasks Change activity state to start receiving tasks. [PERSON_…" at bounding box center [175, 198] width 317 height 362
click at [91, 96] on div "Status No active tasks Change activity state to start receiving tasks. [PERSON_…" at bounding box center [175, 198] width 317 height 362
click at [63, 52] on div "Status No active tasks Change activity state to start receiving tasks. [PERSON_…" at bounding box center [175, 198] width 317 height 362
drag, startPoint x: 687, startPoint y: 3, endPoint x: 670, endPoint y: 22, distance: 25.5
click at [687, 3] on div "[PERSON_NAME]" at bounding box center [695, 5] width 38 height 7
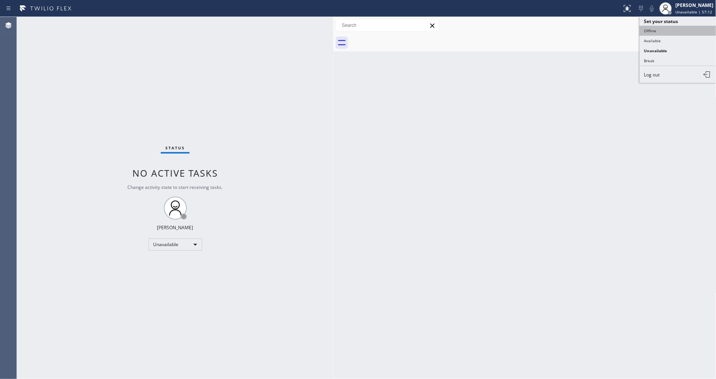
click at [658, 31] on button "Offline" at bounding box center [678, 31] width 77 height 10
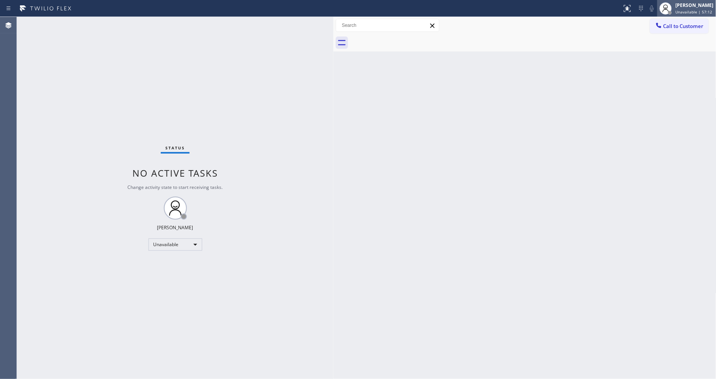
click at [687, 9] on span "Unavailable | 57:12" at bounding box center [694, 11] width 37 height 5
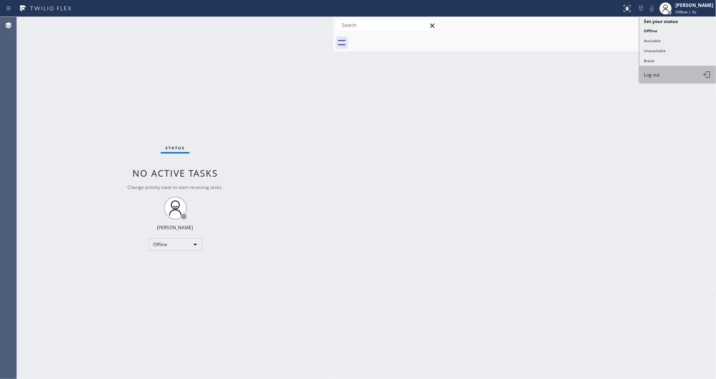
drag, startPoint x: 677, startPoint y: 80, endPoint x: 698, endPoint y: 1, distance: 81.4
click at [677, 81] on button "Log out" at bounding box center [678, 74] width 77 height 17
